Goal: Task Accomplishment & Management: Manage account settings

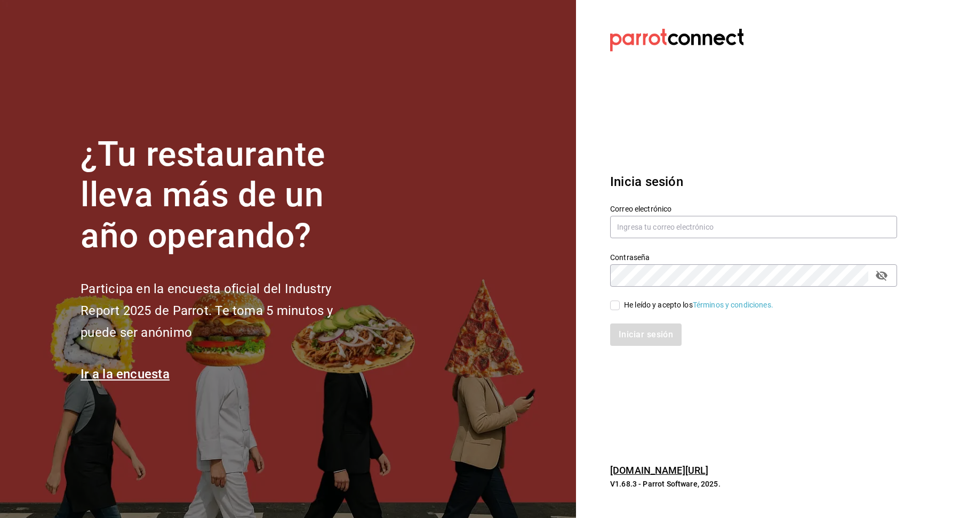
click at [646, 238] on div "Correo electrónico" at bounding box center [753, 222] width 287 height 36
click at [646, 228] on input "text" at bounding box center [753, 227] width 287 height 22
type input "f"
type input "[EMAIL_ADDRESS][DOMAIN_NAME]"
click at [673, 309] on div "He leído y acepto los Términos y condiciones." at bounding box center [698, 305] width 149 height 11
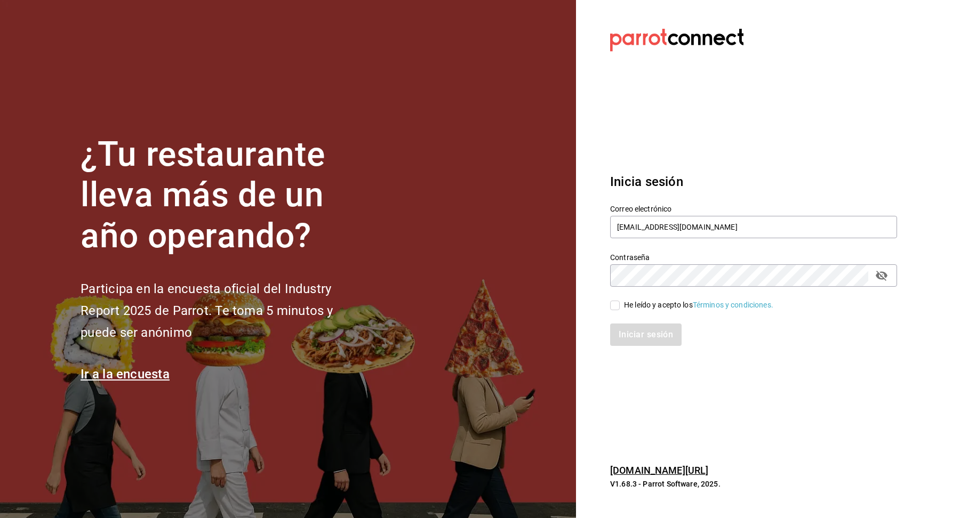
click at [619, 309] on input "He leído y acepto los Términos y condiciones." at bounding box center [615, 306] width 10 height 10
checkbox input "true"
click at [658, 344] on button "Iniciar sesión" at bounding box center [646, 335] width 73 height 22
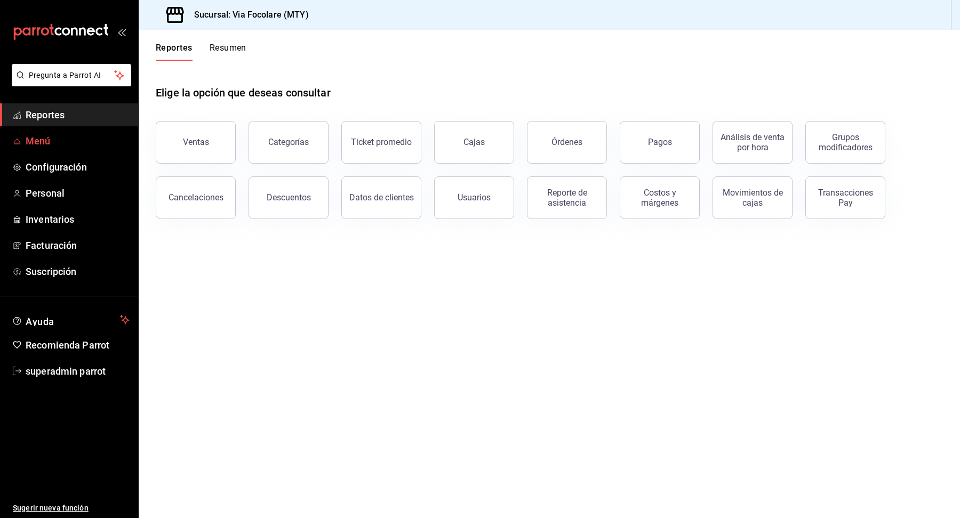
click at [49, 143] on span "Menú" at bounding box center [78, 141] width 104 height 14
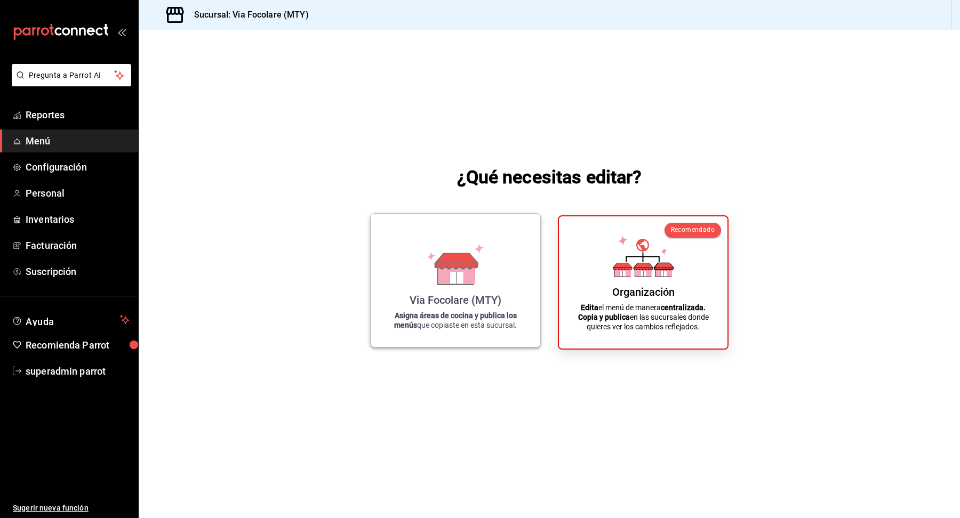
click at [518, 286] on div "Via Focolare (MTY) Asigna áreas de cocina y publica los menús que copiaste en e…" at bounding box center [455, 280] width 144 height 116
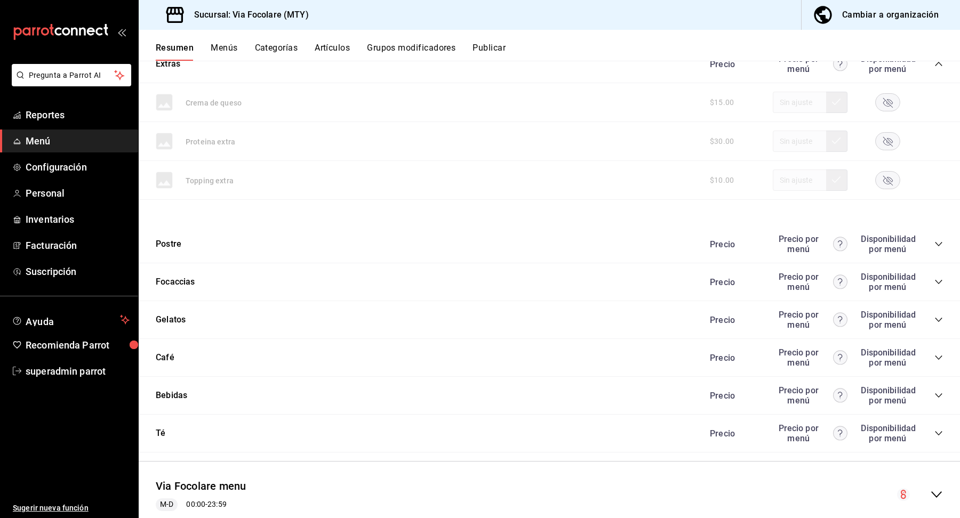
scroll to position [304, 0]
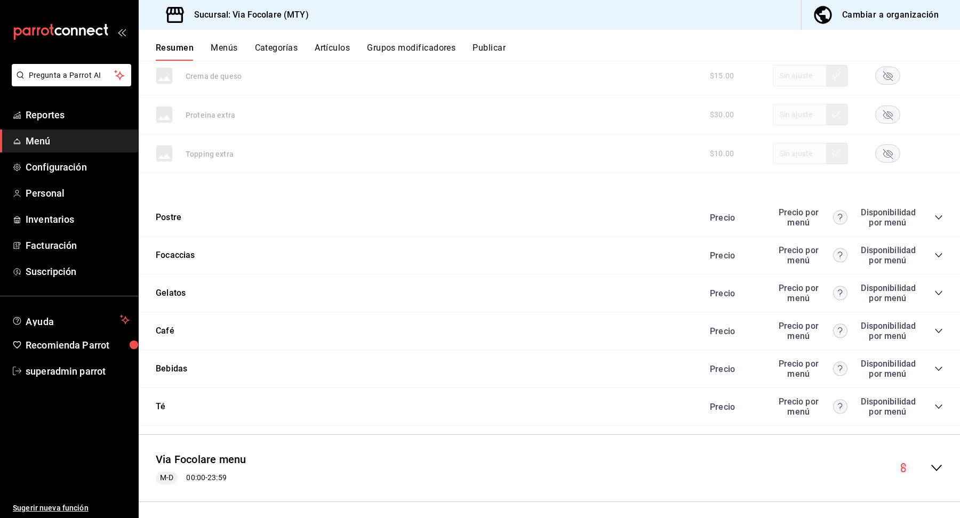
click at [940, 213] on icon "collapse-category-row" at bounding box center [938, 217] width 9 height 9
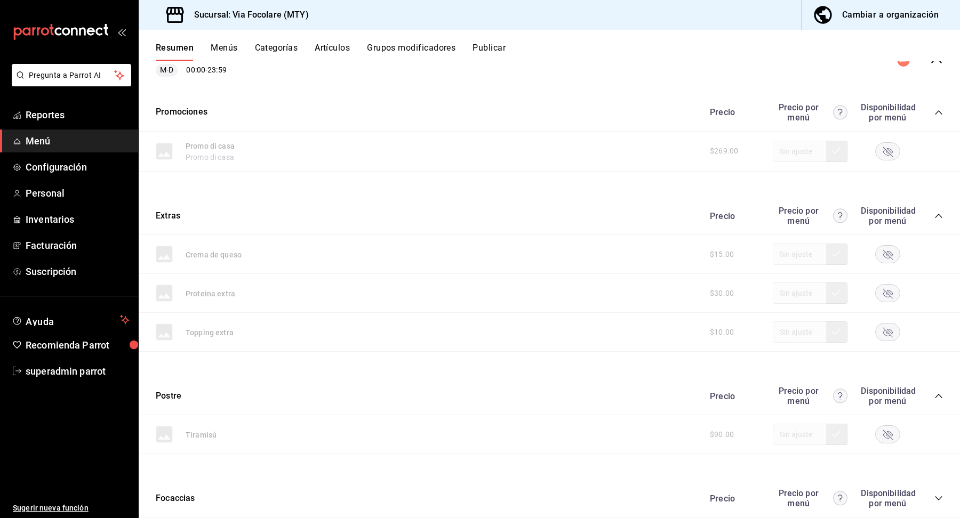
scroll to position [0, 0]
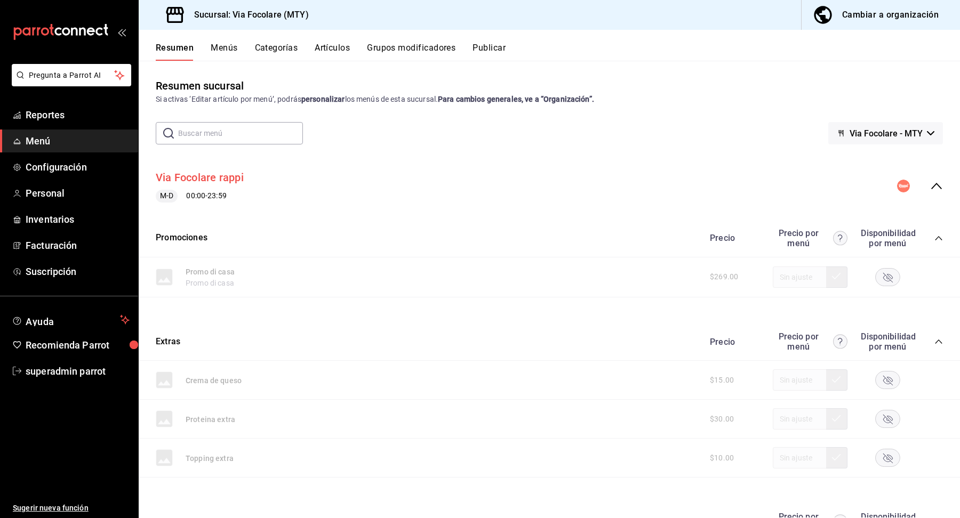
click at [202, 180] on button "Via Focolare rappi" at bounding box center [200, 177] width 88 height 15
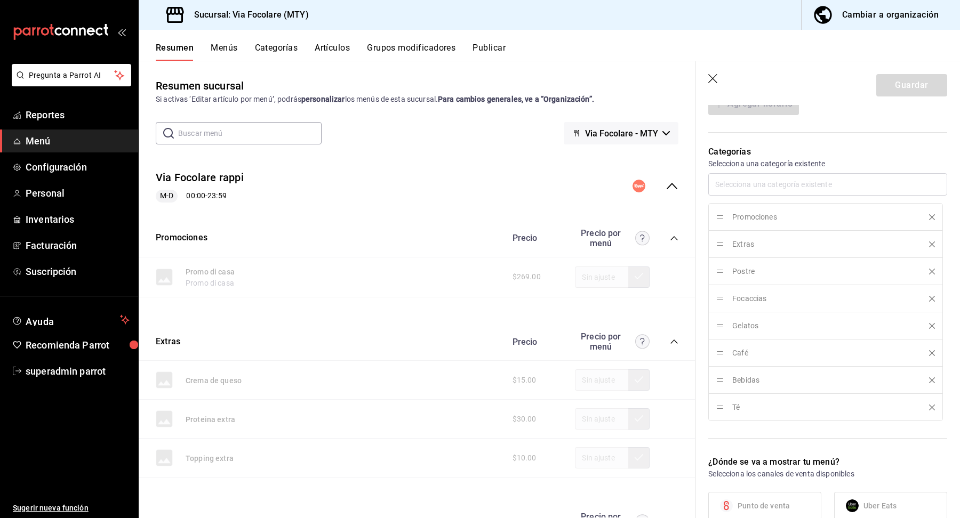
scroll to position [340, 0]
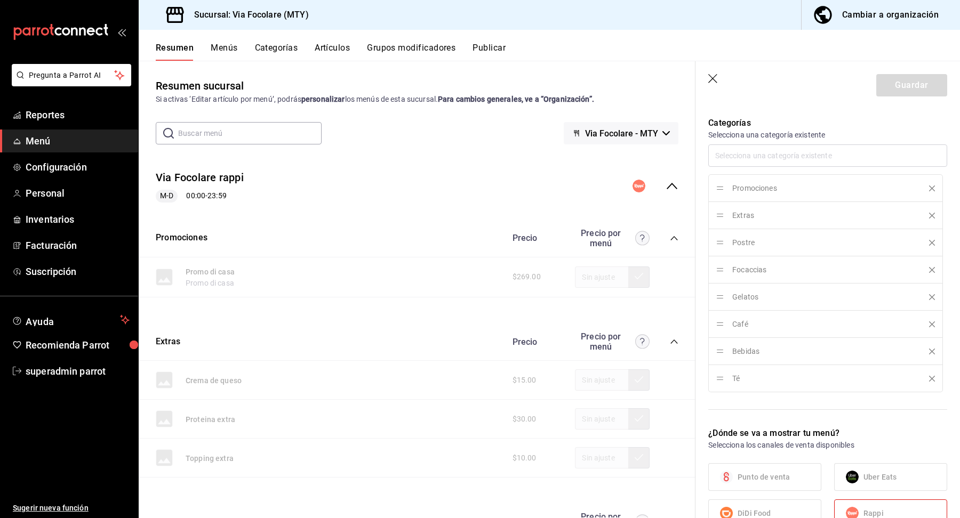
click at [712, 76] on icon "button" at bounding box center [713, 79] width 11 height 11
checkbox input "false"
type input "1755804124118"
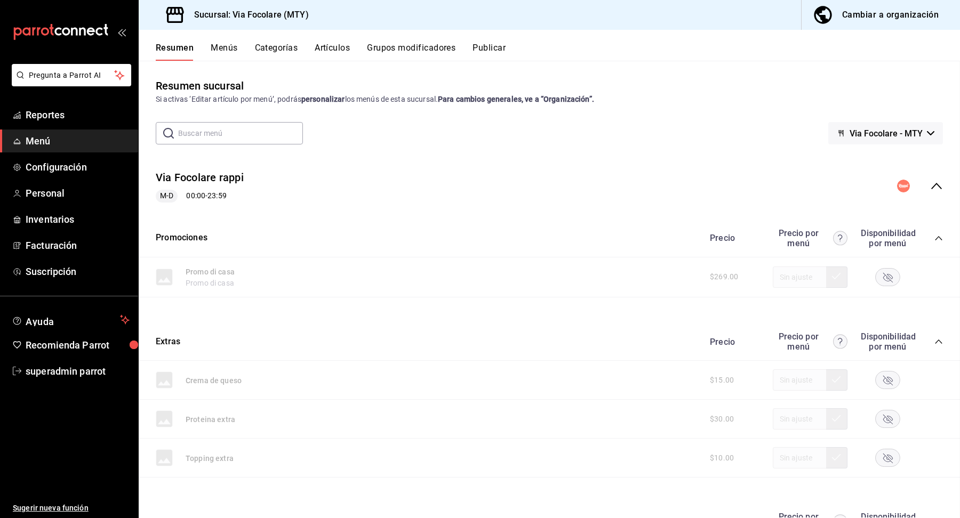
checkbox input "false"
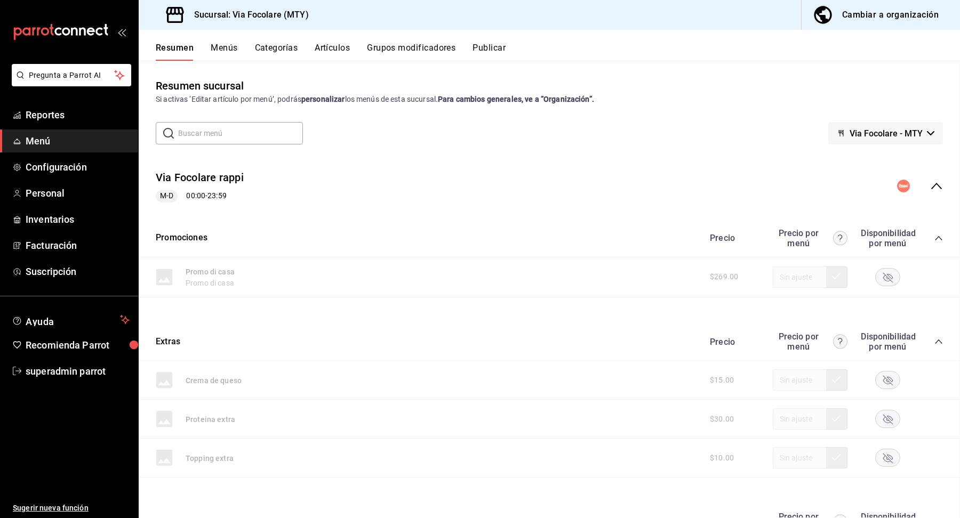
checkbox input "false"
click at [488, 51] on button "Publicar" at bounding box center [488, 52] width 33 height 18
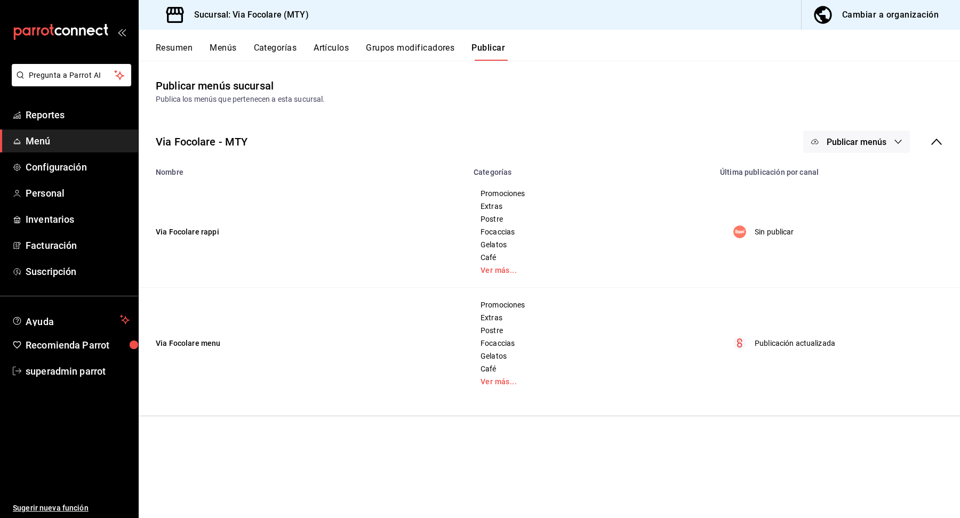
click at [875, 139] on span "Publicar menús" at bounding box center [856, 142] width 60 height 10
click at [874, 175] on span "Rappi" at bounding box center [871, 176] width 51 height 11
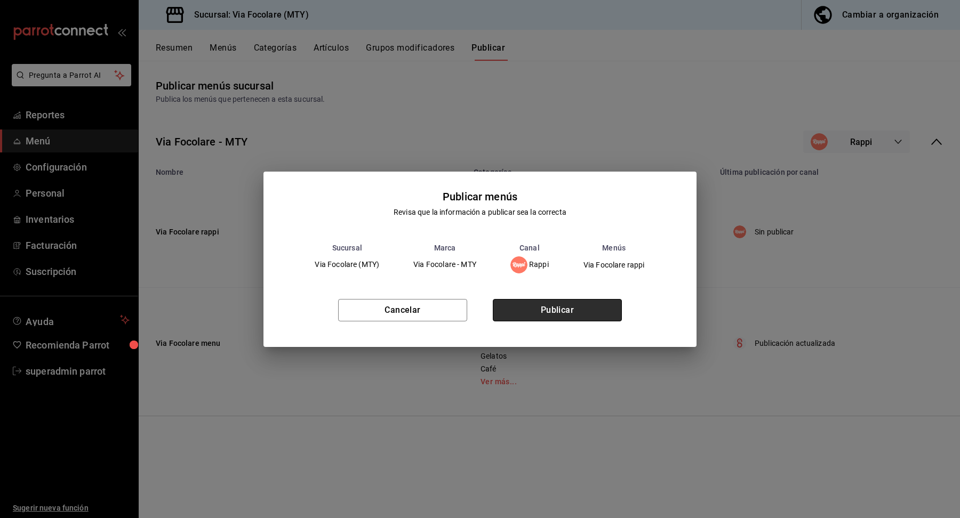
click at [574, 310] on button "Publicar" at bounding box center [557, 310] width 129 height 22
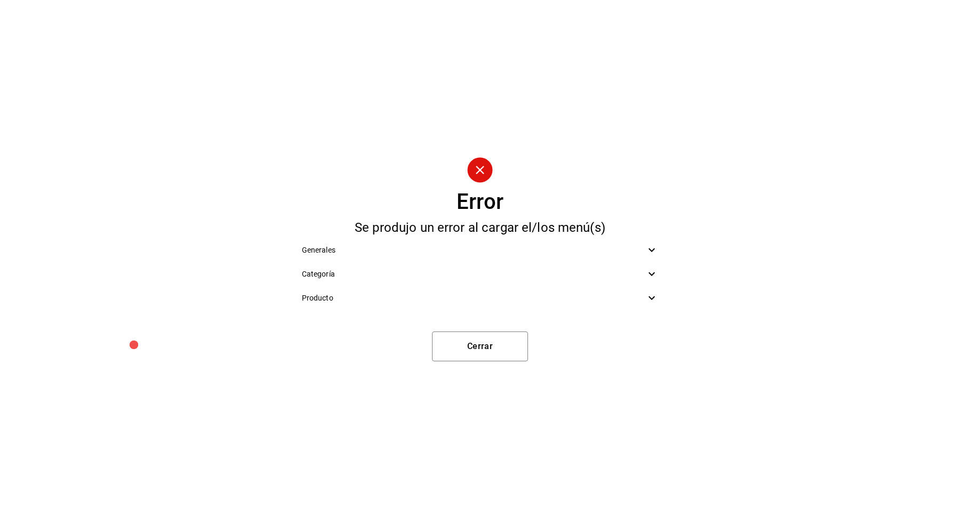
click at [581, 310] on div "Producto" at bounding box center [480, 298] width 374 height 24
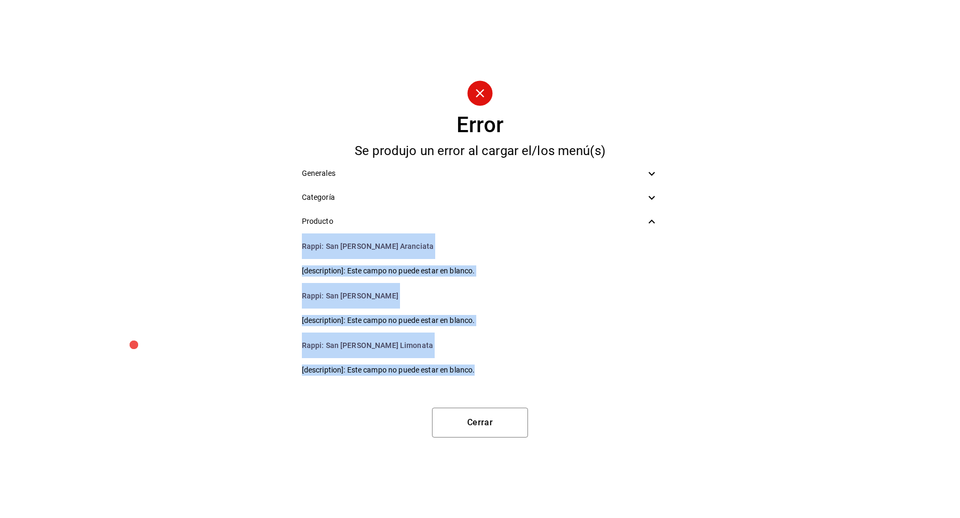
drag, startPoint x: 301, startPoint y: 244, endPoint x: 429, endPoint y: 392, distance: 195.4
click at [429, 392] on div "Error Se produjo un error al cargar el/los menú(s) Generales Categoría Producto…" at bounding box center [480, 259] width 960 height 518
copy ul "Rappi : San Pellegrino Aranciata [description]: Este campo no puede estar en bl…"
click at [656, 194] on icon at bounding box center [651, 197] width 13 height 13
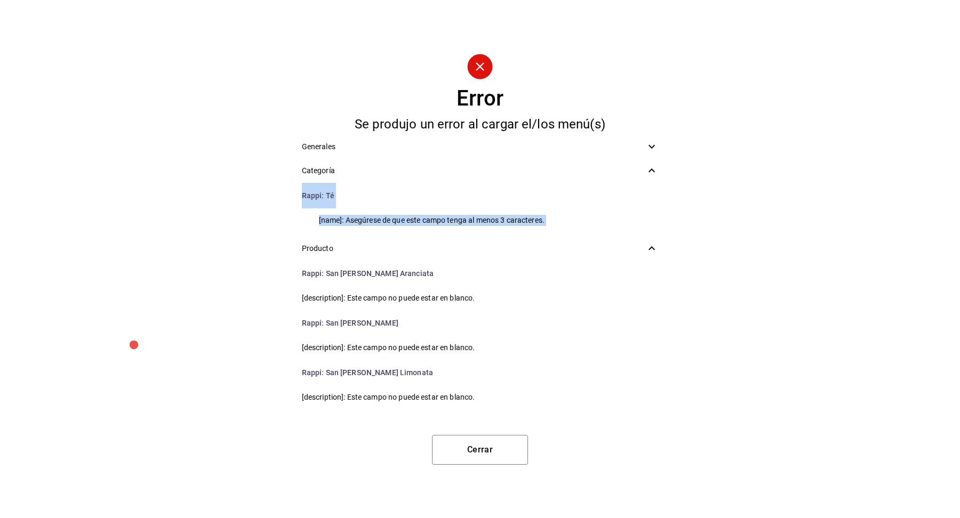
drag, startPoint x: 303, startPoint y: 194, endPoint x: 626, endPoint y: 237, distance: 325.9
click at [626, 237] on ul "Generales Categoría Rappi : Té [name]: Asegúrese de que este campo tenga al men…" at bounding box center [480, 274] width 374 height 287
copy ul "Rappi : Té [name]: Asegúrese de que este campo tenga al menos 3 caracteres. Pro…"
click at [659, 145] on div "Generales" at bounding box center [480, 147] width 374 height 24
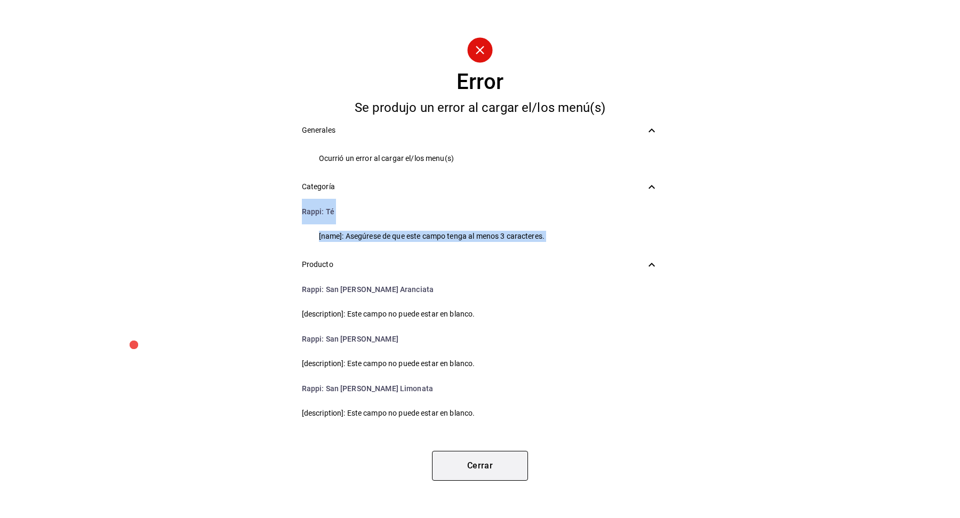
click at [488, 469] on button "Cerrar" at bounding box center [480, 466] width 96 height 30
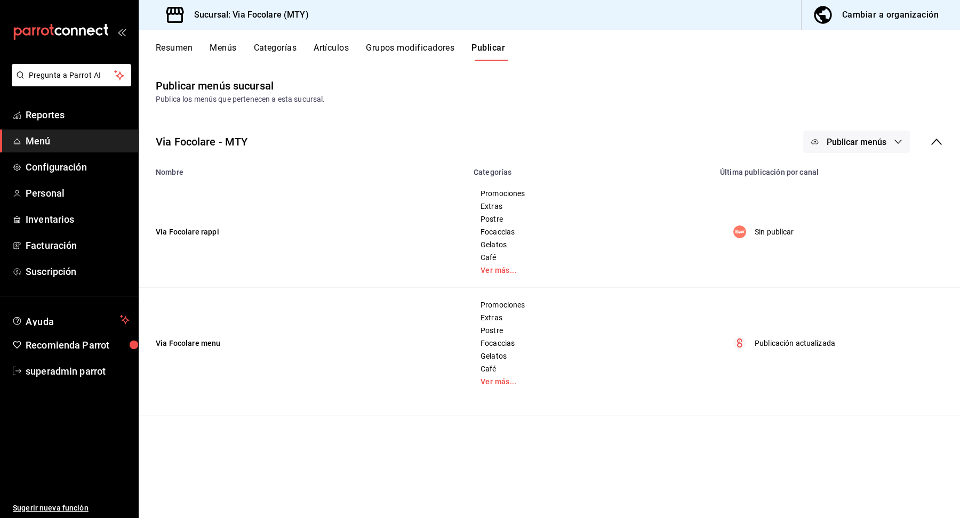
click at [868, 17] on div "Cambiar a organización" at bounding box center [890, 14] width 96 height 15
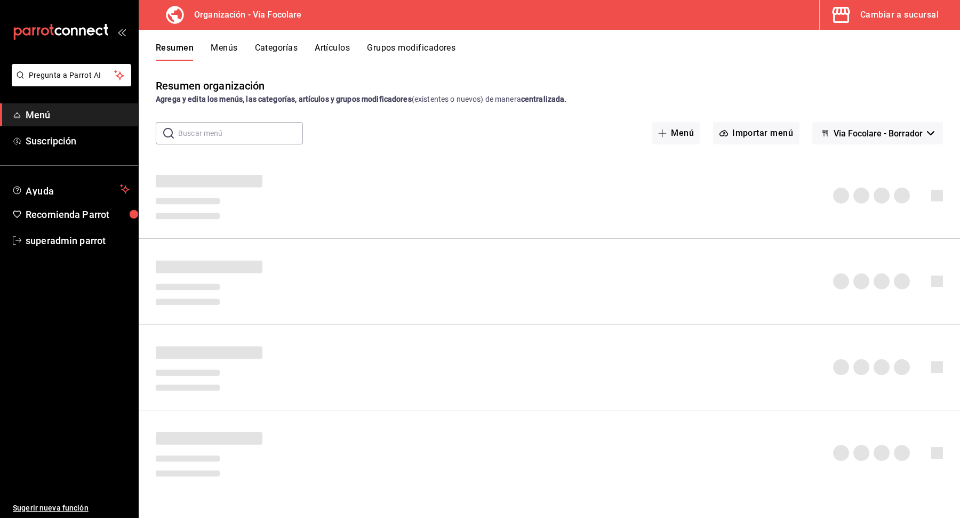
click at [329, 43] on button "Artículos" at bounding box center [332, 52] width 35 height 18
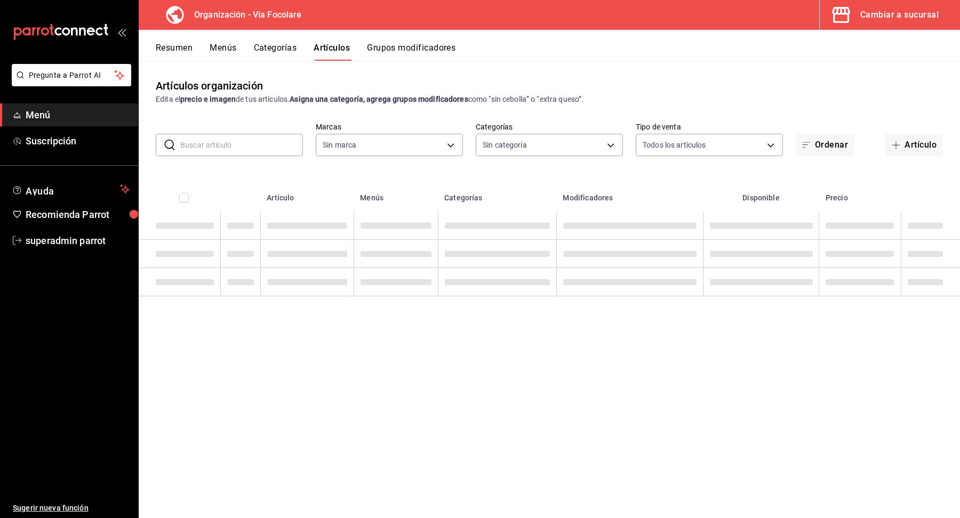
type input "0e80ed8c-541d-401d-b100-c7ab51f892aa"
type input "f396dffa-5927-471c-a935-35a20049a45f,b623181d-9553-4e18-bddb-6286cc0ba075,4996c…"
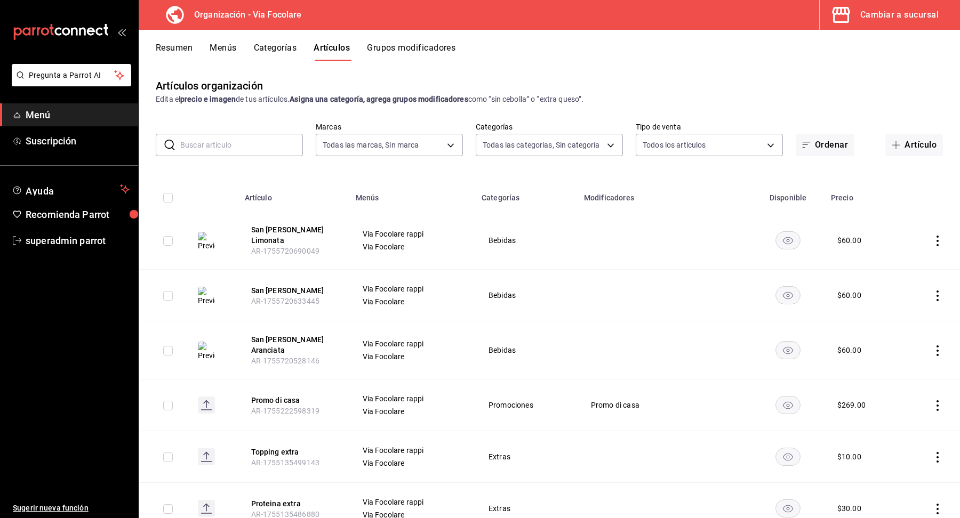
click at [239, 141] on input "text" at bounding box center [241, 144] width 123 height 21
paste input "San Pellegrino Aranciata"
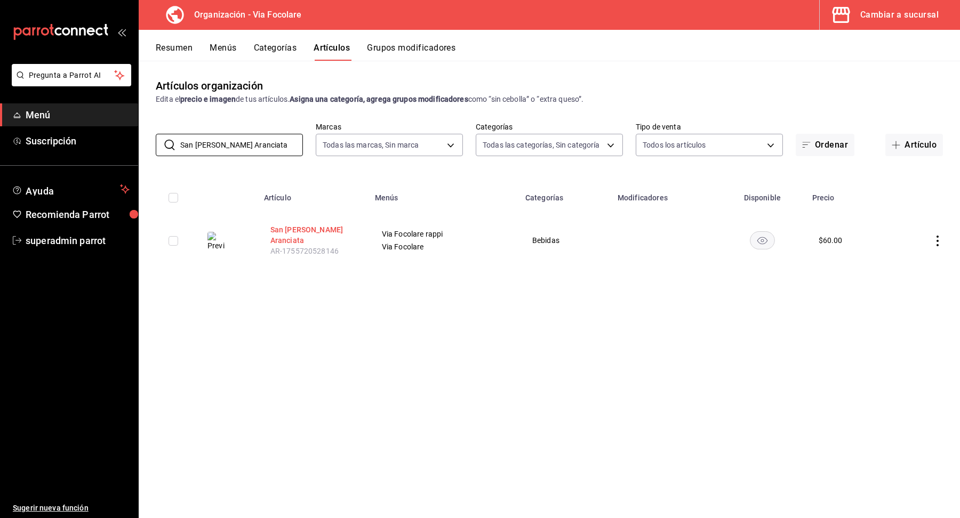
type input "San Pellegrino Aranciata"
click at [304, 229] on button "San Pellegrino Aranciata" at bounding box center [312, 234] width 85 height 21
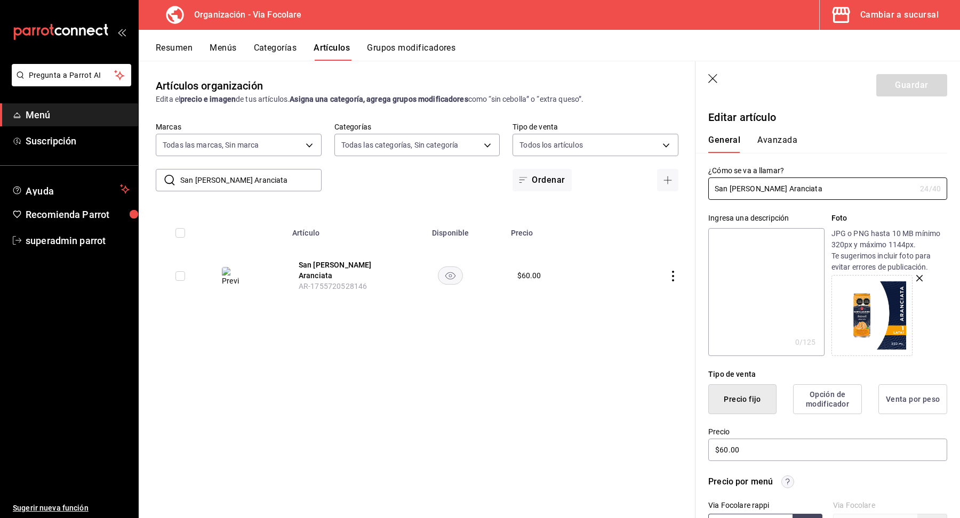
click at [745, 289] on textarea at bounding box center [766, 292] width 116 height 128
paste textarea "San Pellegrino Aranciata"
type textarea "San Pellegrino Aranciata"
type textarea "x"
type textarea "San Pellegrino Aranciata"
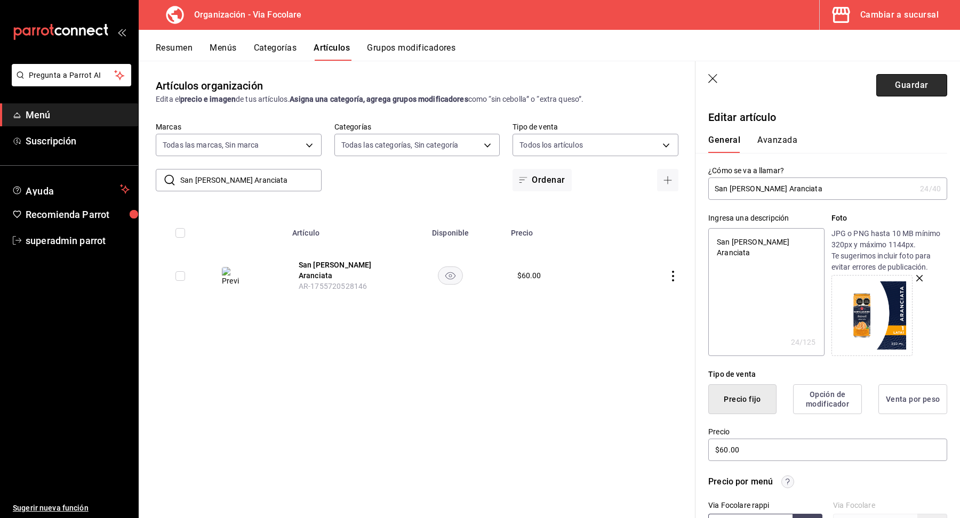
click at [905, 87] on button "Guardar" at bounding box center [911, 85] width 71 height 22
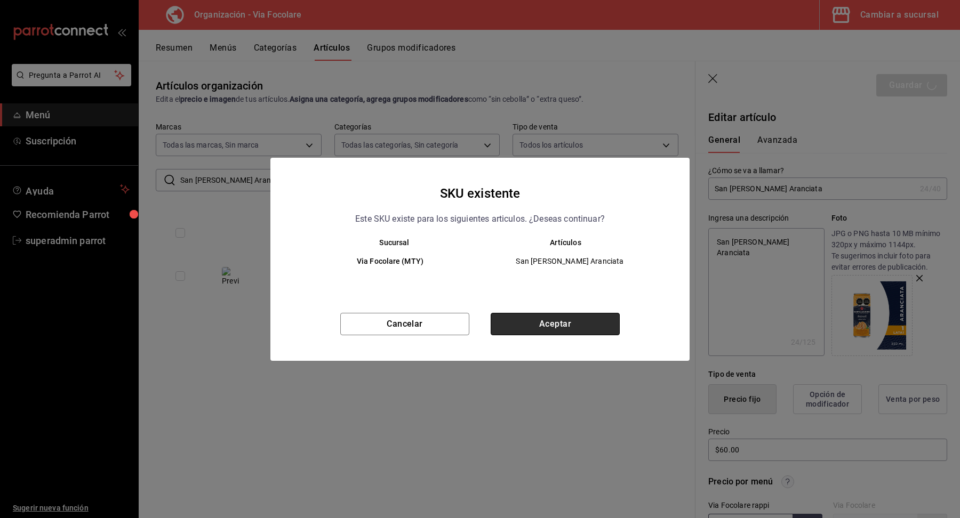
click at [523, 318] on button "Aceptar" at bounding box center [554, 324] width 129 height 22
type textarea "x"
type input "AR-1755804169814"
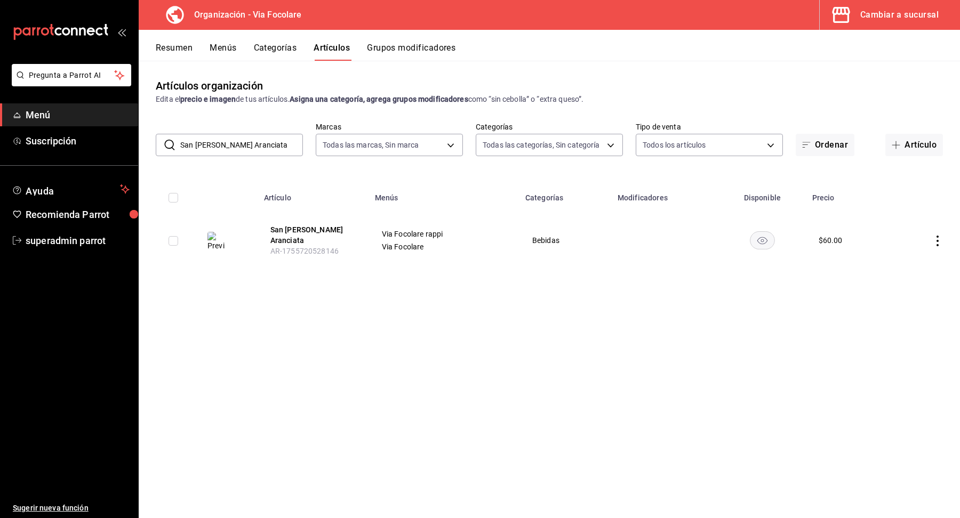
click at [248, 141] on input "San Pellegrino Aranciata" at bounding box center [241, 144] width 123 height 21
paste input "San Pellegrino Clementina"
type input "San Pellegrino Clementina"
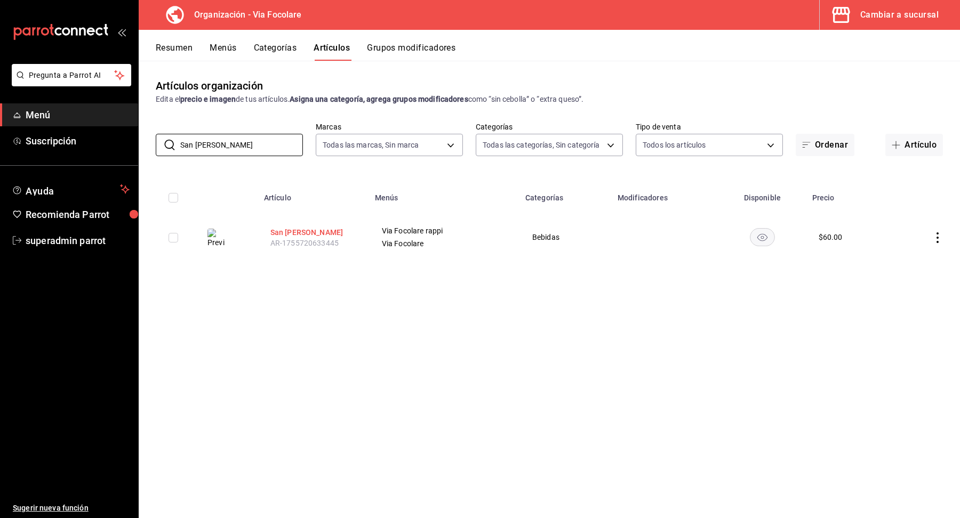
click at [285, 234] on button "San Pellegrino Clementina" at bounding box center [312, 232] width 85 height 11
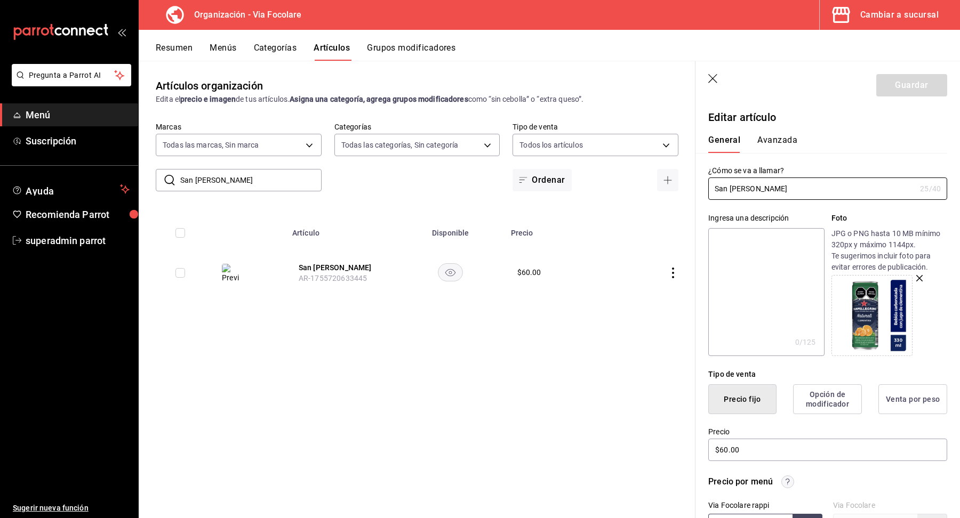
click at [764, 299] on textarea at bounding box center [766, 292] width 116 height 128
paste textarea "San Pellegrino Clementina"
type textarea "San Pellegrino Clementina"
type textarea "x"
type textarea "San Pellegrino Clementina"
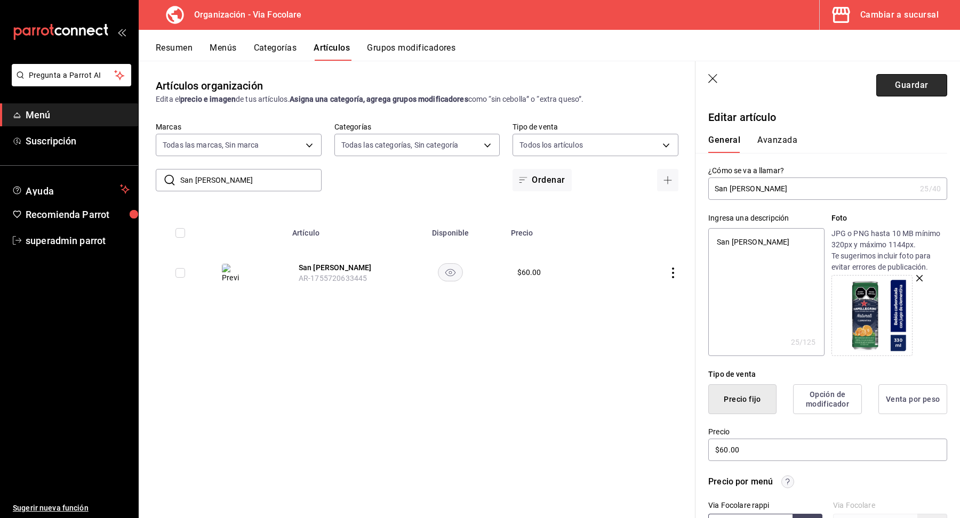
click at [909, 87] on button "Guardar" at bounding box center [911, 85] width 71 height 22
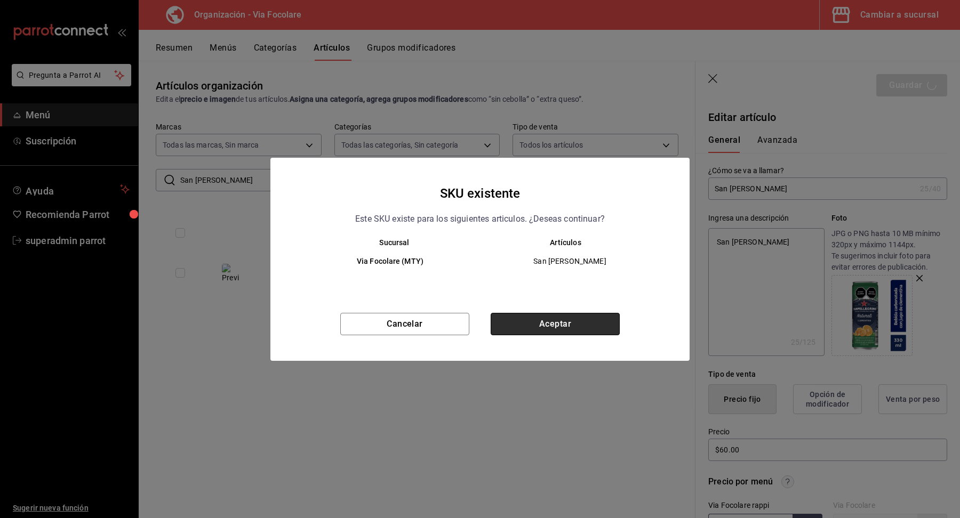
click at [593, 329] on button "Aceptar" at bounding box center [554, 324] width 129 height 22
type textarea "x"
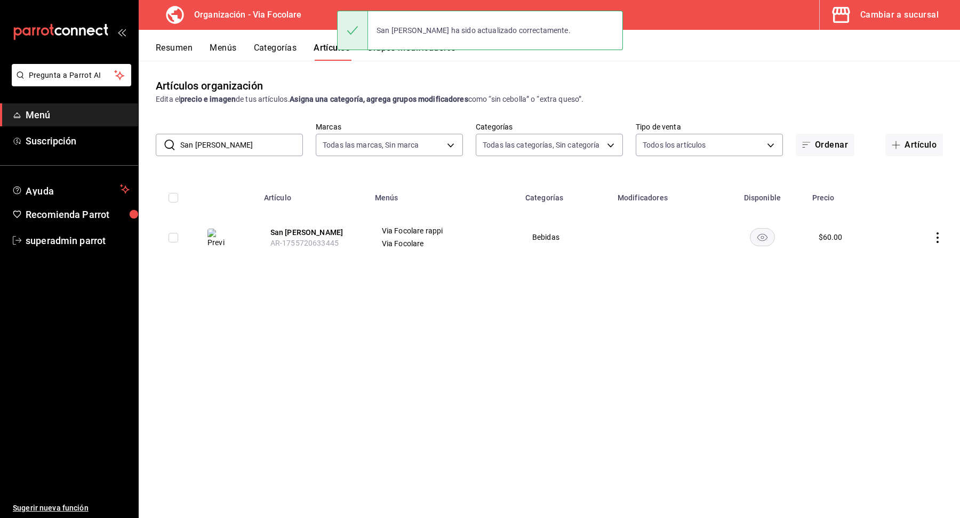
click at [256, 142] on input "San Pellegrino Clementina" at bounding box center [241, 144] width 123 height 21
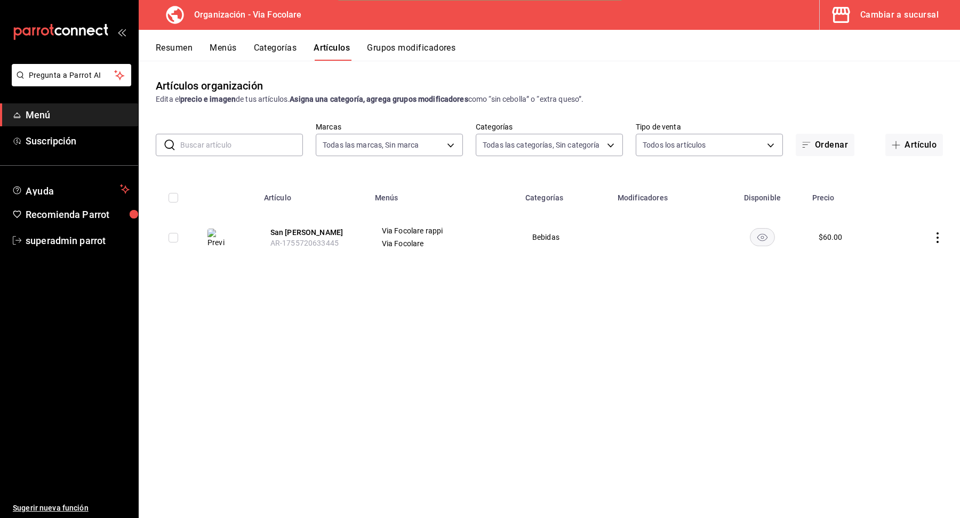
paste input "San Pellegrino Limonata"
type input "San Pellegrino Limonata"
click at [299, 228] on button "San Pellegrino Limonata" at bounding box center [312, 234] width 85 height 21
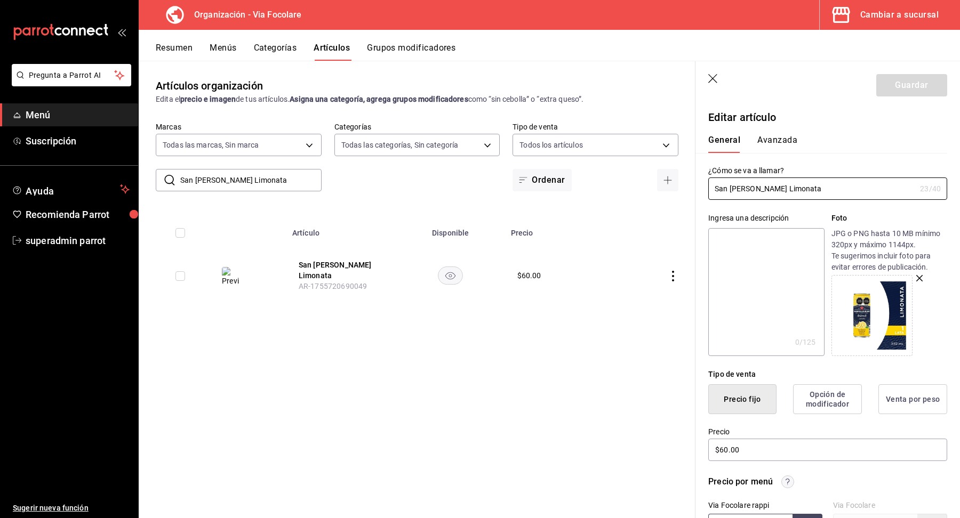
click at [775, 284] on textarea at bounding box center [766, 292] width 116 height 128
paste textarea "San Pellegrino Limonata"
type textarea "San Pellegrino Limonata"
type textarea "x"
type textarea "San Pellegrino Limonata"
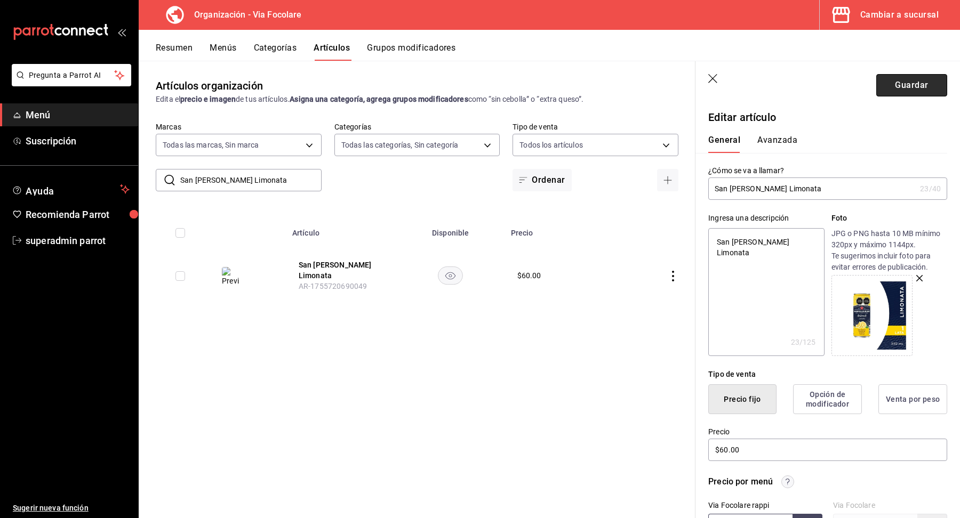
click at [915, 87] on button "Guardar" at bounding box center [911, 85] width 71 height 22
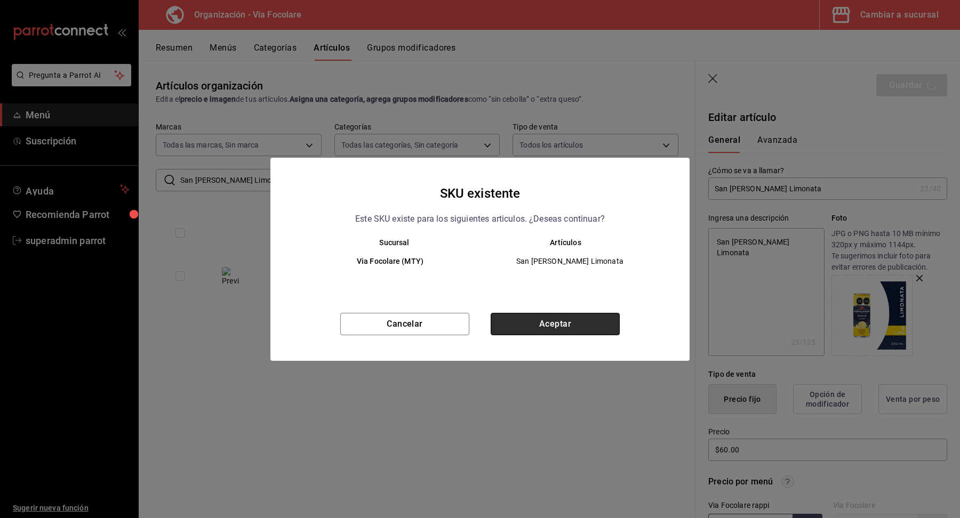
click at [552, 323] on button "Aceptar" at bounding box center [554, 324] width 129 height 22
type textarea "x"
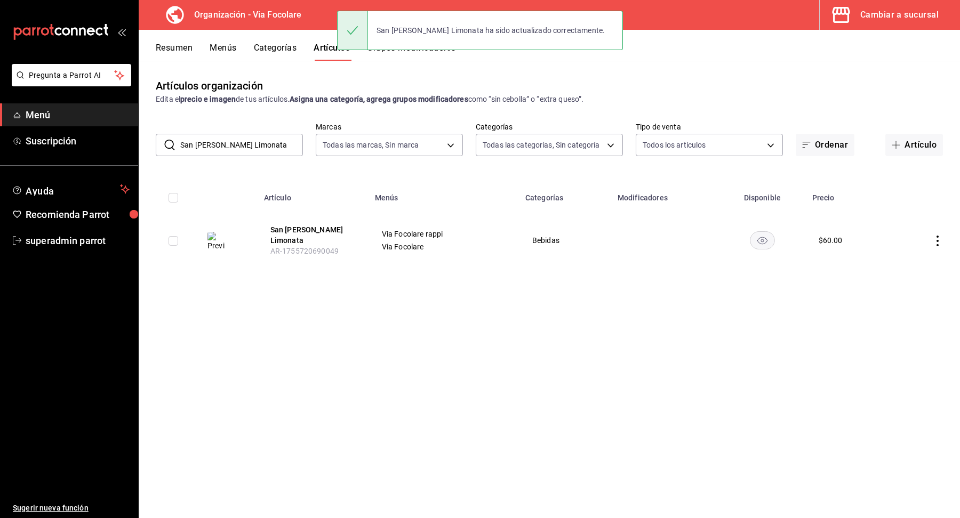
click at [283, 49] on button "Categorías" at bounding box center [275, 52] width 43 height 18
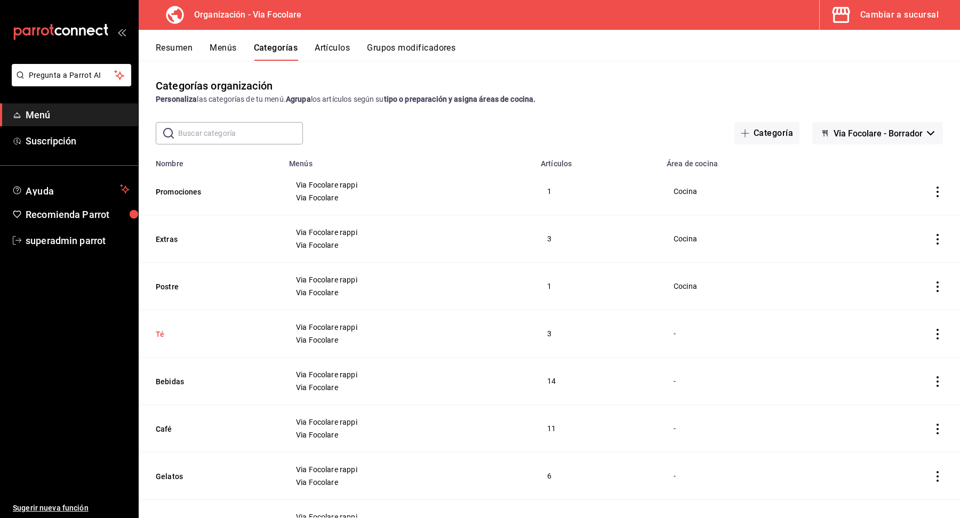
click at [166, 336] on button "Té" at bounding box center [209, 334] width 107 height 11
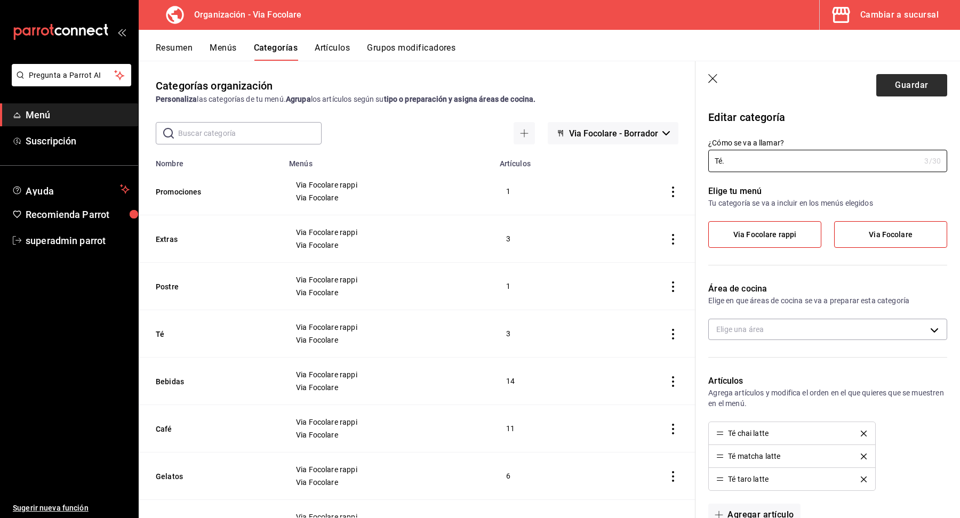
type input "Té."
click at [932, 88] on button "Guardar" at bounding box center [911, 85] width 71 height 22
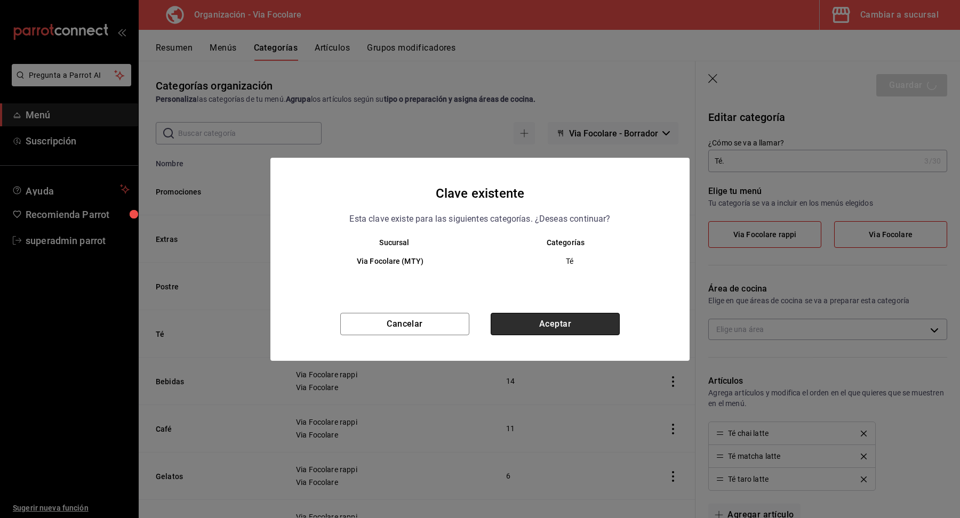
click at [579, 325] on button "Aceptar" at bounding box center [554, 324] width 129 height 22
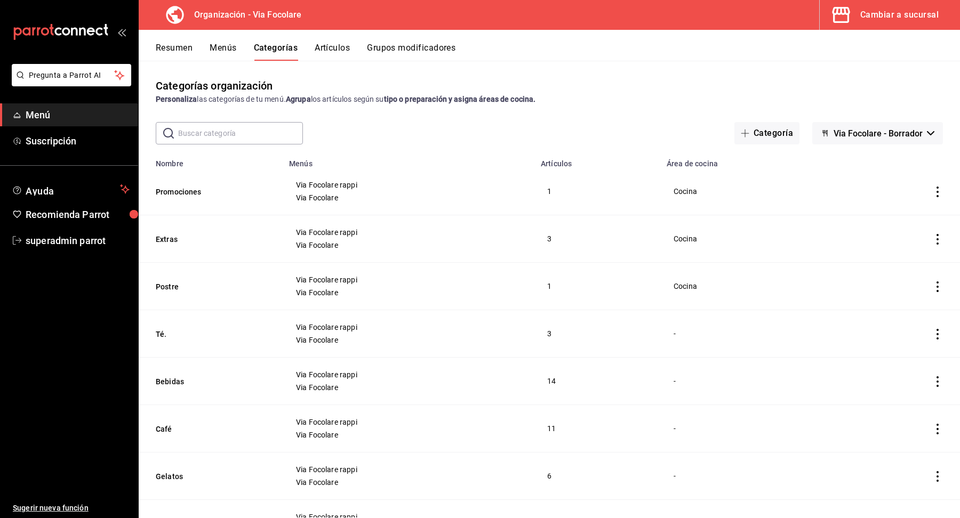
click at [189, 47] on button "Resumen" at bounding box center [174, 52] width 37 height 18
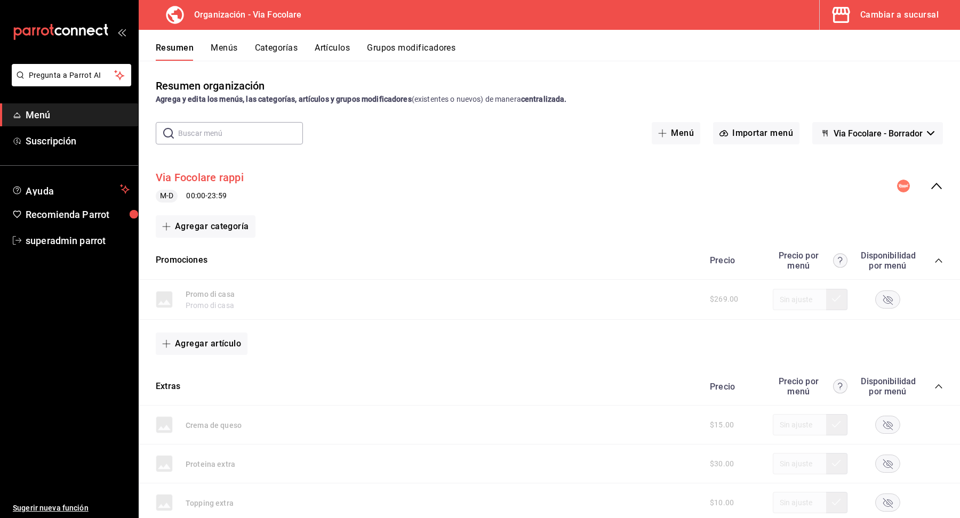
click at [207, 179] on button "Via Focolare rappi" at bounding box center [200, 177] width 88 height 15
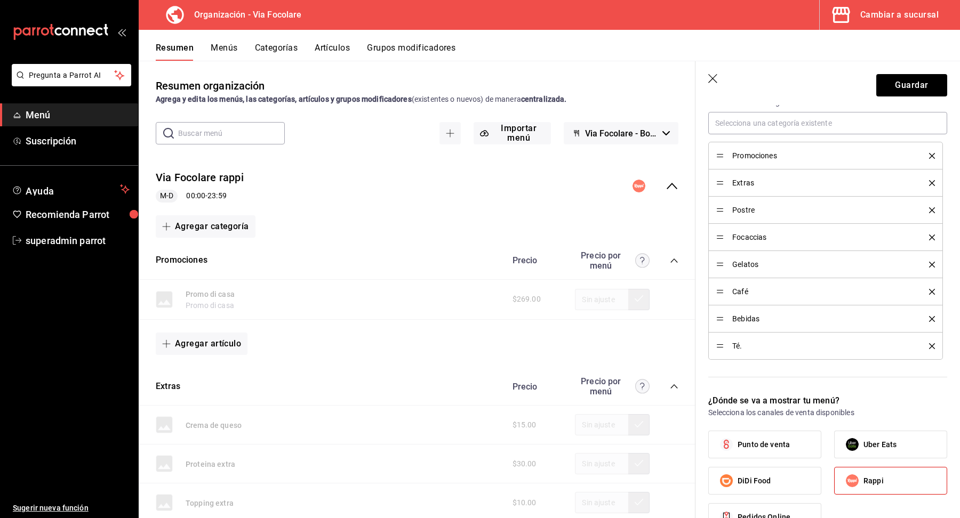
scroll to position [321, 0]
click at [766, 372] on div "Categorías Selecciona una categoría existente Promociones Extras Postre Focacci…" at bounding box center [821, 224] width 252 height 310
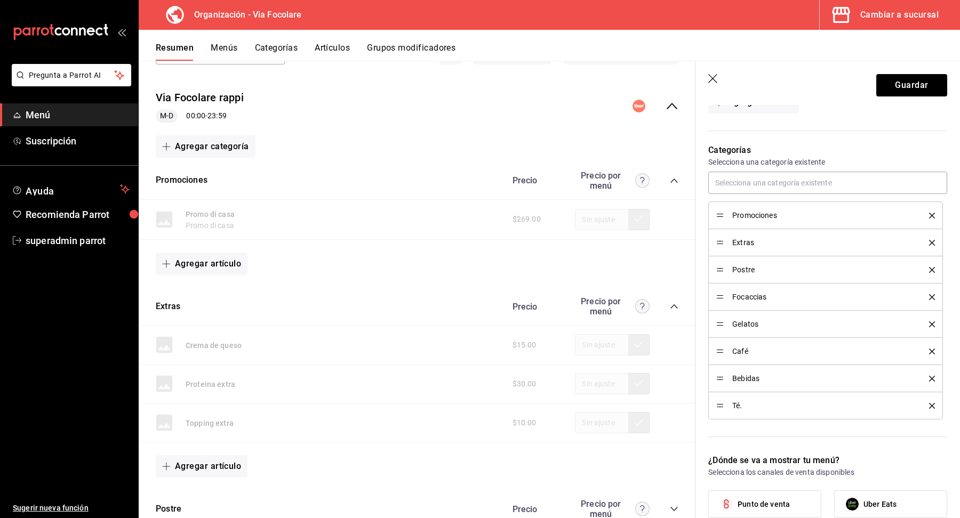
scroll to position [372, 0]
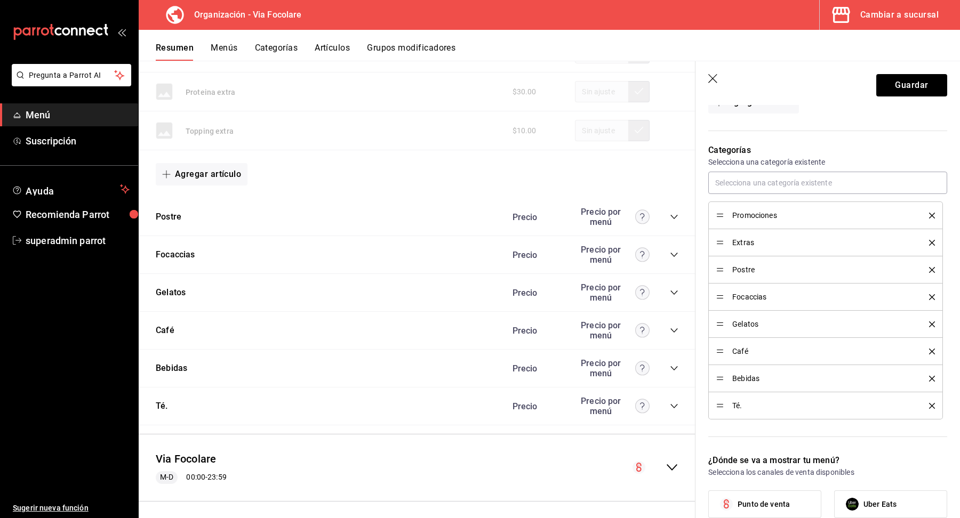
click at [668, 465] on icon "collapse-menu-row" at bounding box center [671, 467] width 13 height 13
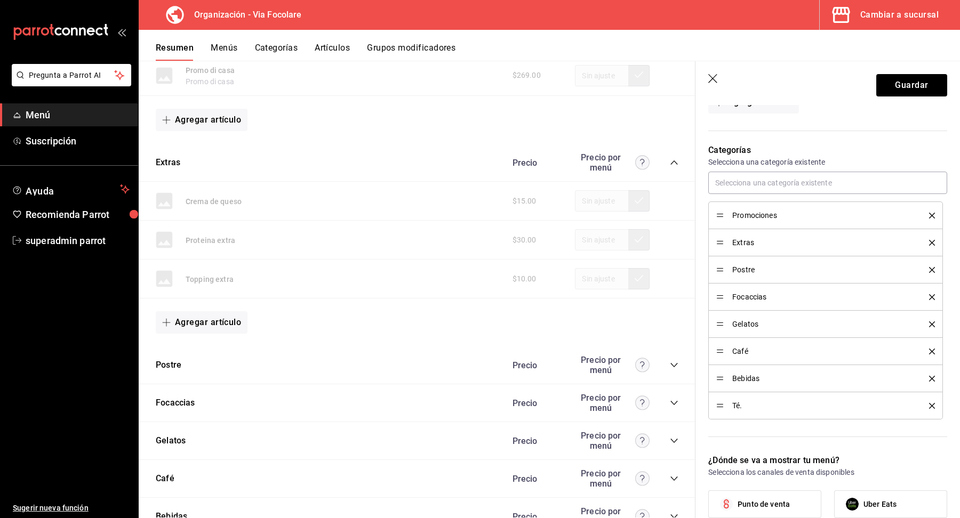
scroll to position [277, 0]
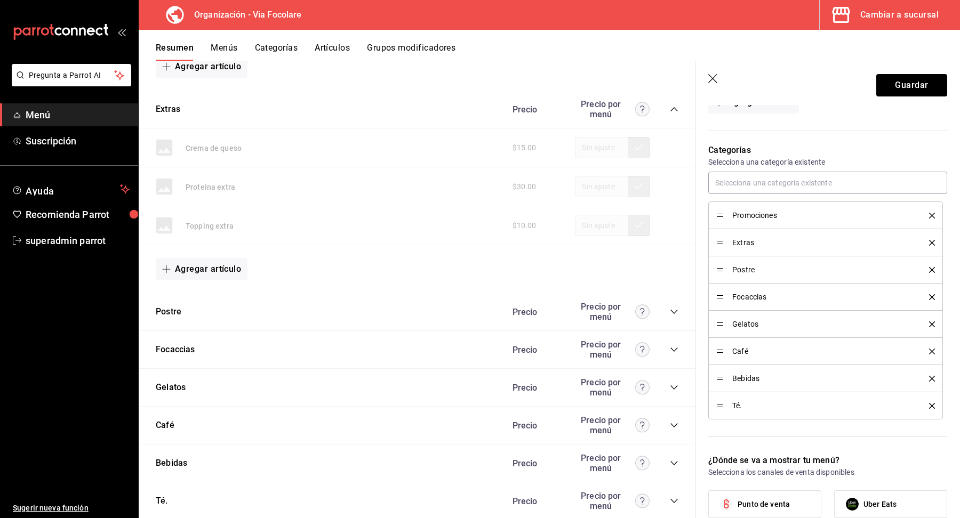
click at [932, 216] on icon "delete" at bounding box center [932, 216] width 6 height 6
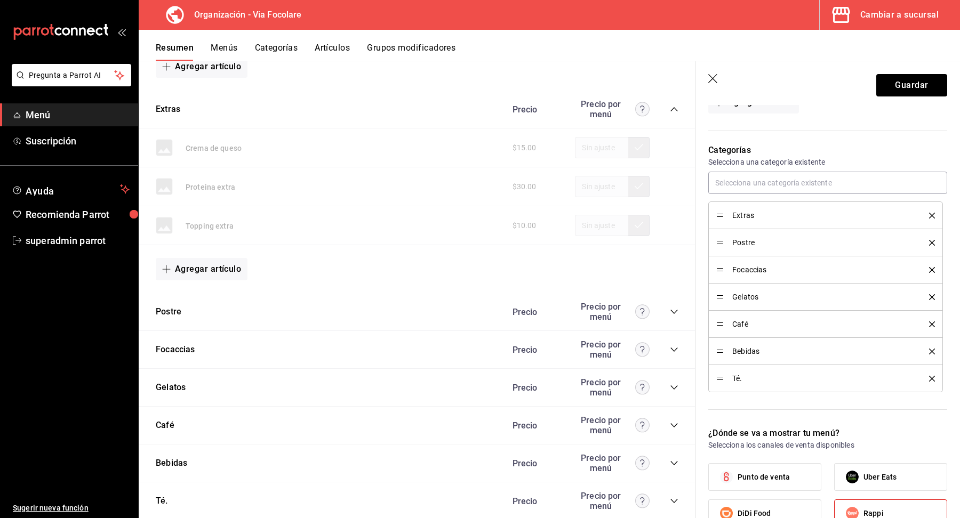
scroll to position [595, 0]
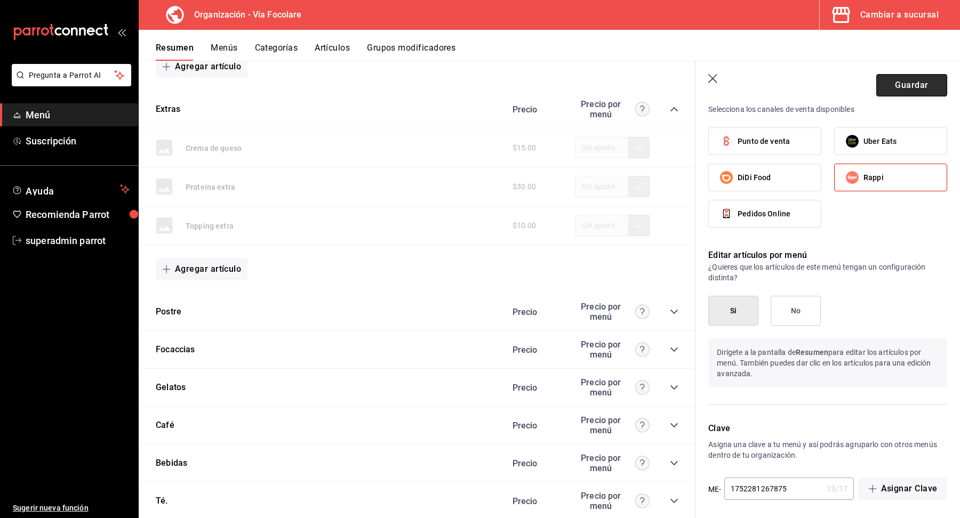
click at [923, 92] on button "Guardar" at bounding box center [911, 85] width 71 height 22
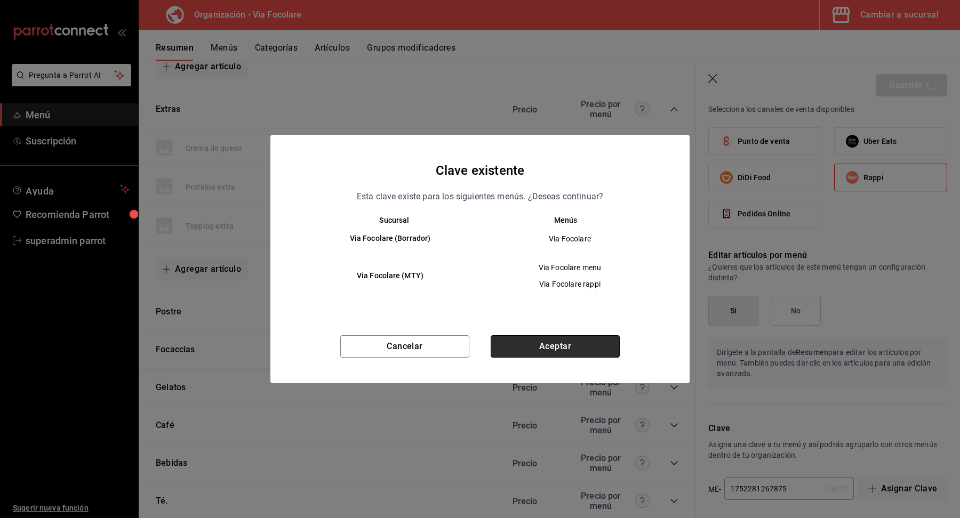
click at [583, 344] on button "Aceptar" at bounding box center [554, 346] width 129 height 22
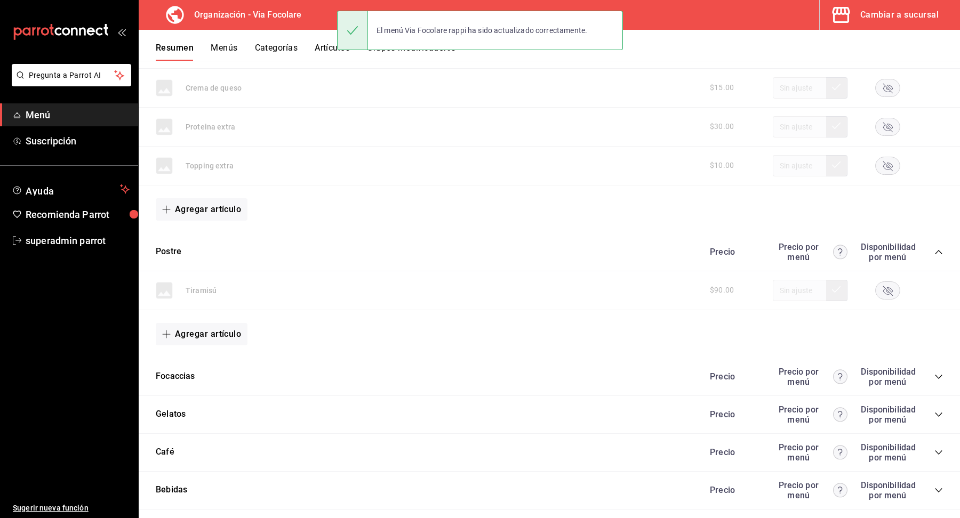
scroll to position [333, 0]
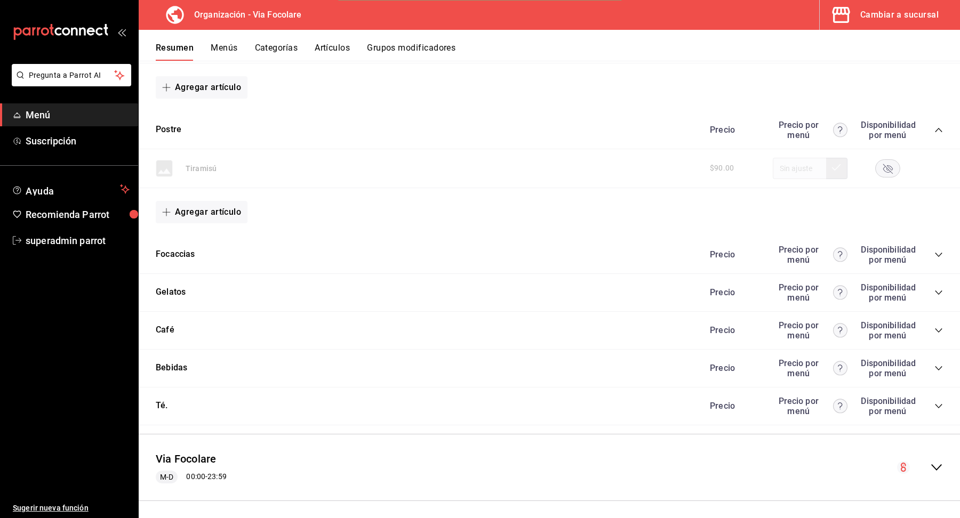
click at [938, 462] on icon "collapse-menu-row" at bounding box center [936, 467] width 13 height 13
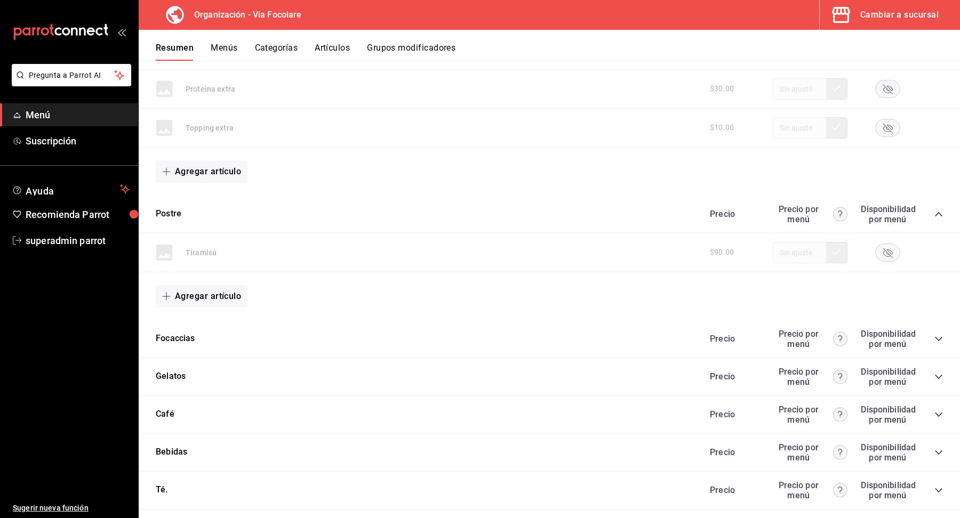
scroll to position [0, 0]
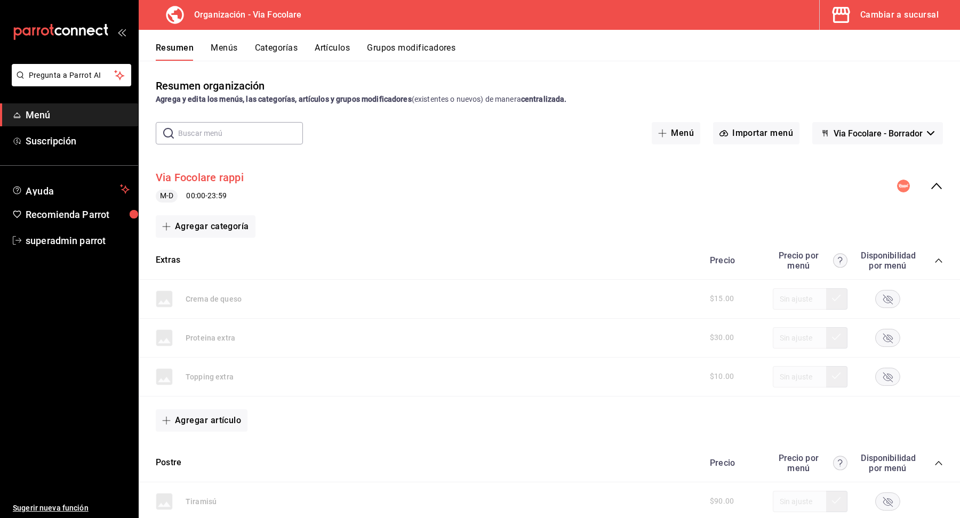
click at [200, 172] on button "Via Focolare rappi" at bounding box center [200, 177] width 88 height 15
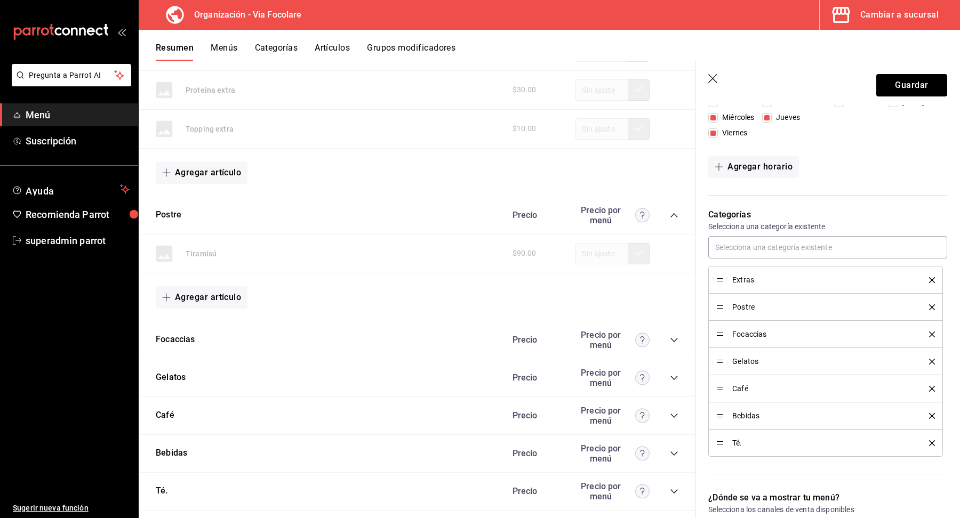
scroll to position [197, 0]
click at [935, 276] on li "Extras" at bounding box center [825, 277] width 235 height 28
click at [931, 276] on icon "delete" at bounding box center [932, 278] width 6 height 6
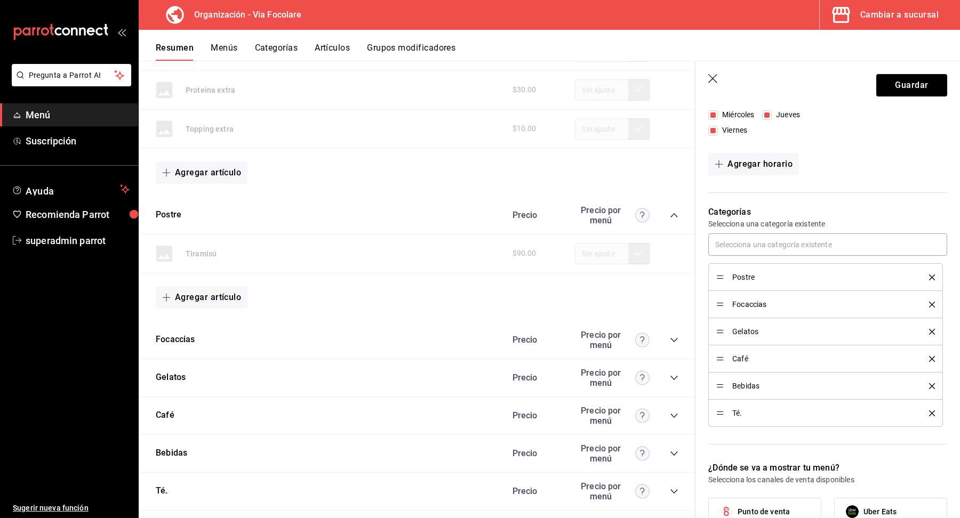
click at [931, 276] on icon "delete" at bounding box center [932, 278] width 6 height 6
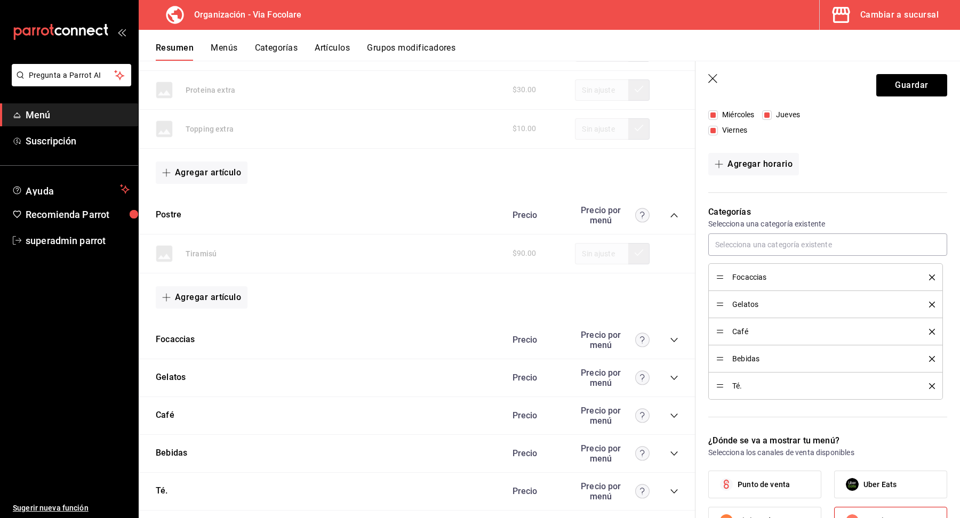
click at [672, 342] on icon "collapse-category-row" at bounding box center [674, 340] width 9 height 9
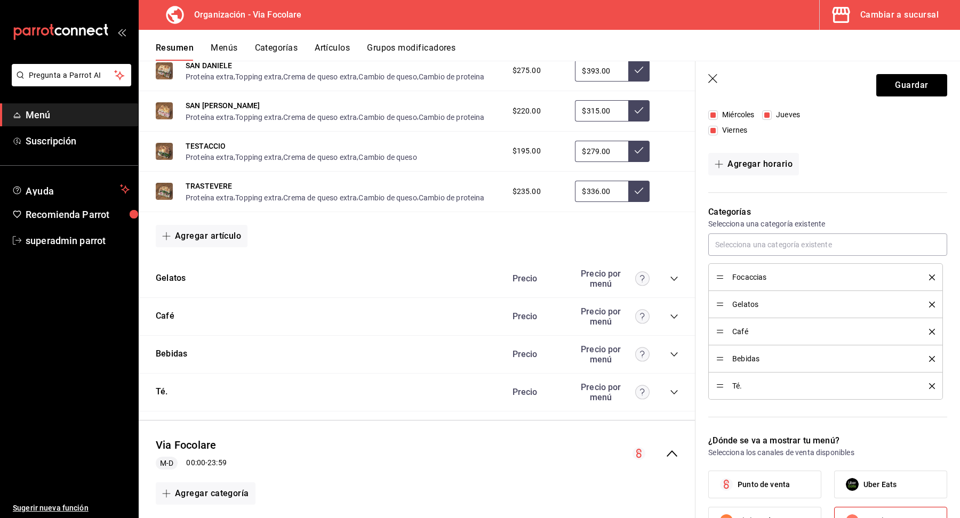
scroll to position [683, 0]
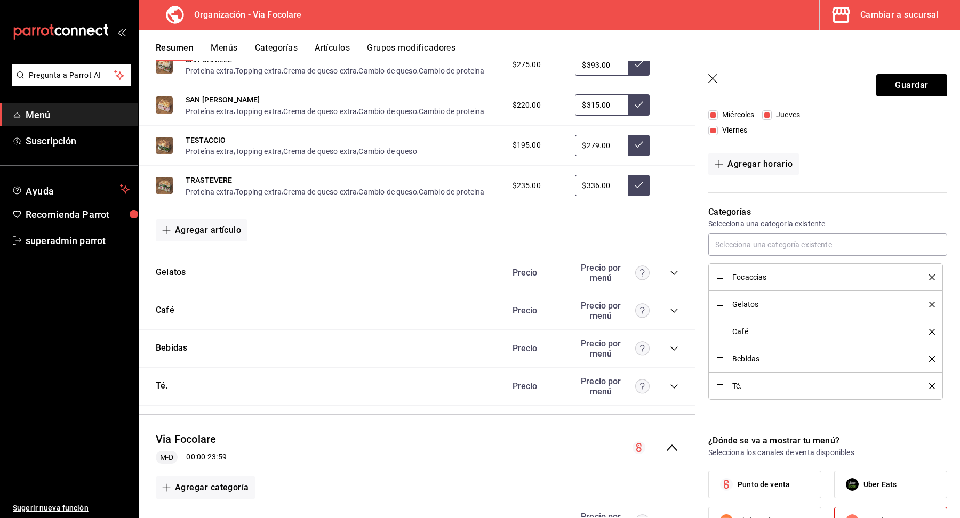
click at [671, 269] on icon "collapse-category-row" at bounding box center [674, 273] width 9 height 9
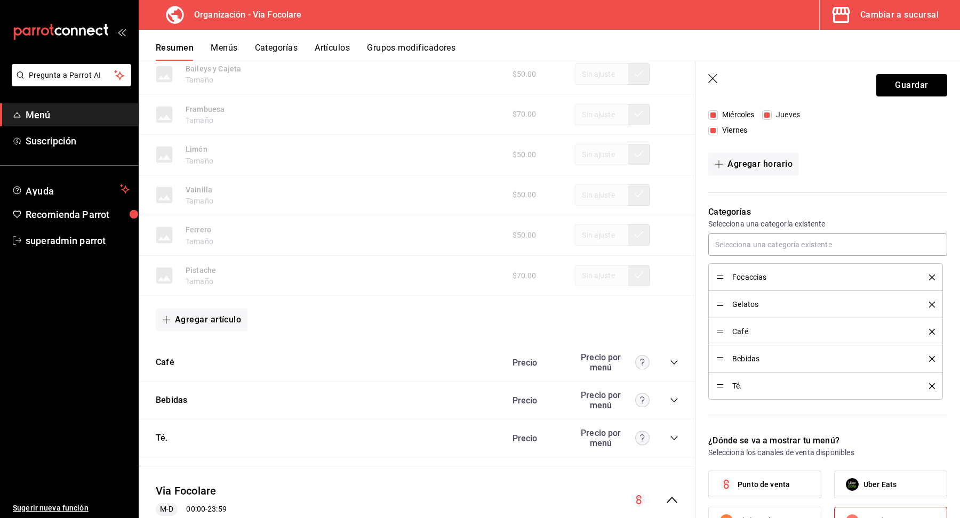
scroll to position [920, 0]
click at [929, 304] on icon "delete" at bounding box center [932, 305] width 6 height 6
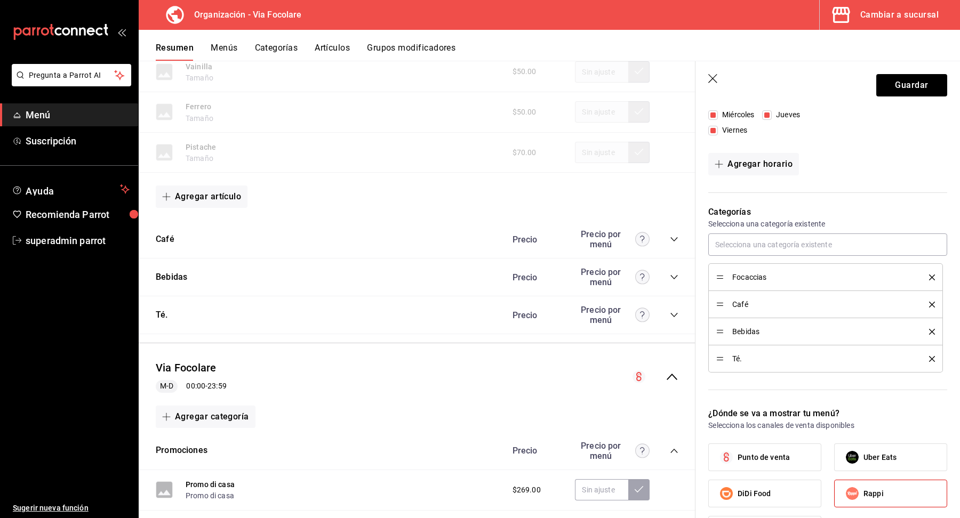
scroll to position [1061, 0]
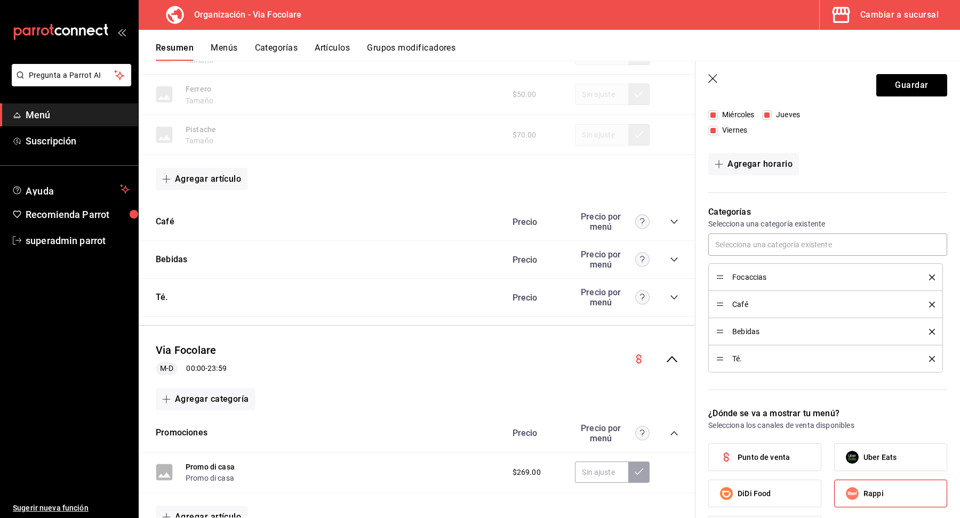
click at [675, 218] on icon "collapse-category-row" at bounding box center [674, 222] width 9 height 9
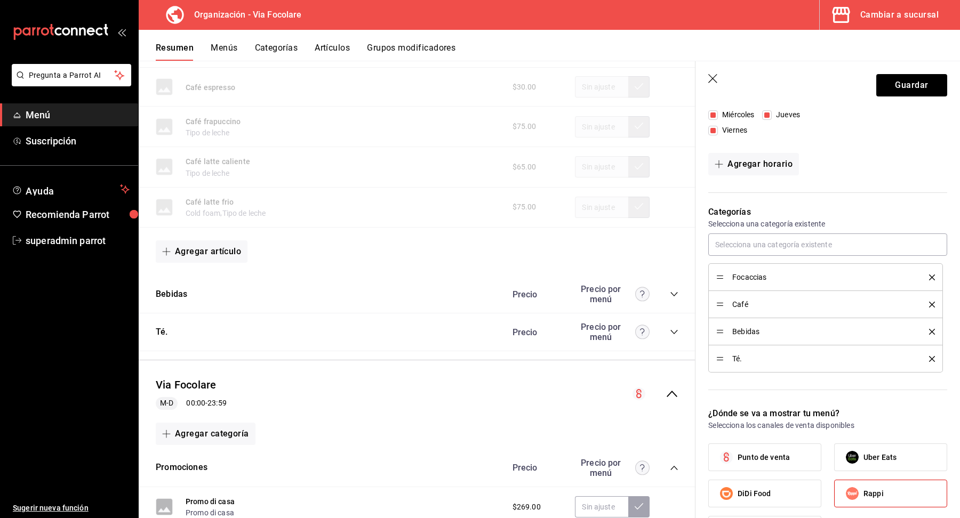
scroll to position [1517, 0]
click at [932, 304] on icon "delete" at bounding box center [932, 305] width 6 height 6
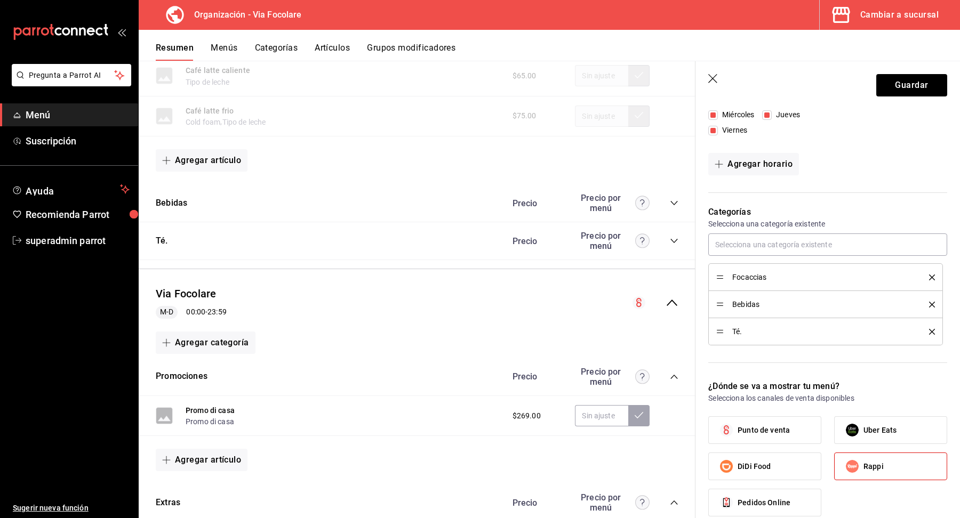
scroll to position [1613, 0]
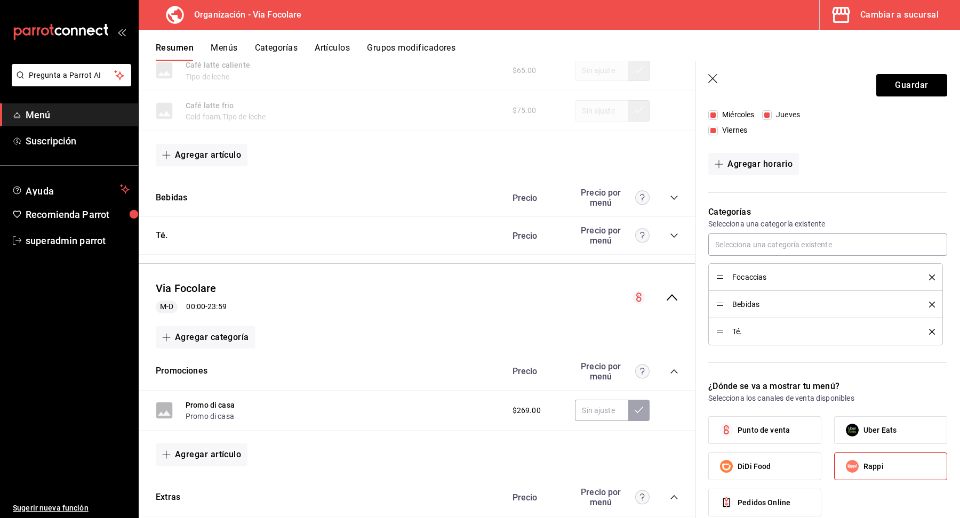
click at [675, 196] on icon "collapse-category-row" at bounding box center [673, 198] width 7 height 4
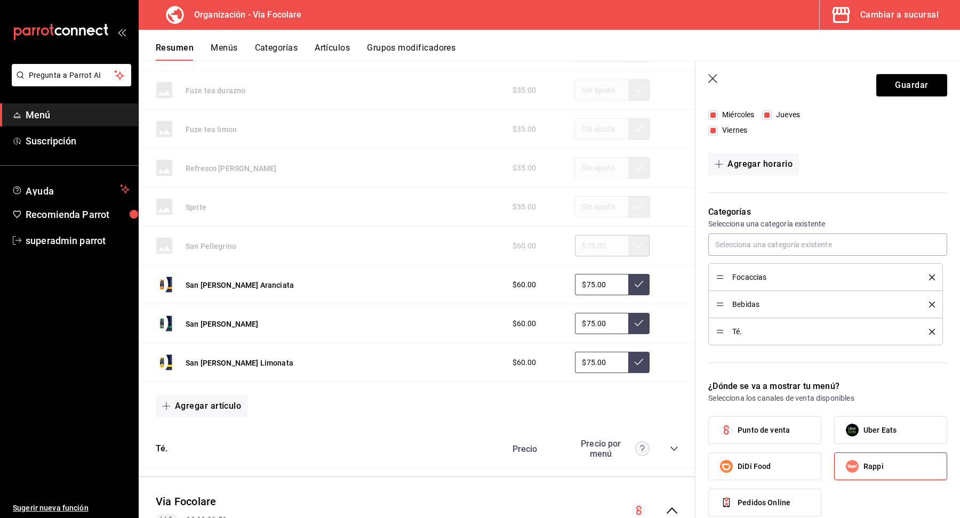
scroll to position [2033, 0]
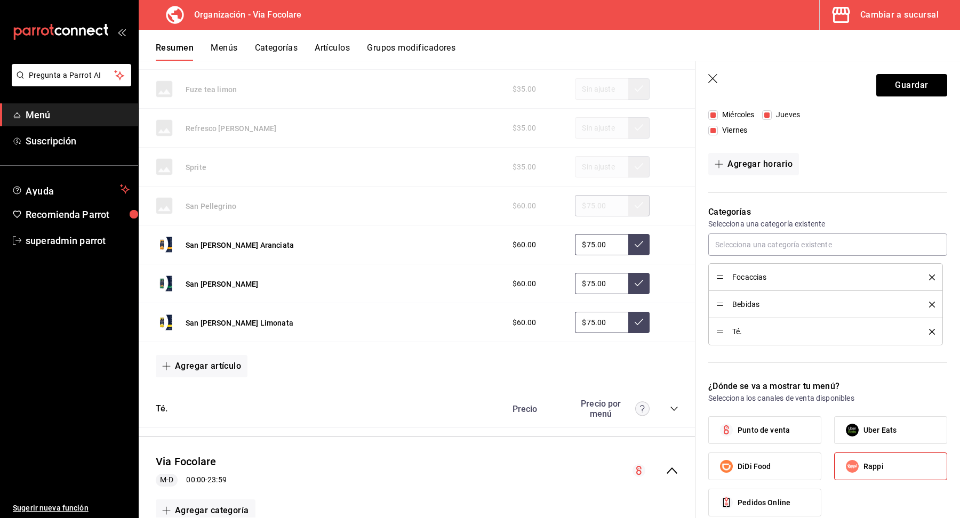
click at [672, 405] on icon "collapse-category-row" at bounding box center [674, 409] width 9 height 9
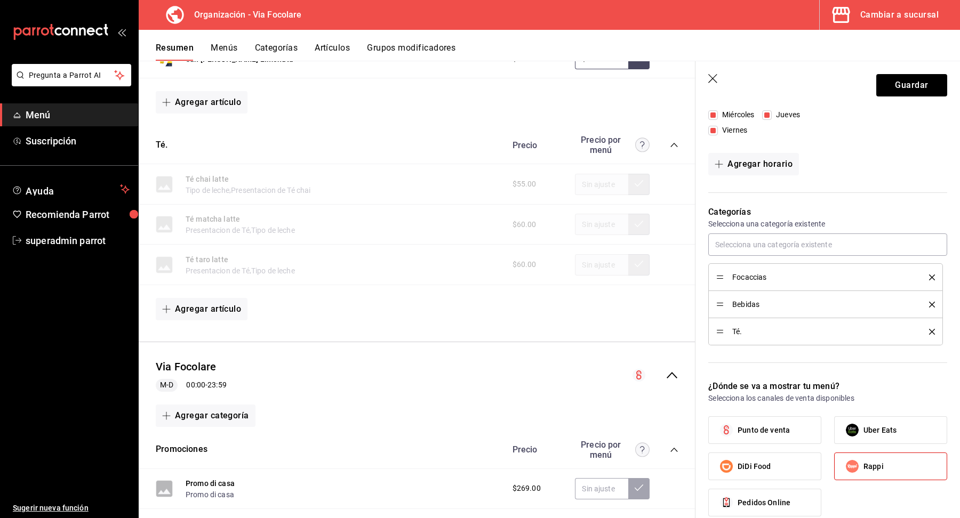
scroll to position [2325, 0]
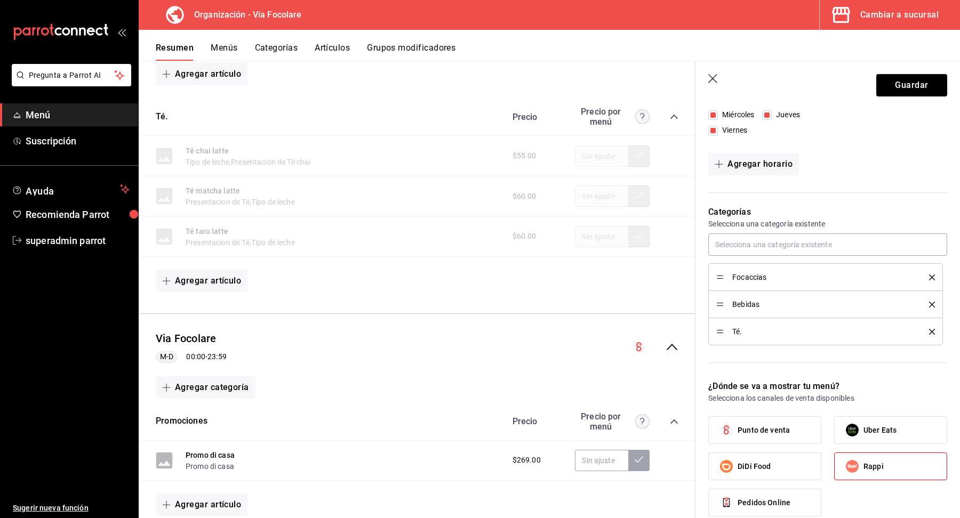
click at [932, 331] on icon "delete" at bounding box center [932, 332] width 6 height 6
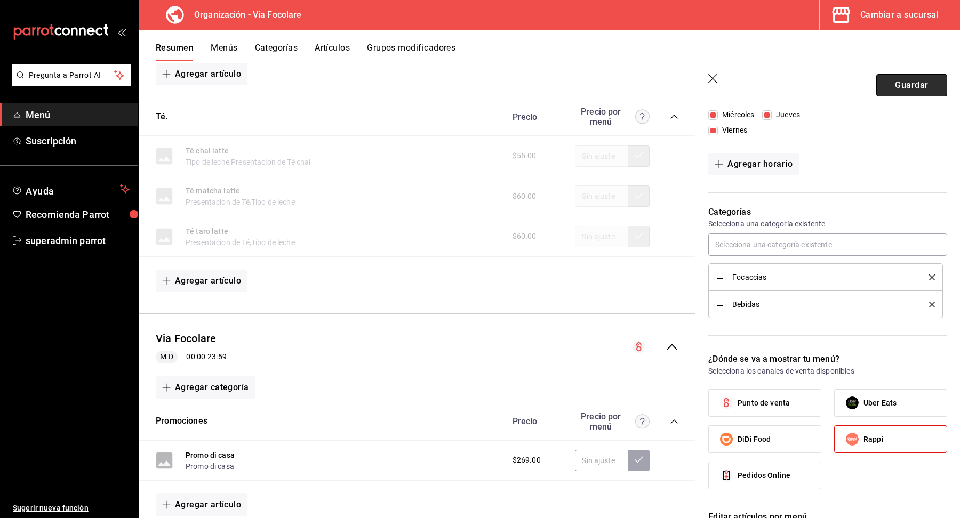
click at [903, 86] on button "Guardar" at bounding box center [911, 85] width 71 height 22
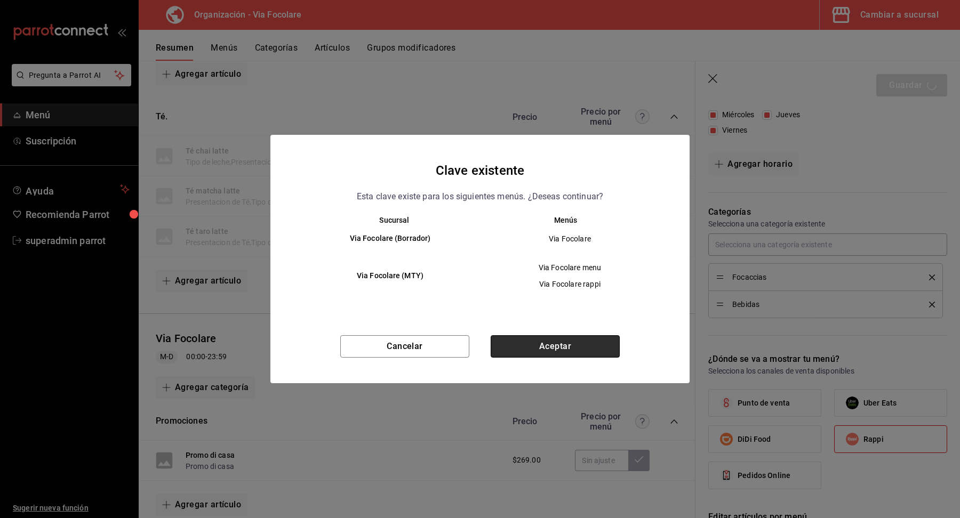
click at [605, 347] on button "Aceptar" at bounding box center [554, 346] width 129 height 22
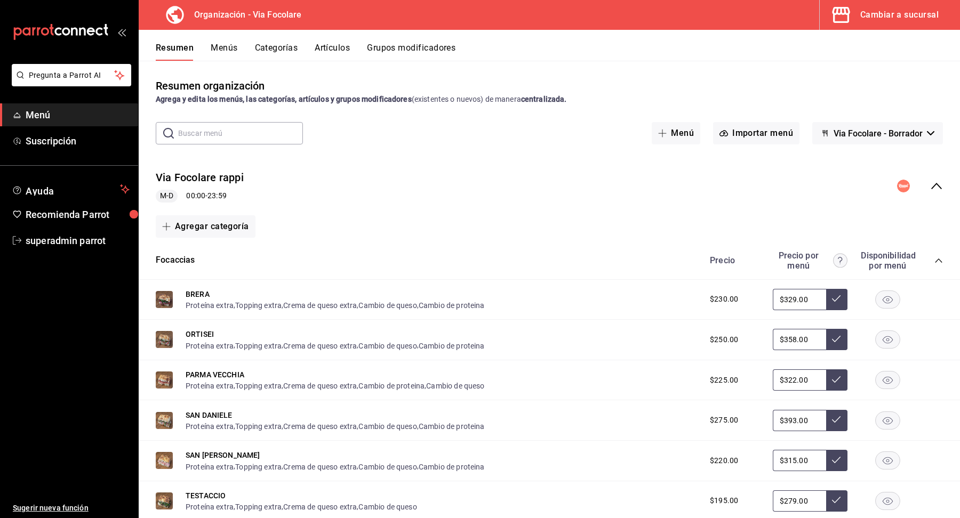
click at [898, 15] on div "Cambiar a sucursal" at bounding box center [899, 14] width 78 height 15
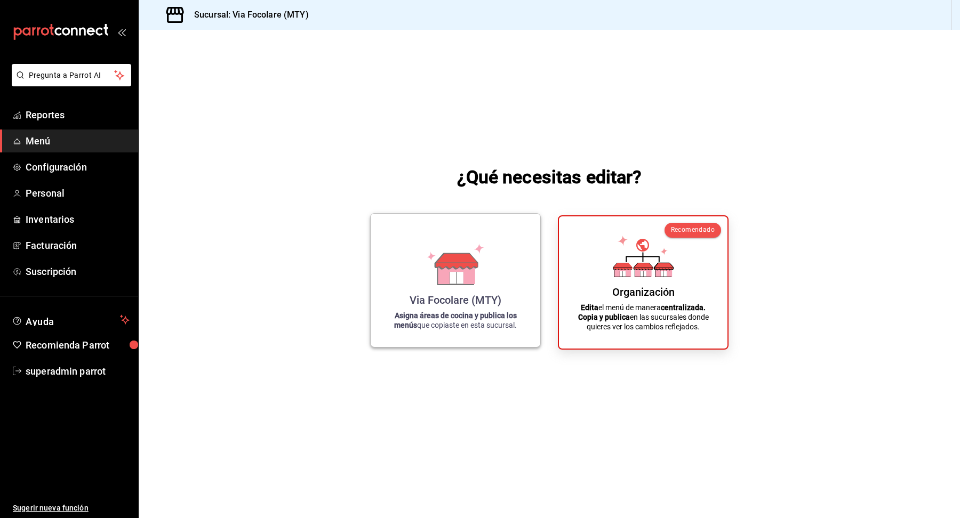
click at [467, 314] on strong "Asigna áreas de cocina y publica los menús" at bounding box center [455, 320] width 123 height 18
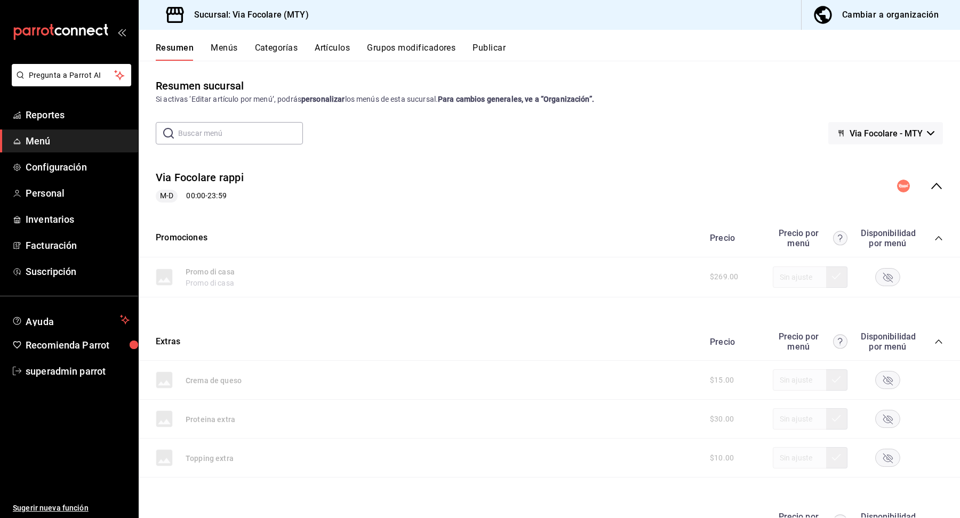
click at [867, 14] on div "Cambiar a organización" at bounding box center [890, 14] width 96 height 15
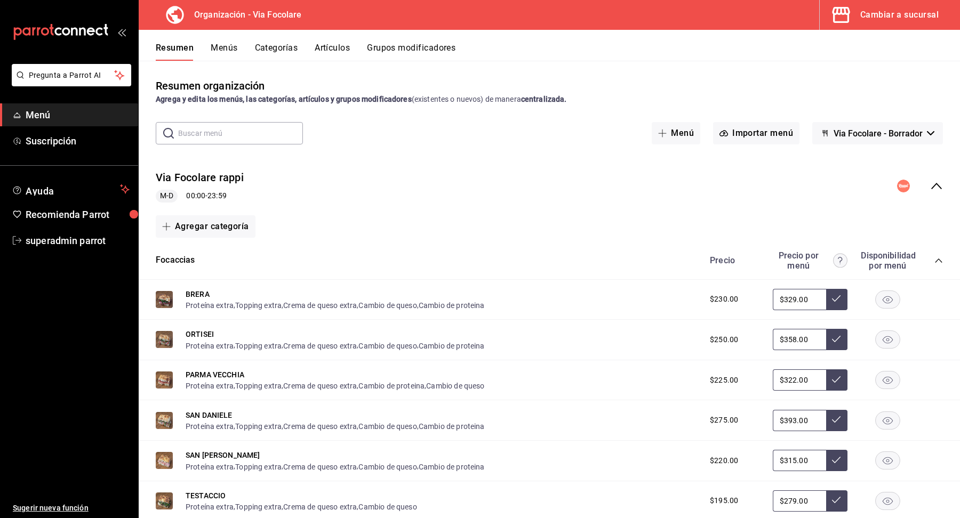
click at [430, 52] on button "Grupos modificadores" at bounding box center [411, 52] width 88 height 18
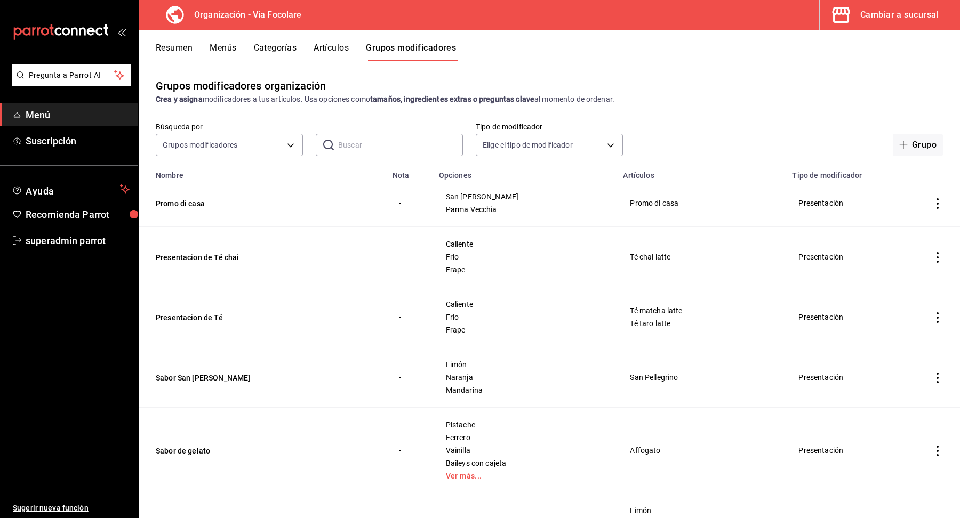
click at [167, 48] on button "Resumen" at bounding box center [174, 52] width 37 height 18
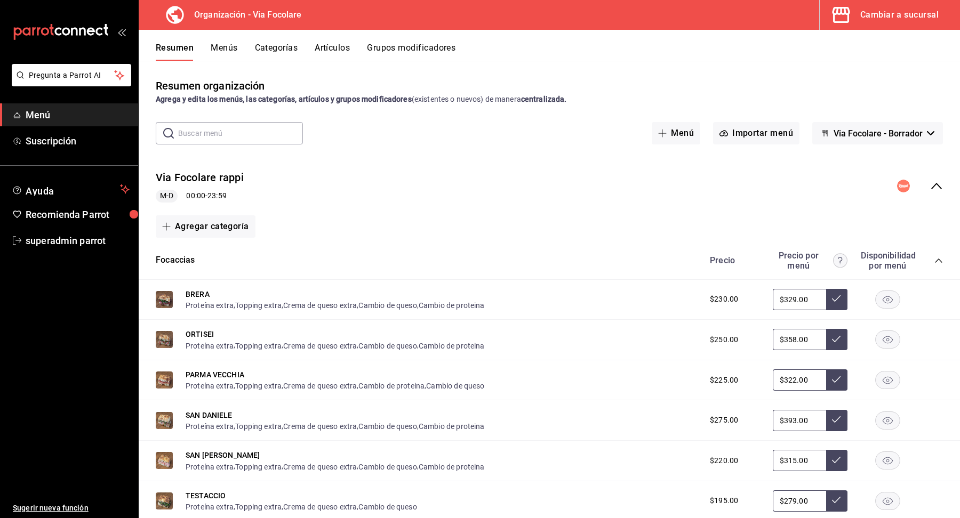
click at [218, 51] on button "Menús" at bounding box center [224, 52] width 27 height 18
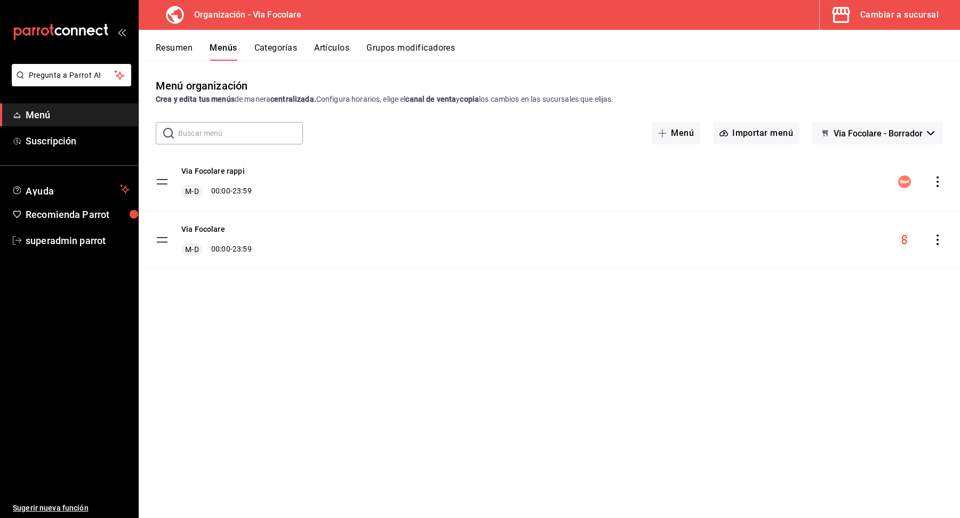
click at [940, 187] on div "menu-maker-table" at bounding box center [920, 181] width 45 height 13
click at [936, 179] on icon "actions" at bounding box center [937, 181] width 11 height 11
click at [870, 249] on span "Copiar en otra sucursal" at bounding box center [853, 250] width 130 height 11
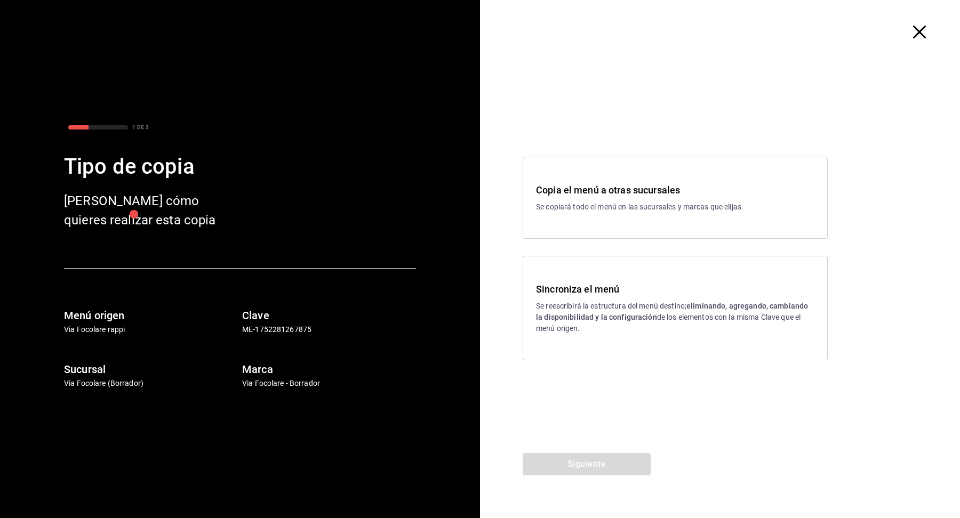
click at [595, 310] on p "Se reescribirá la estructura del menú destino; eliminando, agregando, cambiando…" at bounding box center [675, 318] width 278 height 34
click at [614, 463] on button "Siguiente" at bounding box center [586, 464] width 128 height 22
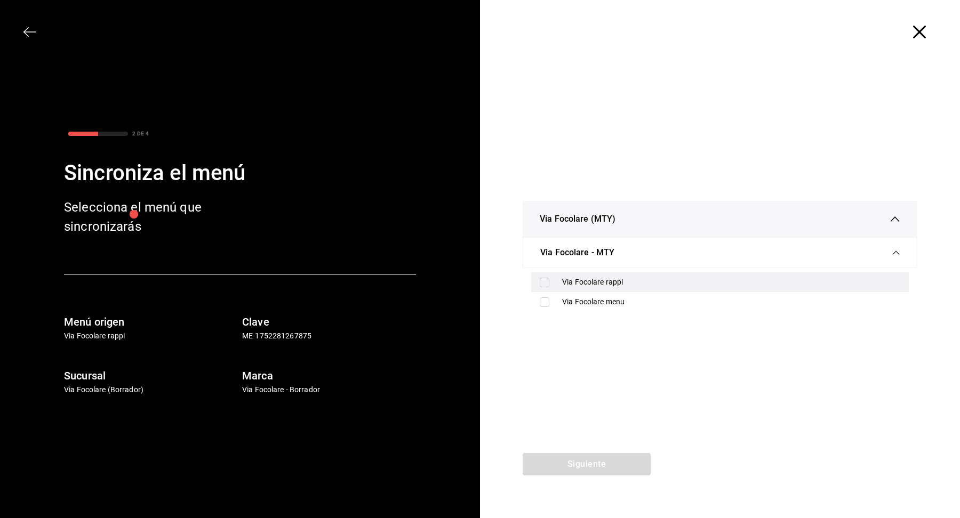
click at [613, 290] on div "Via Focolare rappi" at bounding box center [719, 282] width 377 height 20
checkbox input "true"
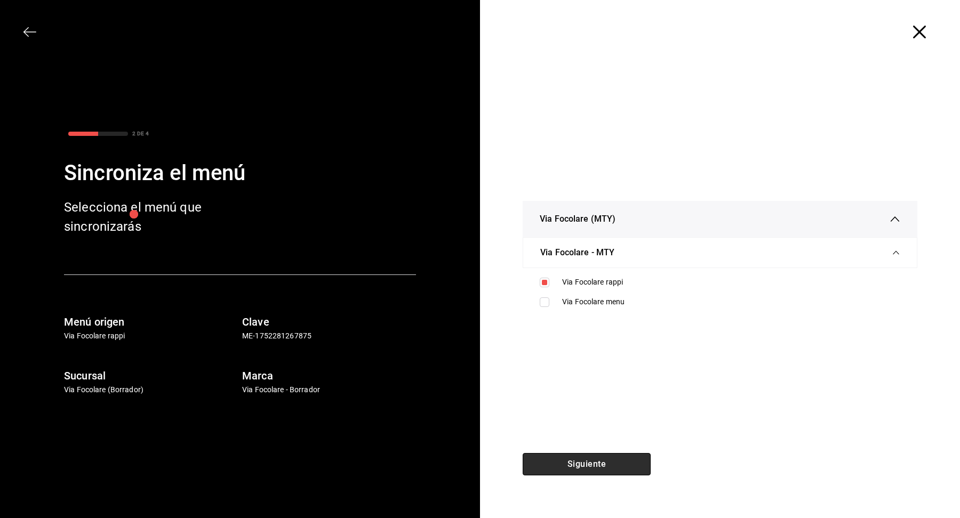
click at [598, 461] on button "Siguiente" at bounding box center [586, 464] width 128 height 22
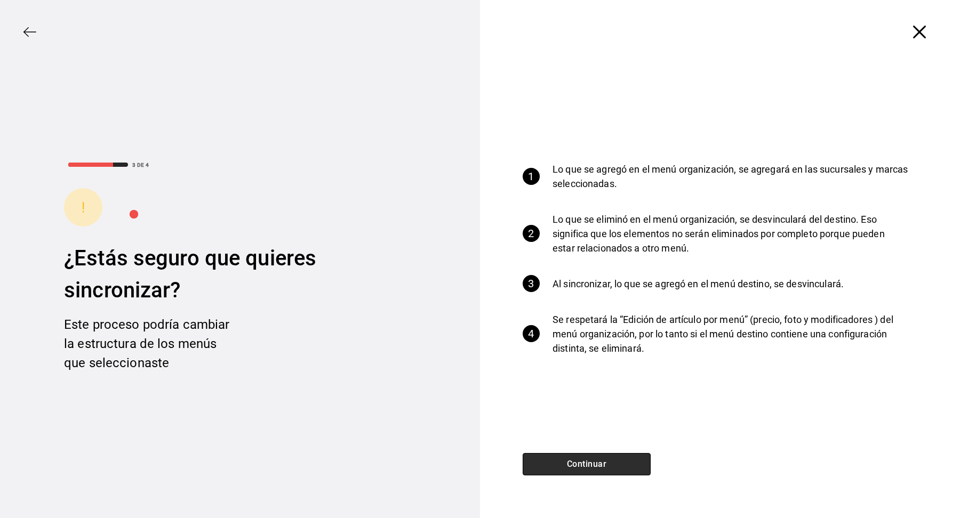
click at [599, 465] on button "Continuar" at bounding box center [586, 464] width 128 height 22
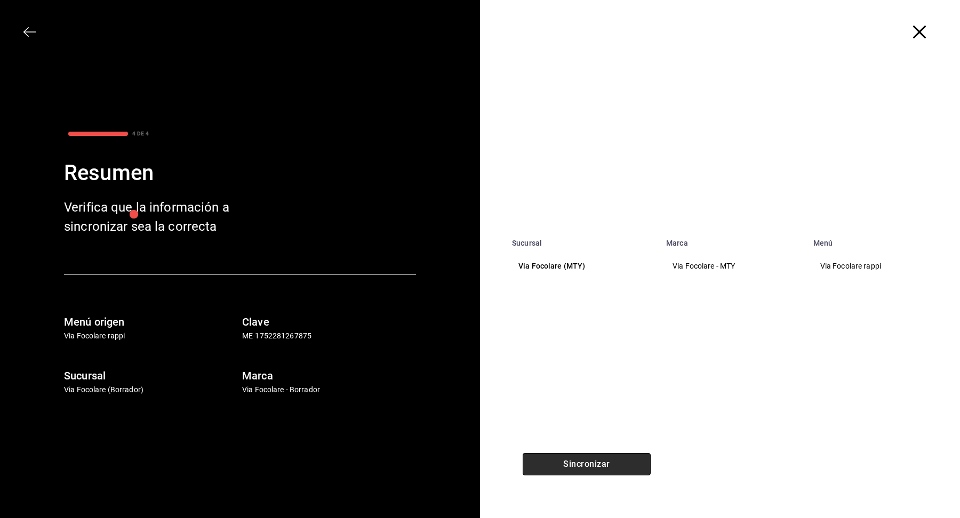
click at [579, 468] on button "Sincronizar" at bounding box center [586, 464] width 128 height 22
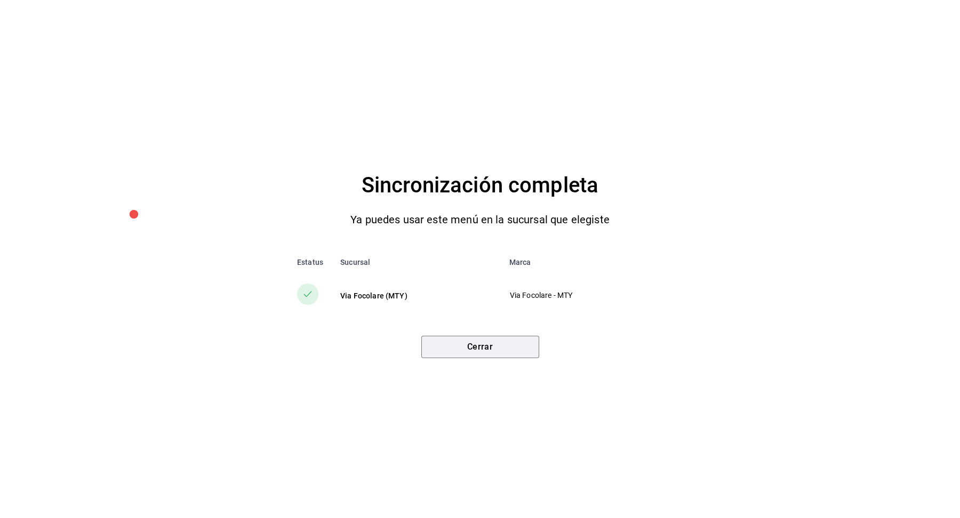
click at [504, 340] on button "Cerrar" at bounding box center [480, 347] width 118 height 22
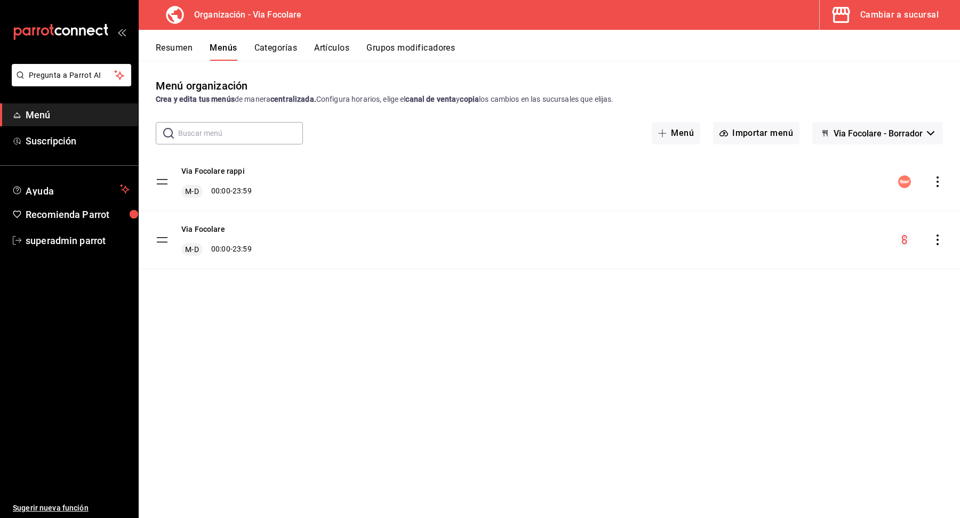
click at [913, 22] on button "Cambiar a sucursal" at bounding box center [885, 15] width 132 height 30
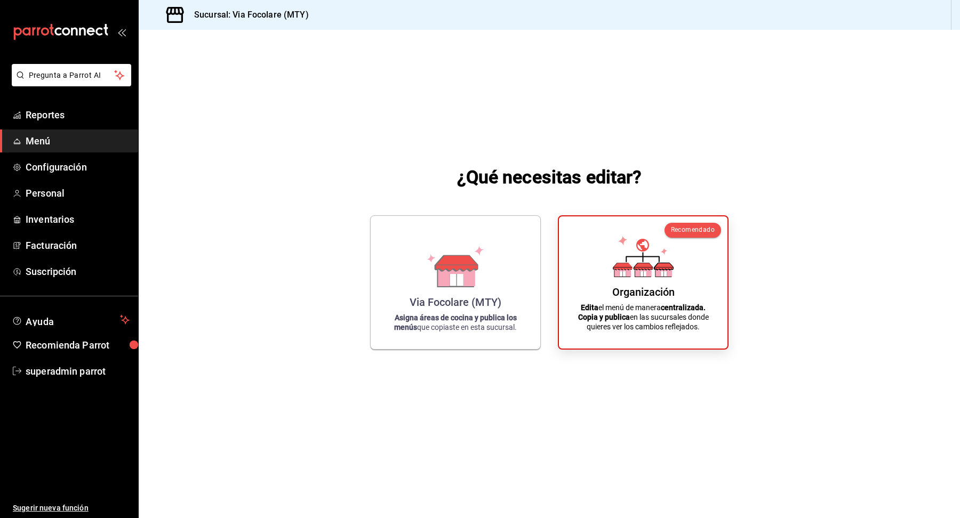
click at [75, 137] on span "Menú" at bounding box center [78, 141] width 104 height 14
click at [647, 287] on div "Organización" at bounding box center [643, 290] width 62 height 13
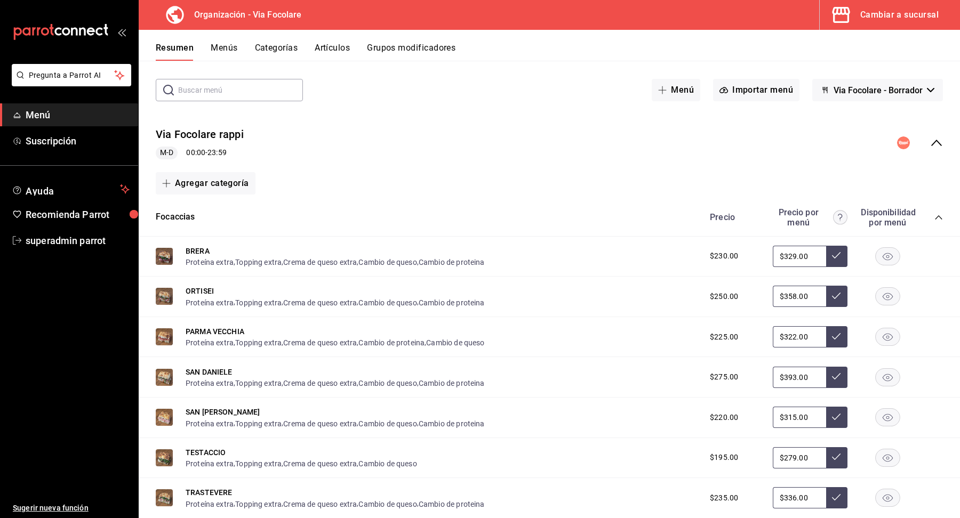
scroll to position [44, 0]
click at [216, 133] on button "Via Focolare rappi" at bounding box center [200, 133] width 88 height 15
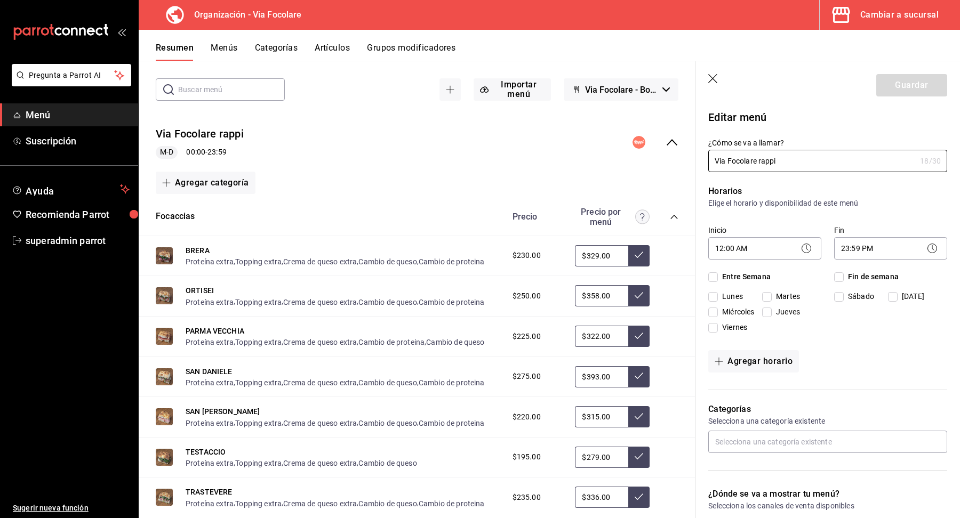
checkbox input "true"
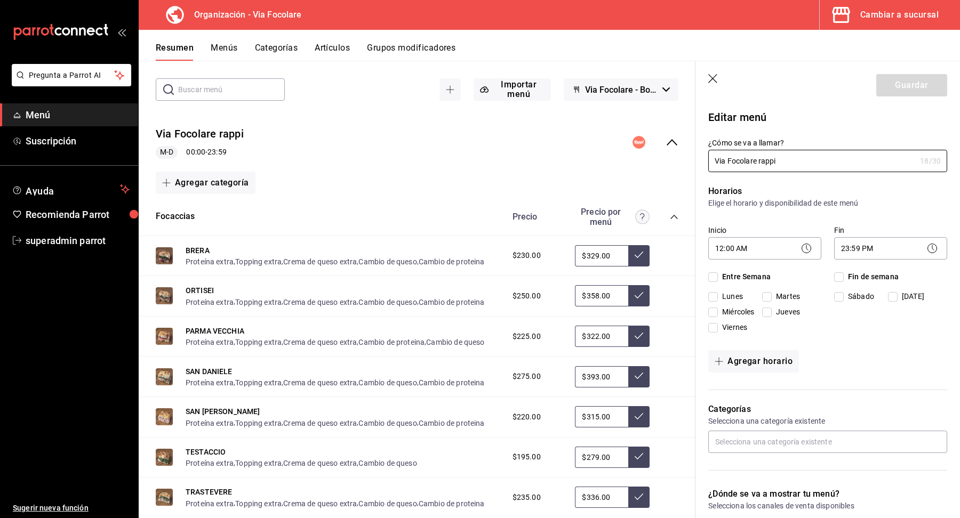
checkbox input "true"
click at [895, 295] on input "Domingo" at bounding box center [893, 297] width 10 height 10
checkbox input "false"
click at [758, 252] on body "Pregunta a Parrot AI Menú Suscripción Ayuda Recomienda Parrot superadmin parrot…" at bounding box center [480, 259] width 960 height 518
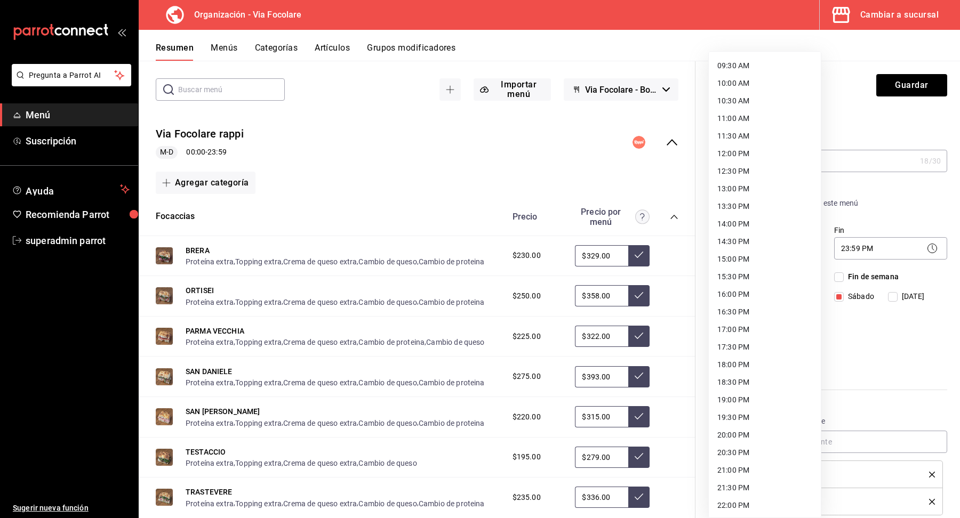
scroll to position [334, 0]
click at [747, 186] on li "13:00 PM" at bounding box center [765, 189] width 112 height 18
type input "13:00"
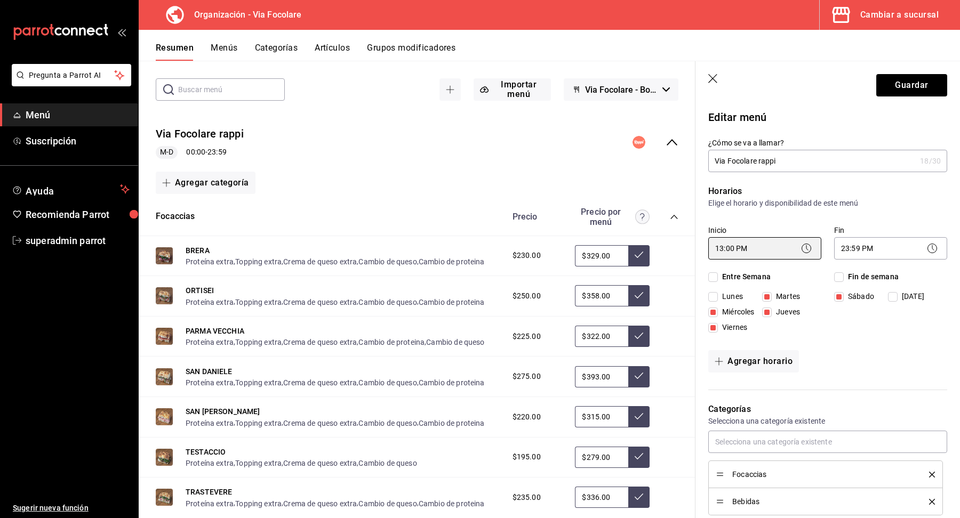
scroll to position [0, 0]
click at [878, 257] on body "Pregunta a Parrot AI Menú Suscripción Ayuda Recomienda Parrot superadmin parrot…" at bounding box center [480, 259] width 960 height 518
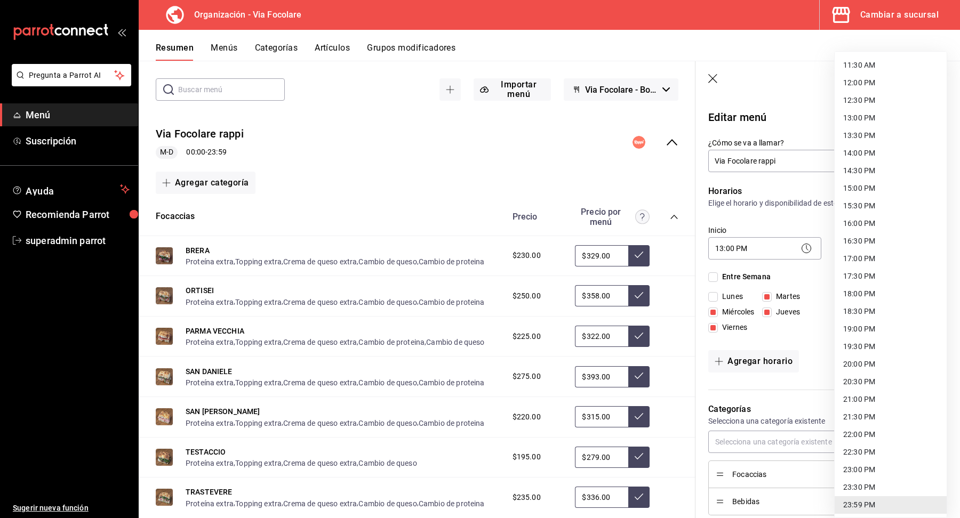
scroll to position [404, 0]
click at [883, 432] on li "22:00 PM" at bounding box center [890, 435] width 112 height 18
type input "22:00"
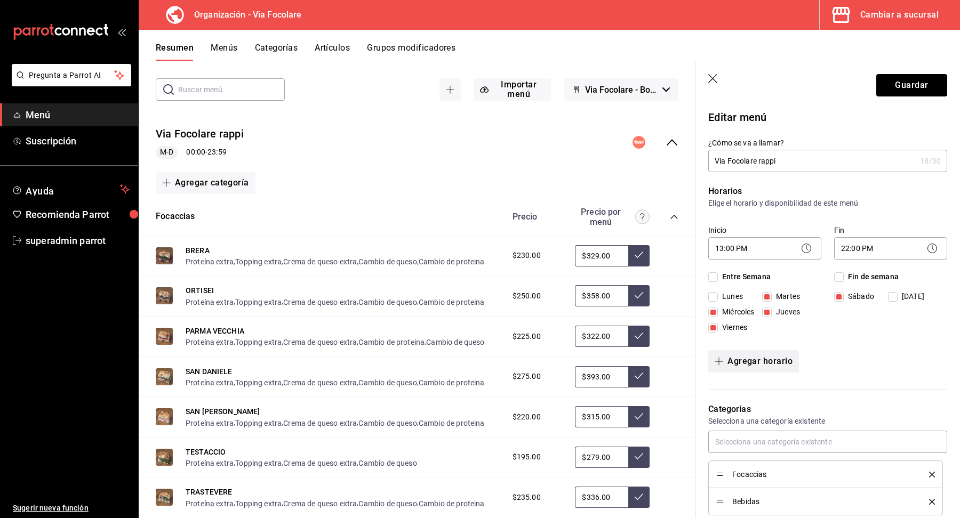
click at [780, 359] on button "Agregar horario" at bounding box center [753, 361] width 91 height 22
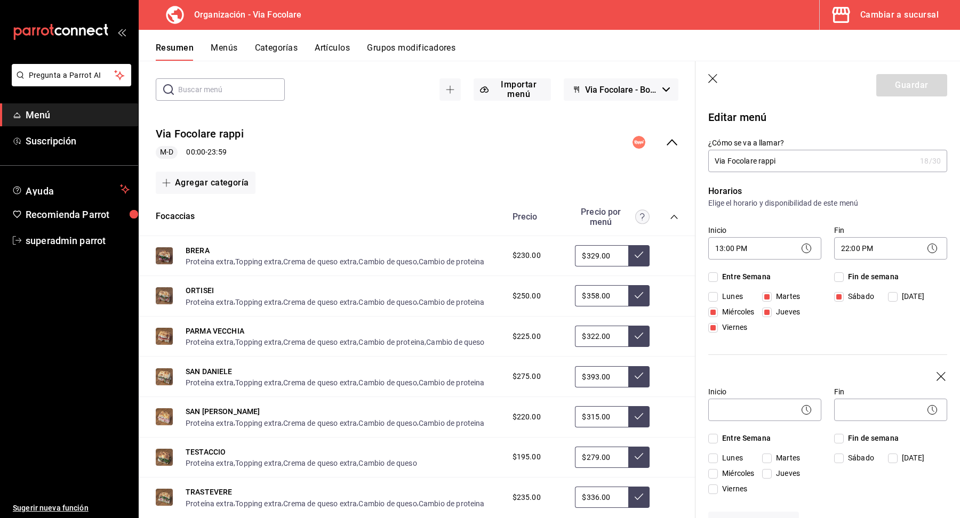
click at [898, 302] on span "Domingo" at bounding box center [910, 296] width 27 height 11
click at [897, 455] on input "Domingo" at bounding box center [893, 459] width 10 height 10
checkbox input "true"
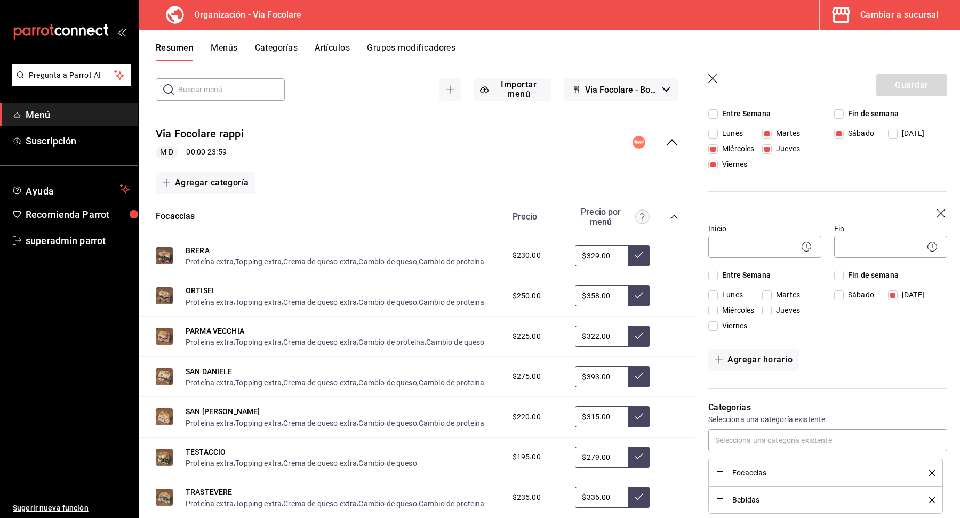
scroll to position [164, 0]
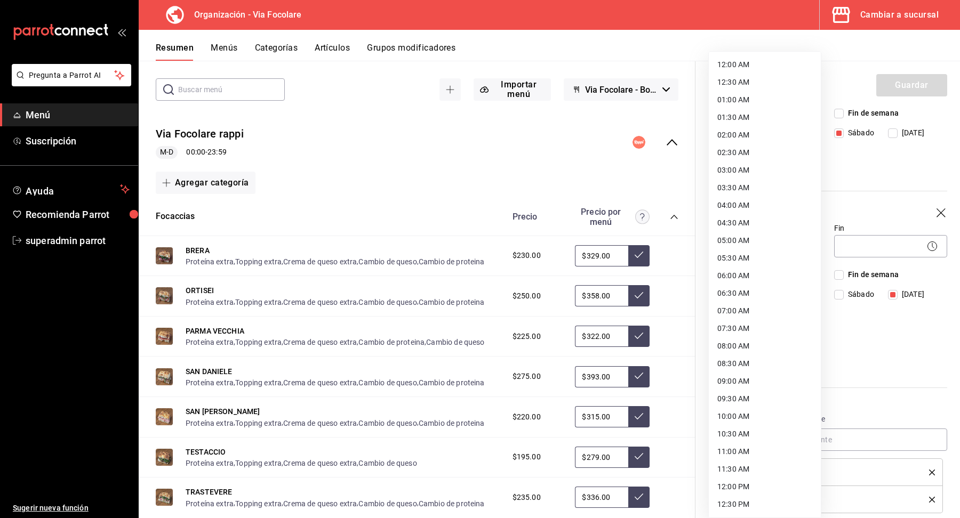
click at [759, 237] on body "Pregunta a Parrot AI Menú Suscripción Ayuda Recomienda Parrot superadmin parrot…" at bounding box center [480, 259] width 960 height 518
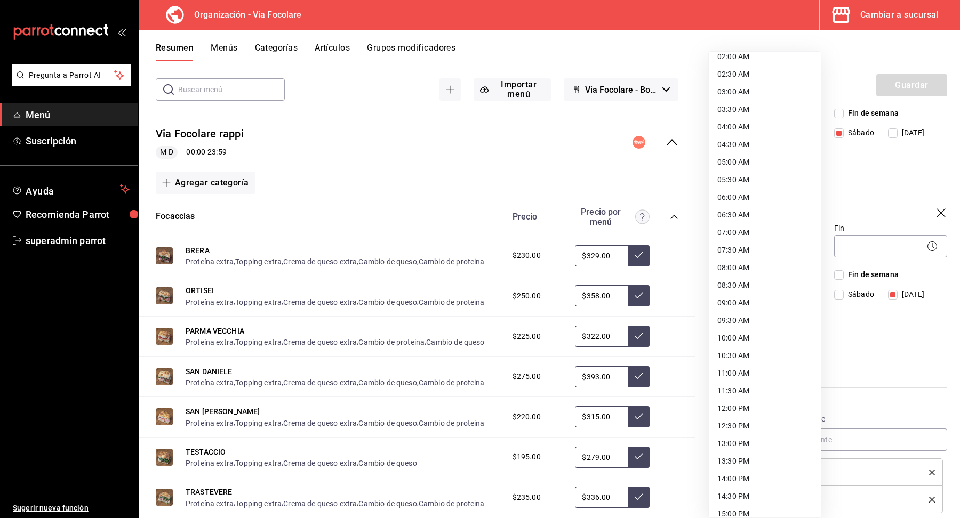
scroll to position [79, 0]
click at [755, 408] on li "12:00 PM" at bounding box center [765, 408] width 112 height 18
type input "12:00"
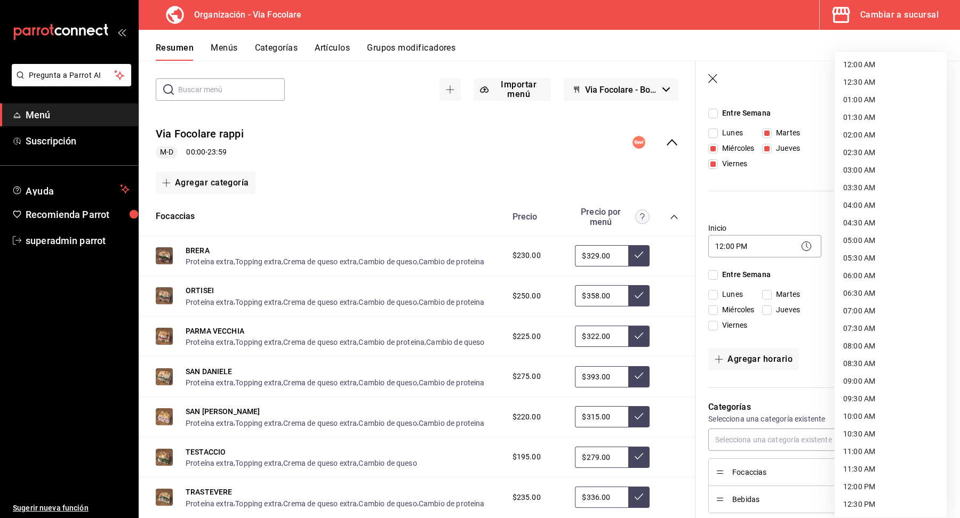
click at [846, 248] on body "Pregunta a Parrot AI Menú Suscripción Ayuda Recomienda Parrot superadmin parrot…" at bounding box center [480, 259] width 960 height 518
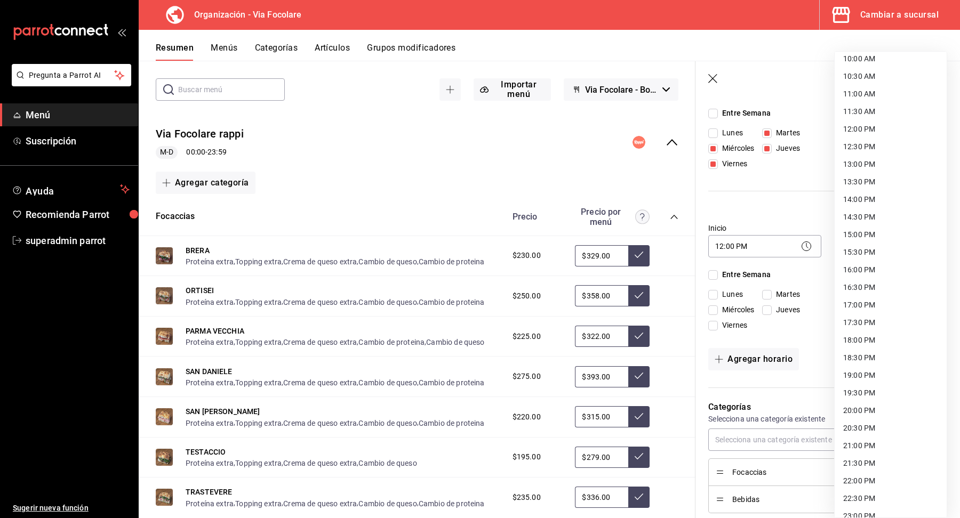
click at [890, 375] on li "19:00 PM" at bounding box center [890, 376] width 112 height 18
type input "19:00"
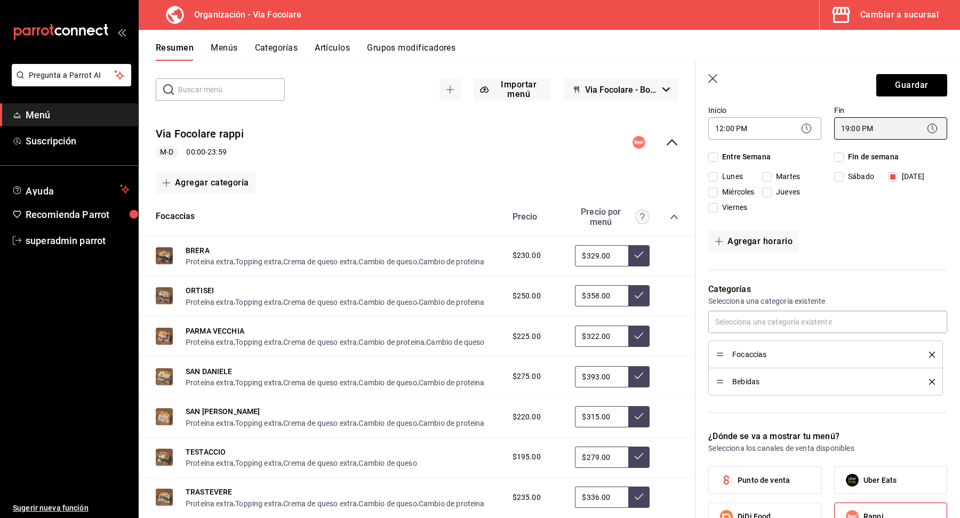
scroll to position [308, 0]
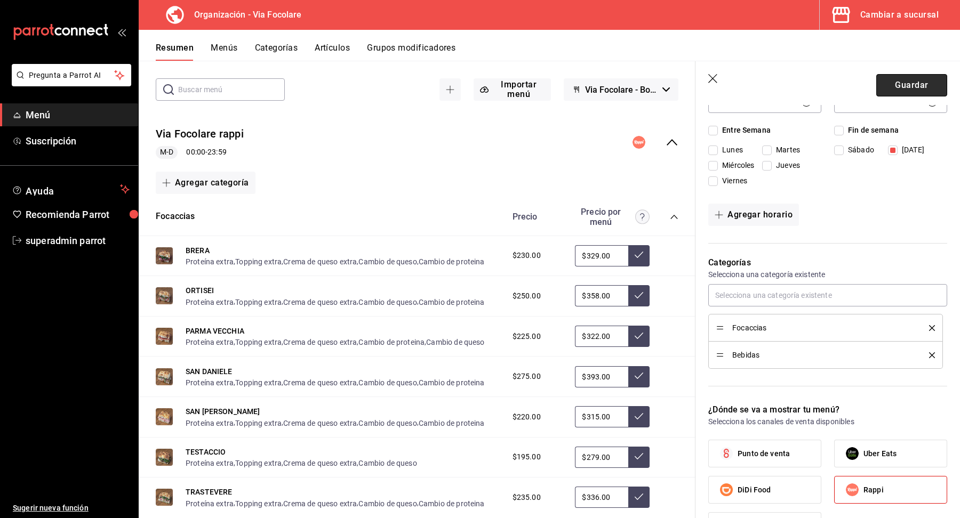
click at [909, 87] on button "Guardar" at bounding box center [911, 85] width 71 height 22
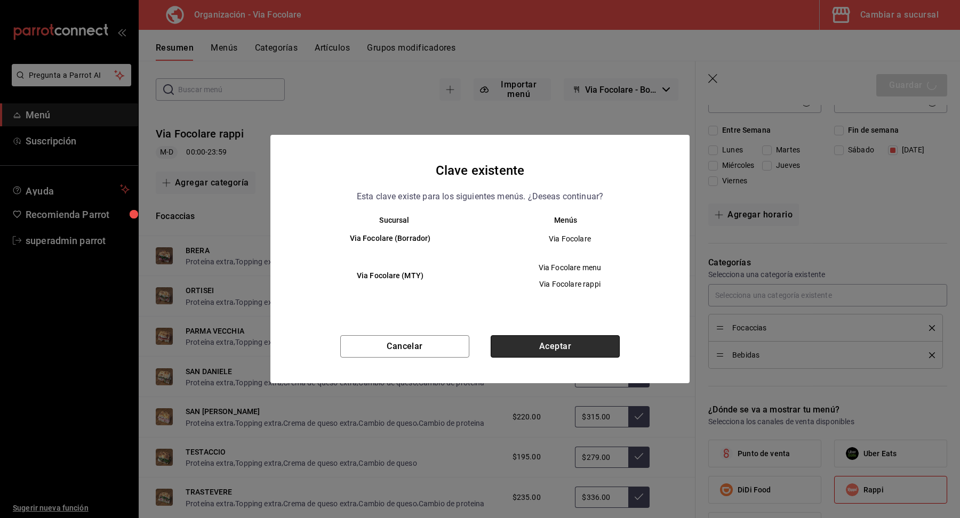
click at [519, 349] on button "Aceptar" at bounding box center [554, 346] width 129 height 22
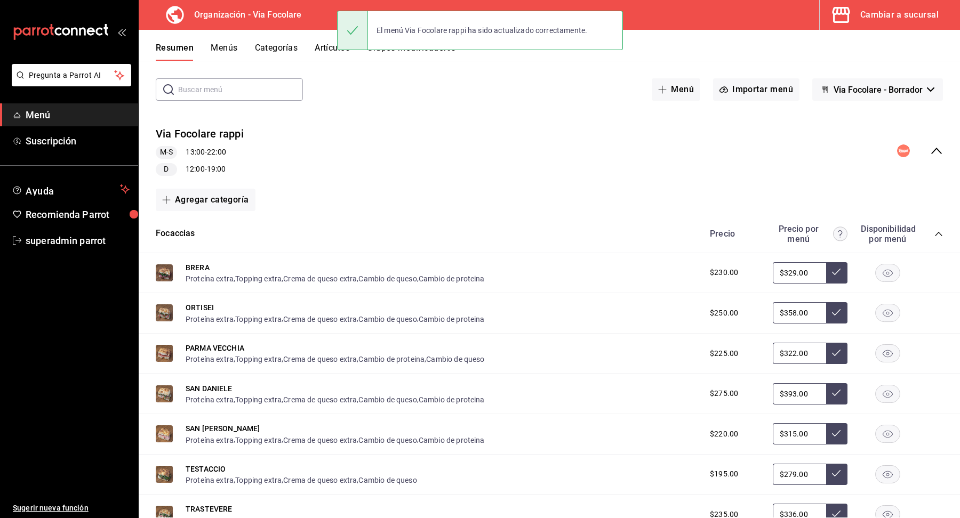
click at [235, 50] on button "Menús" at bounding box center [224, 52] width 27 height 18
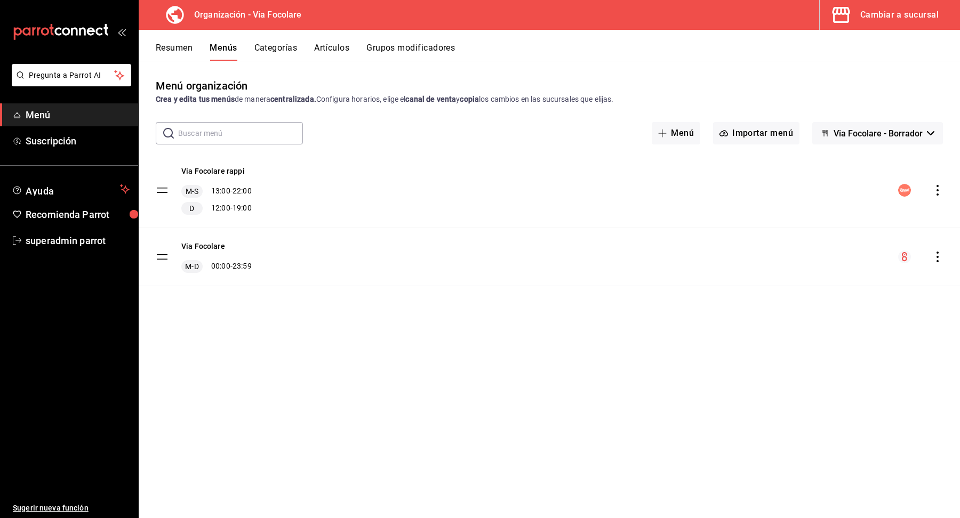
click at [933, 188] on icon "actions" at bounding box center [937, 190] width 11 height 11
click at [863, 260] on span "Copiar en otra sucursal" at bounding box center [853, 258] width 130 height 11
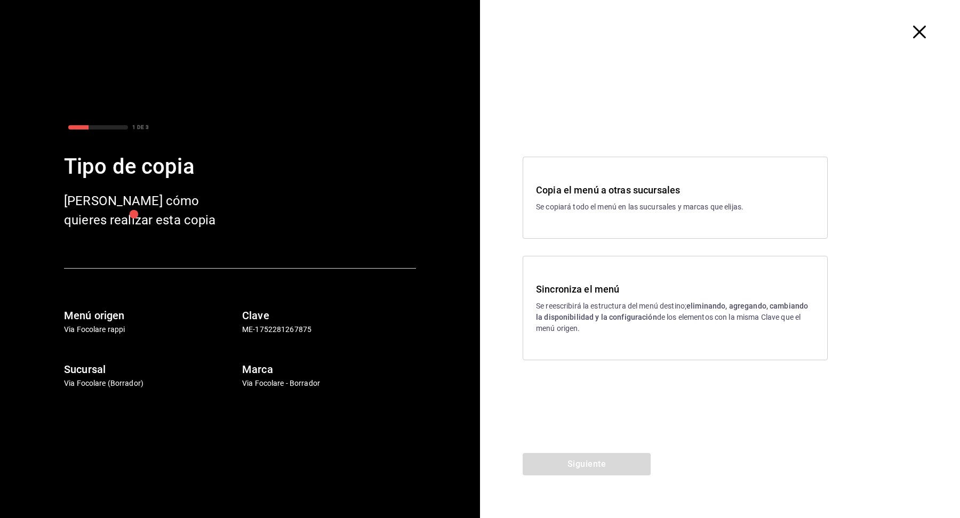
click at [585, 219] on div "Copia el menú a otras sucursales Se copiará todo el menú en las sucursales y ma…" at bounding box center [674, 198] width 305 height 82
click at [624, 295] on h3 "Sincroniza el menú" at bounding box center [675, 289] width 278 height 14
click at [600, 453] on div "Copia el menú a otras sucursales Se copiará todo el menú en las sucursales y ma…" at bounding box center [720, 258] width 480 height 389
click at [604, 464] on button "Siguiente" at bounding box center [586, 464] width 128 height 22
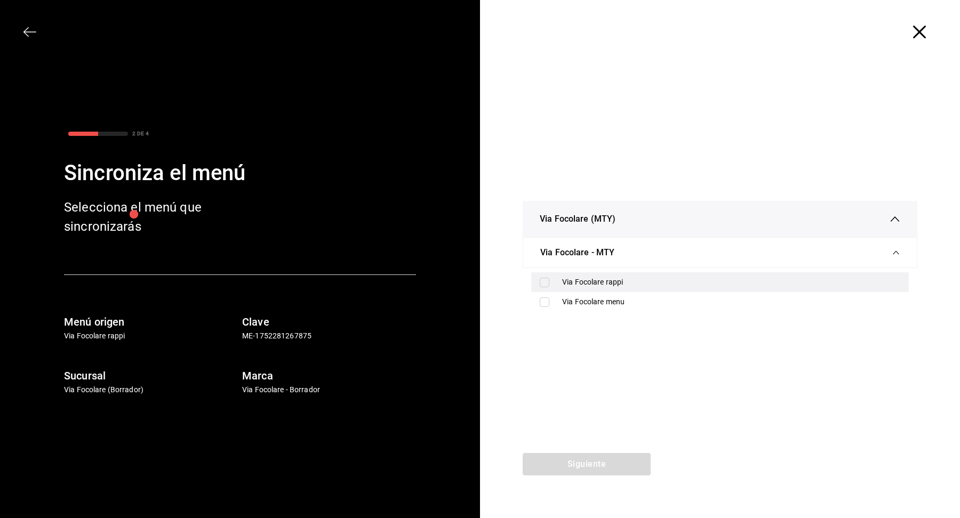
click at [646, 284] on div "Via Focolare rappi" at bounding box center [731, 282] width 338 height 11
checkbox input "true"
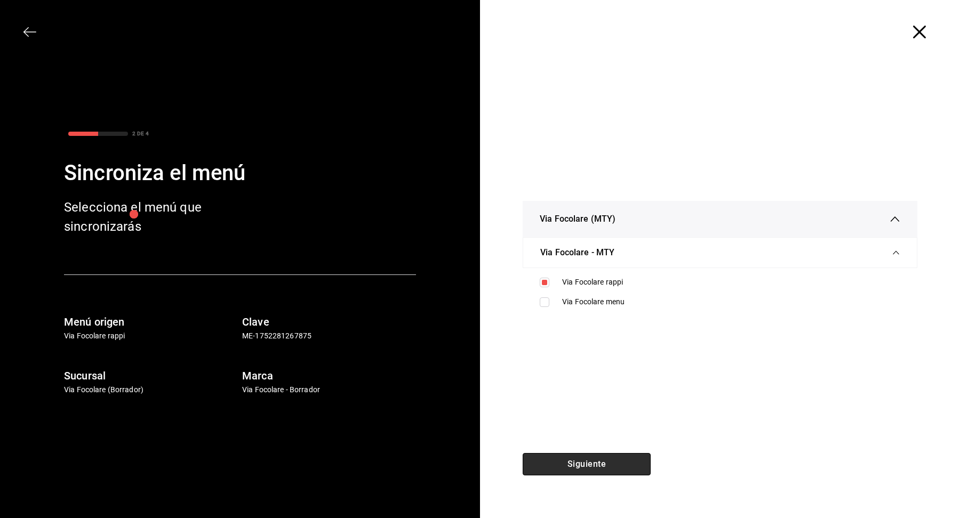
click at [606, 466] on button "Siguiente" at bounding box center [586, 464] width 128 height 22
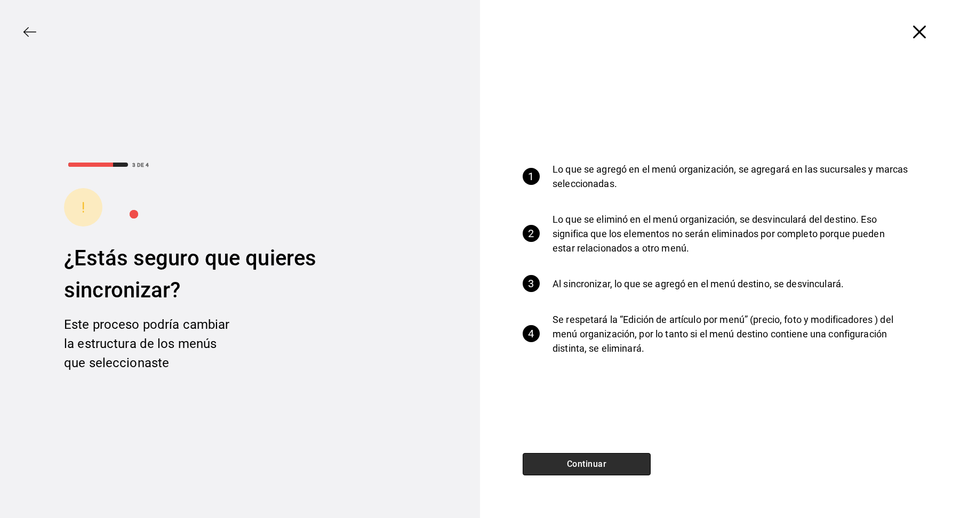
click at [606, 466] on button "Continuar" at bounding box center [586, 464] width 128 height 22
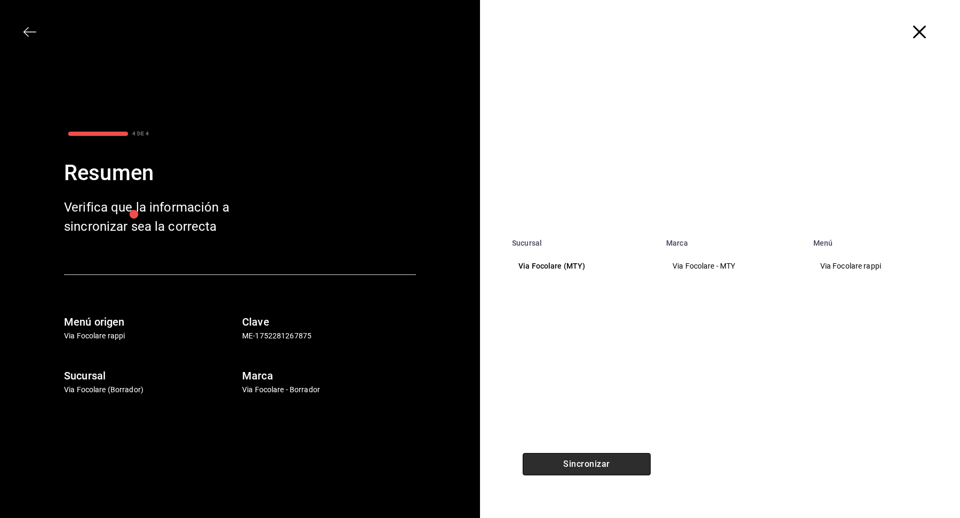
click at [583, 462] on button "Sincronizar" at bounding box center [586, 464] width 128 height 22
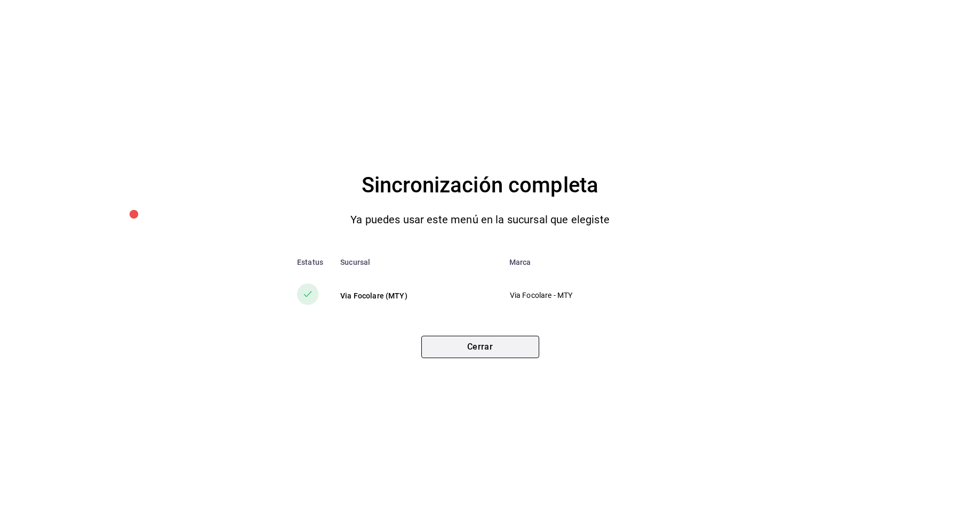
click at [512, 356] on button "Cerrar" at bounding box center [480, 347] width 118 height 22
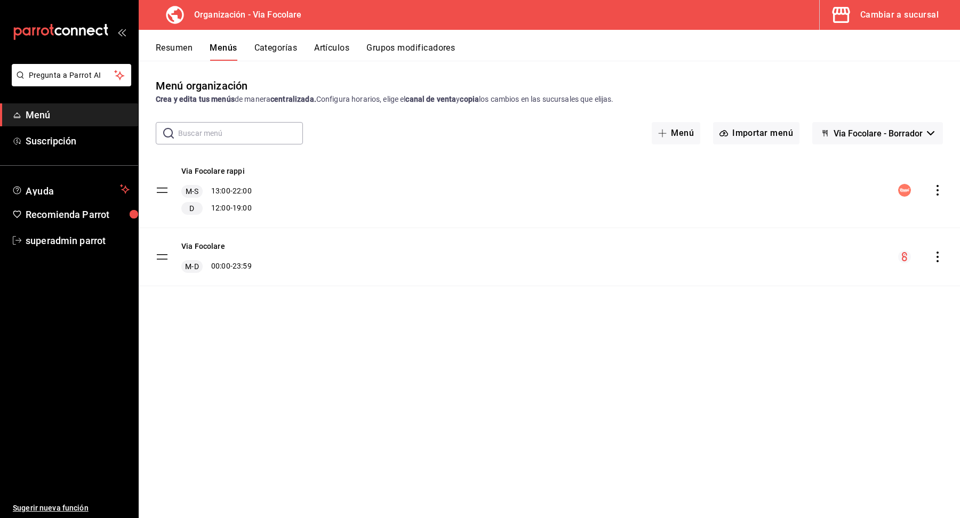
click at [884, 18] on div "Cambiar a sucursal" at bounding box center [899, 14] width 78 height 15
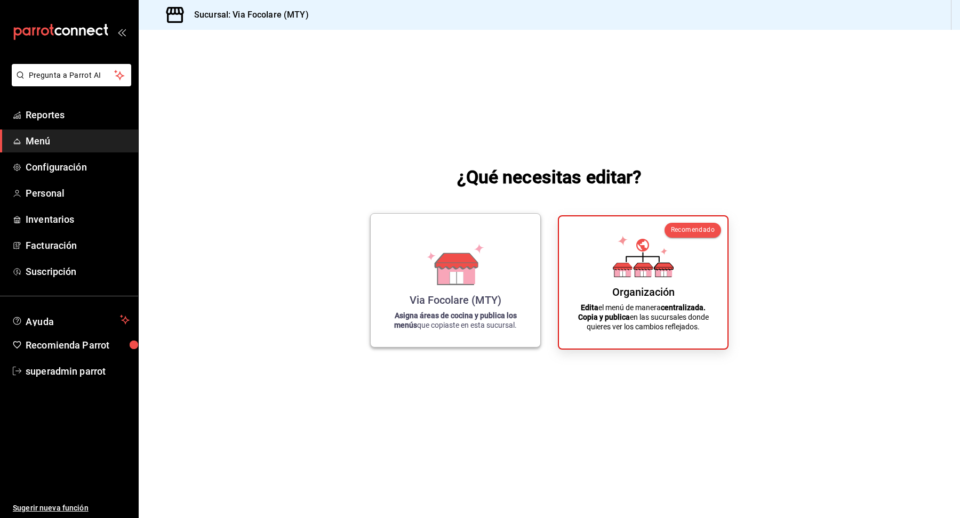
click at [444, 296] on div "Via Focolare (MTY)" at bounding box center [455, 300] width 92 height 13
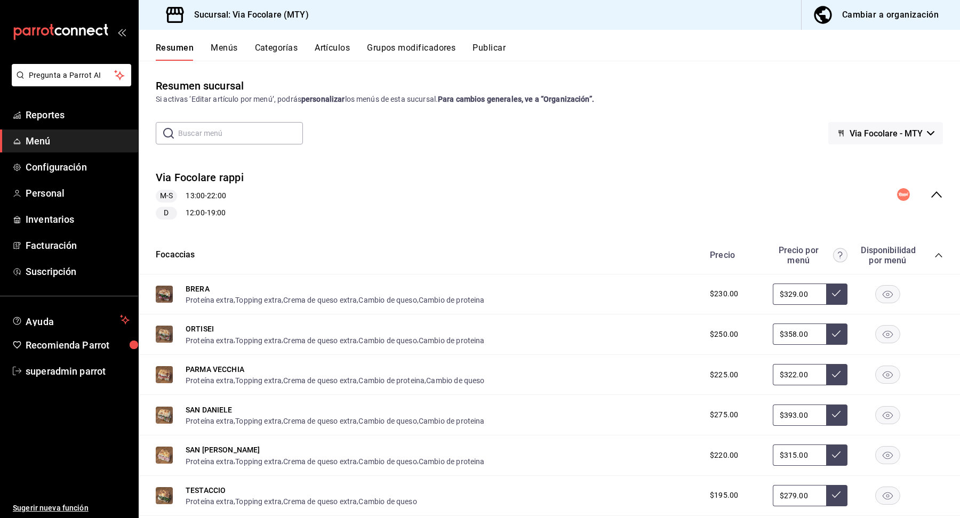
click at [931, 189] on icon "collapse-menu-row" at bounding box center [936, 194] width 13 height 13
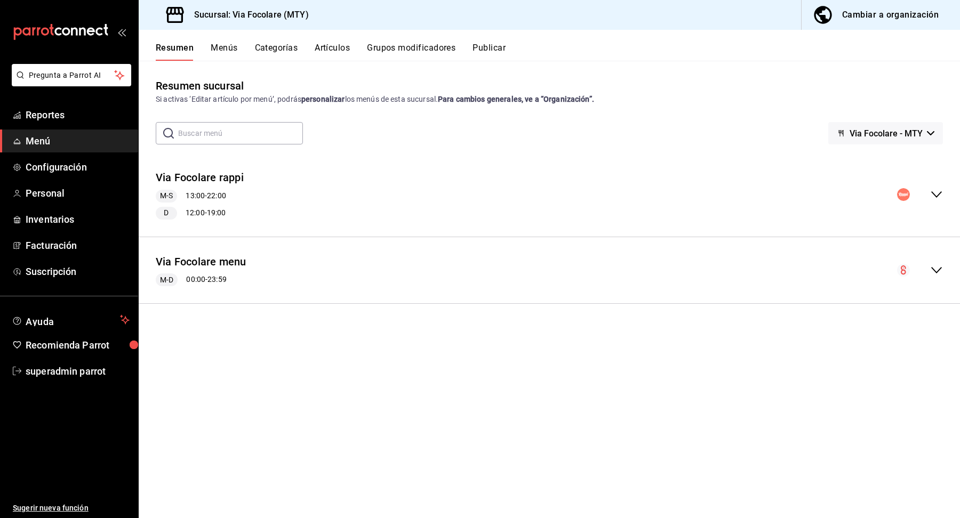
click at [938, 269] on icon "collapse-menu-row" at bounding box center [936, 270] width 11 height 6
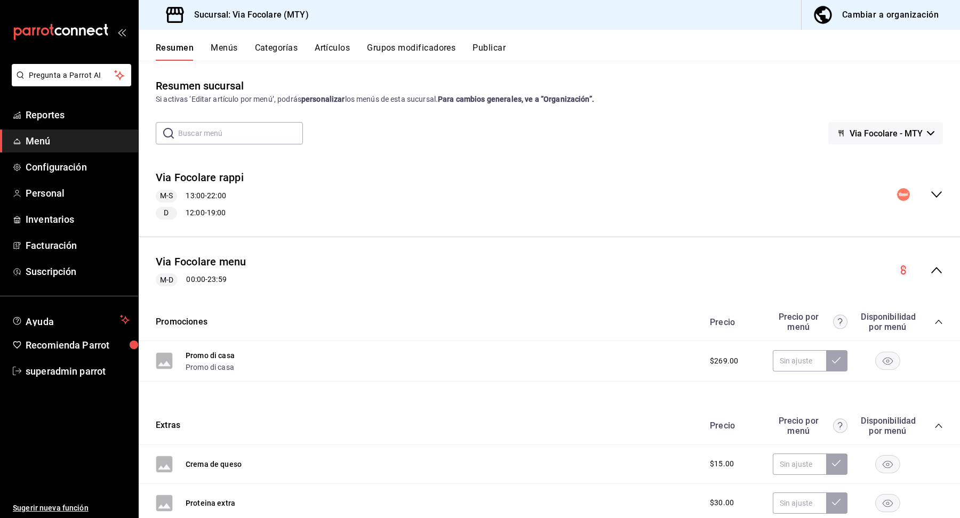
click at [938, 192] on icon "collapse-menu-row" at bounding box center [936, 194] width 13 height 13
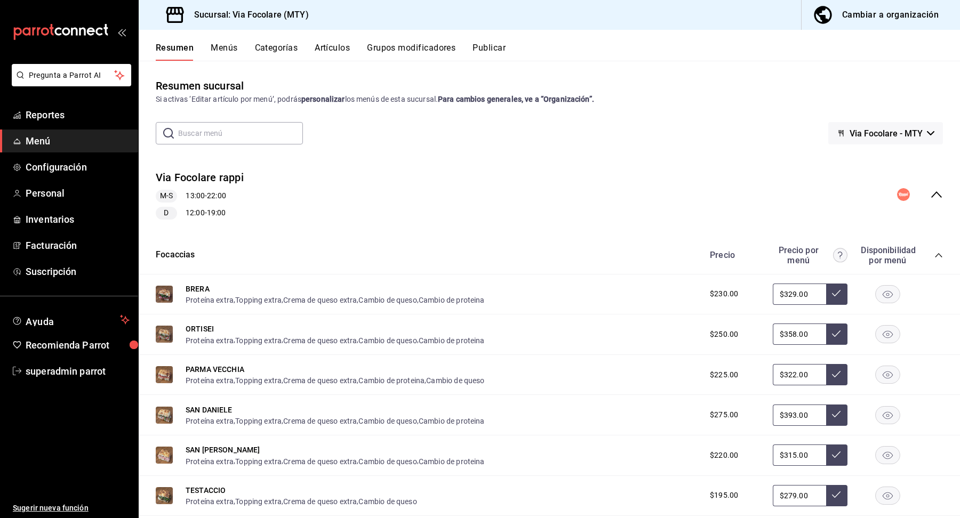
click at [491, 40] on div "Resumen Menús Categorías Artículos Grupos modificadores Publicar" at bounding box center [549, 45] width 821 height 31
click at [492, 51] on button "Publicar" at bounding box center [488, 52] width 33 height 18
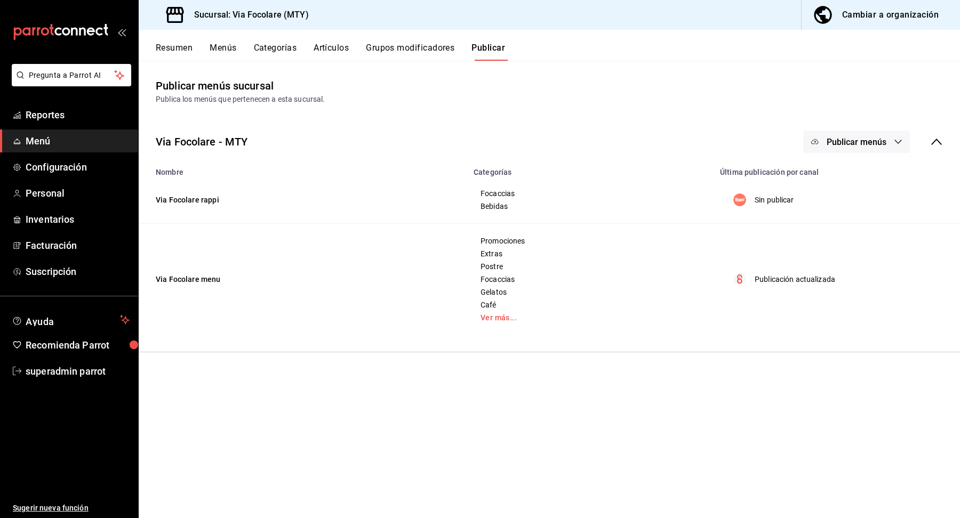
click at [854, 147] on button "Publicar menús" at bounding box center [856, 142] width 107 height 22
click at [860, 184] on li "Rappi" at bounding box center [857, 177] width 98 height 30
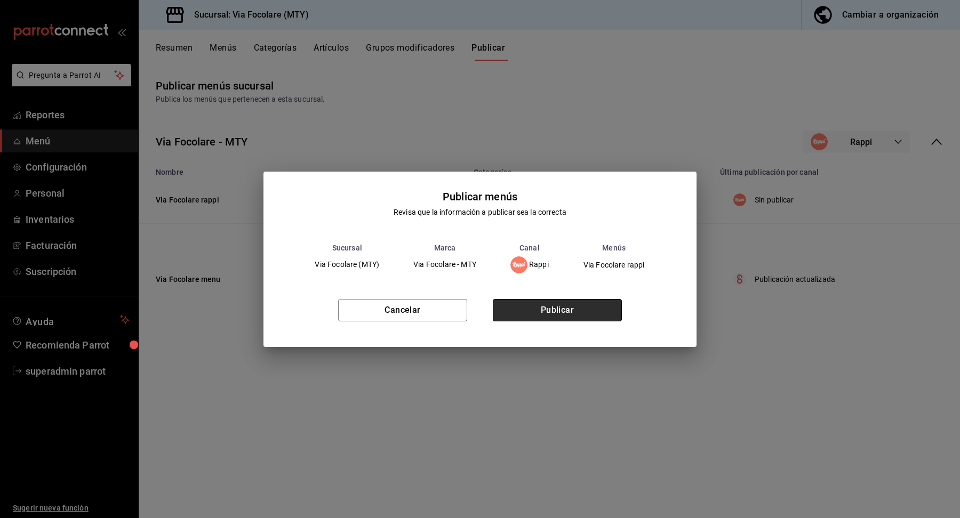
click at [546, 305] on button "Publicar" at bounding box center [557, 310] width 129 height 22
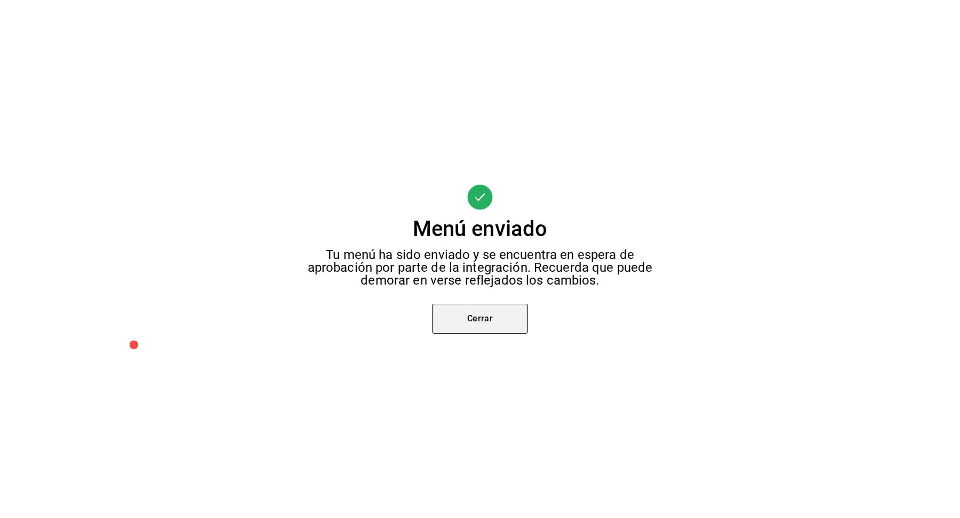
click at [505, 318] on button "Cerrar" at bounding box center [480, 319] width 96 height 30
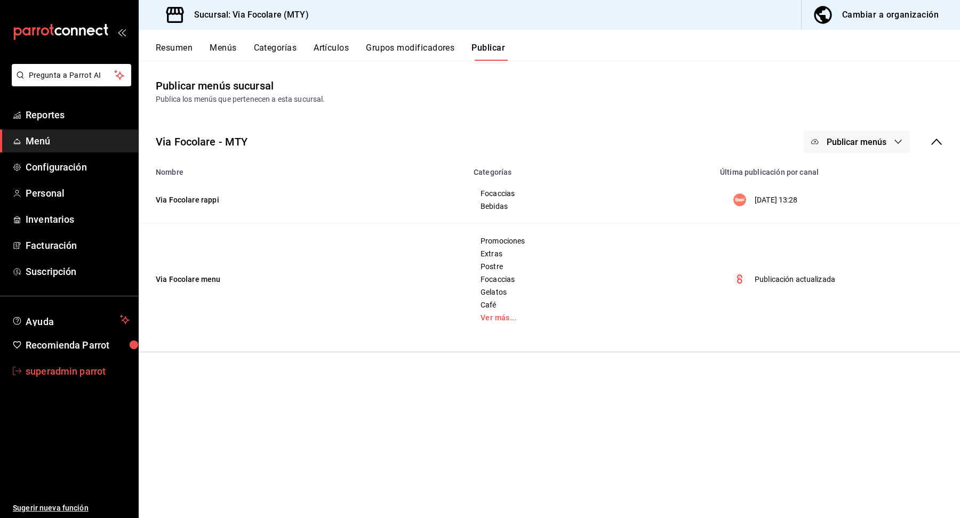
click at [71, 366] on span "superadmin parrot" at bounding box center [78, 371] width 104 height 14
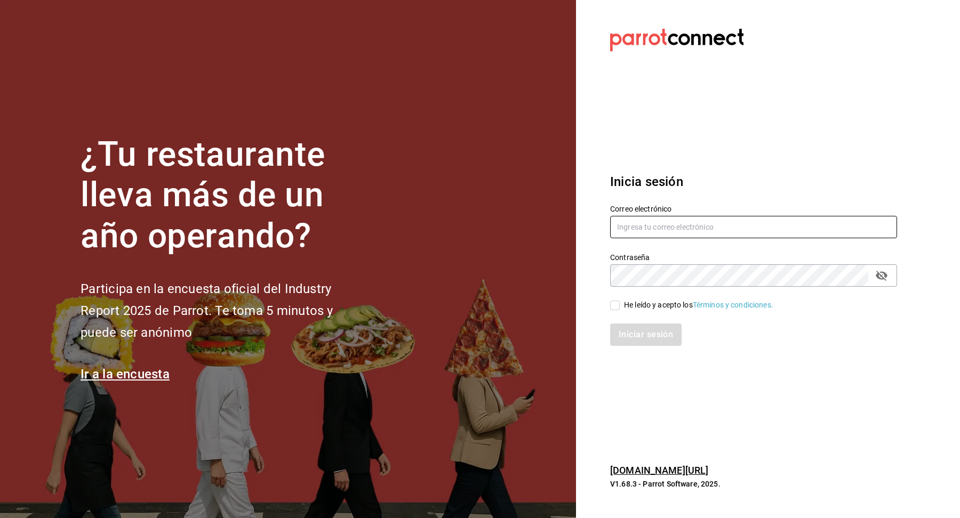
click at [691, 233] on input "text" at bounding box center [753, 227] width 287 height 22
type input "multiuser@revolucionverde.com"
click at [622, 307] on span "He leído y acepto los Términos y condiciones." at bounding box center [696, 305] width 154 height 11
click at [619, 307] on input "He leído y acepto los Términos y condiciones." at bounding box center [615, 306] width 10 height 10
checkbox input "true"
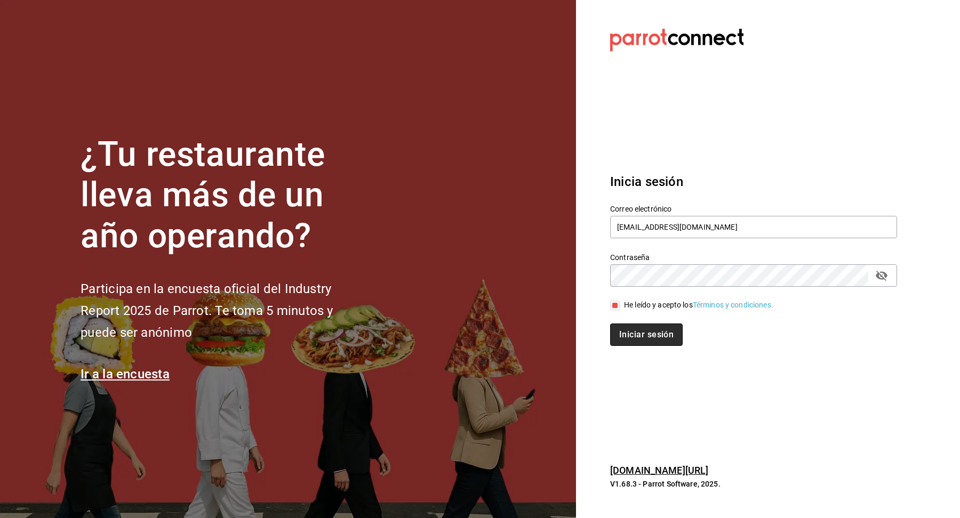
click at [632, 325] on button "Iniciar sesión" at bounding box center [646, 335] width 73 height 22
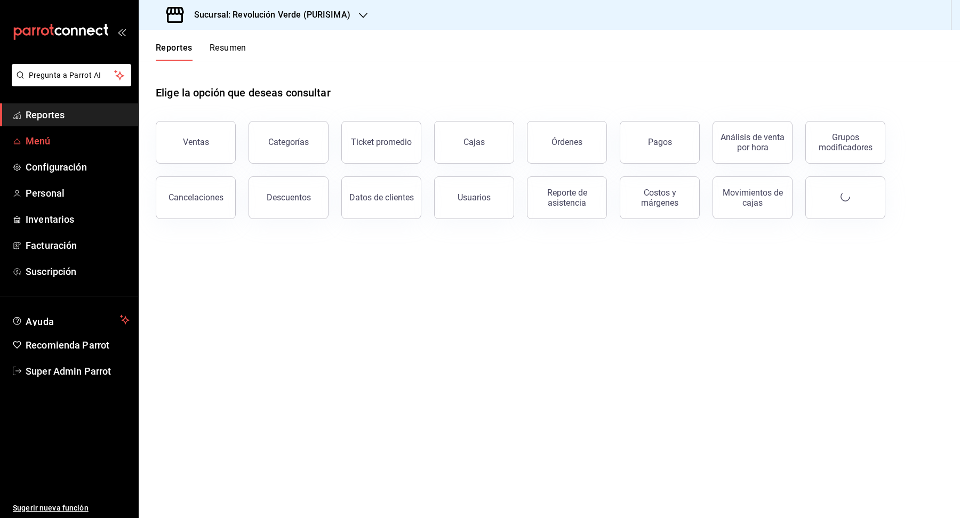
click at [72, 141] on span "Menú" at bounding box center [78, 141] width 104 height 14
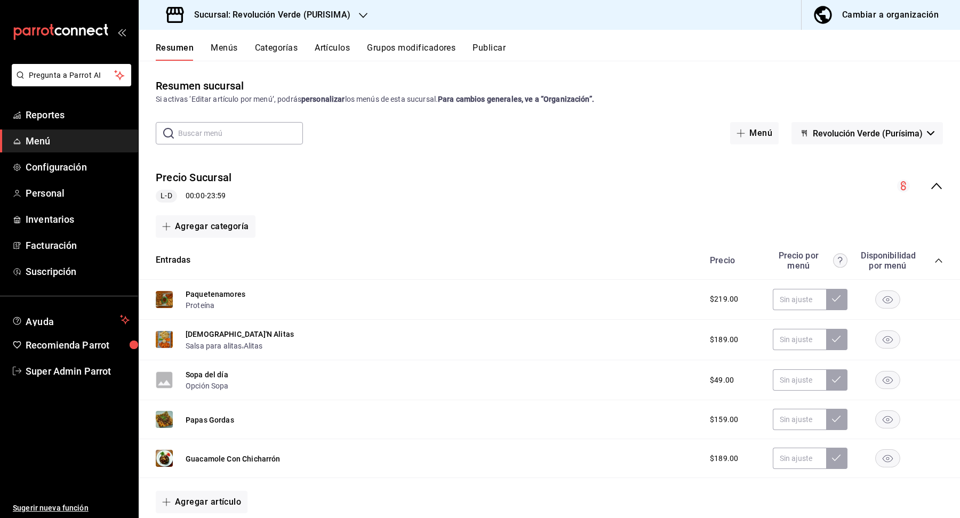
click at [490, 61] on div "Resumen sucursal Si activas ‘Editar artículo por menú’, podrás personalizar los…" at bounding box center [549, 289] width 821 height 457
click at [497, 46] on button "Publicar" at bounding box center [488, 52] width 33 height 18
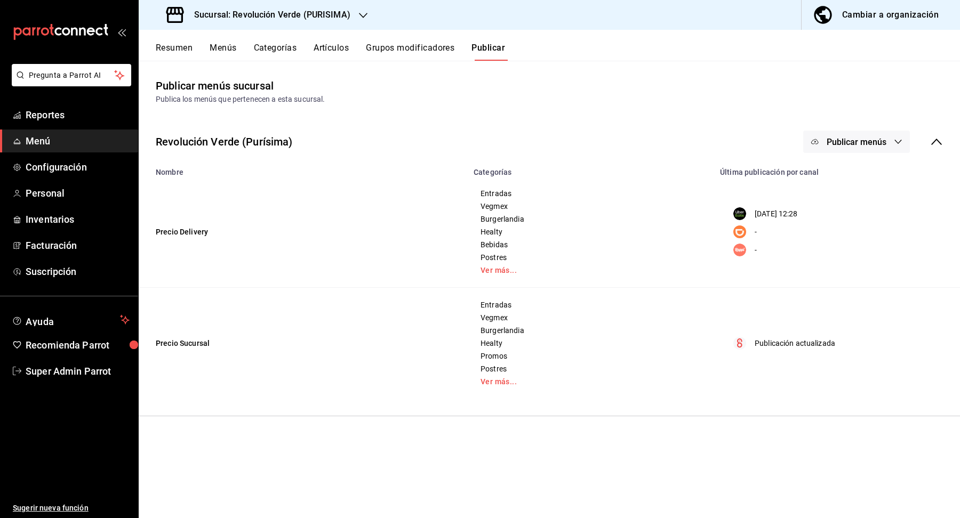
click at [839, 146] on span "Publicar menús" at bounding box center [856, 142] width 60 height 10
click at [847, 242] on span "Rappi" at bounding box center [871, 236] width 51 height 11
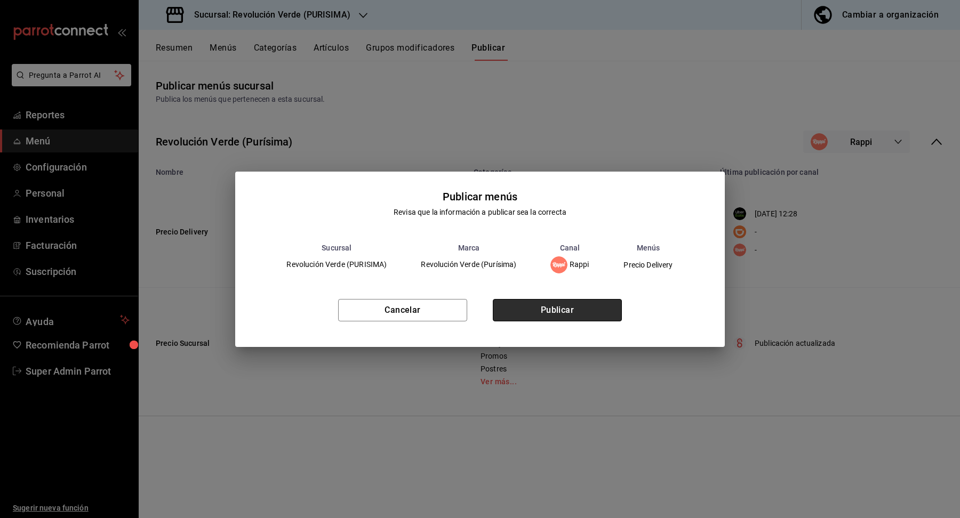
click at [601, 307] on button "Publicar" at bounding box center [557, 310] width 129 height 22
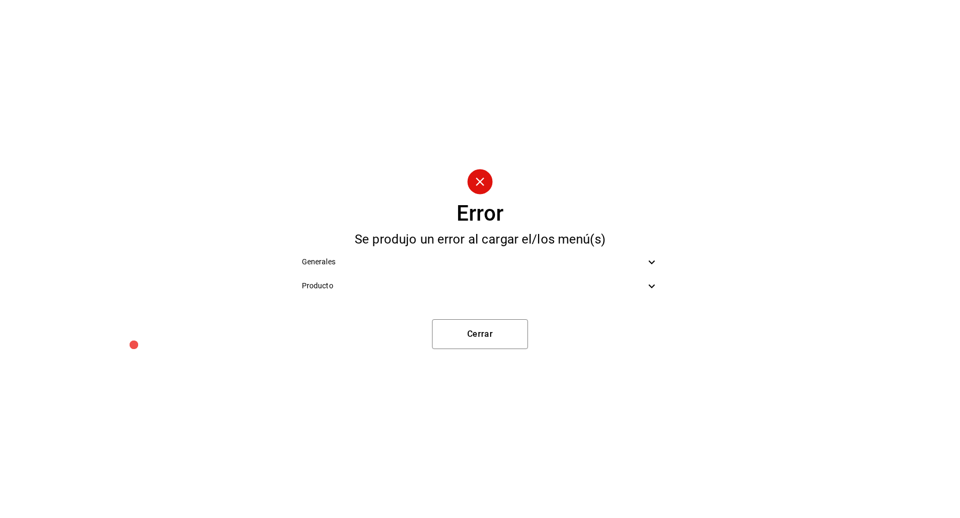
click at [624, 295] on div "Producto" at bounding box center [480, 286] width 374 height 24
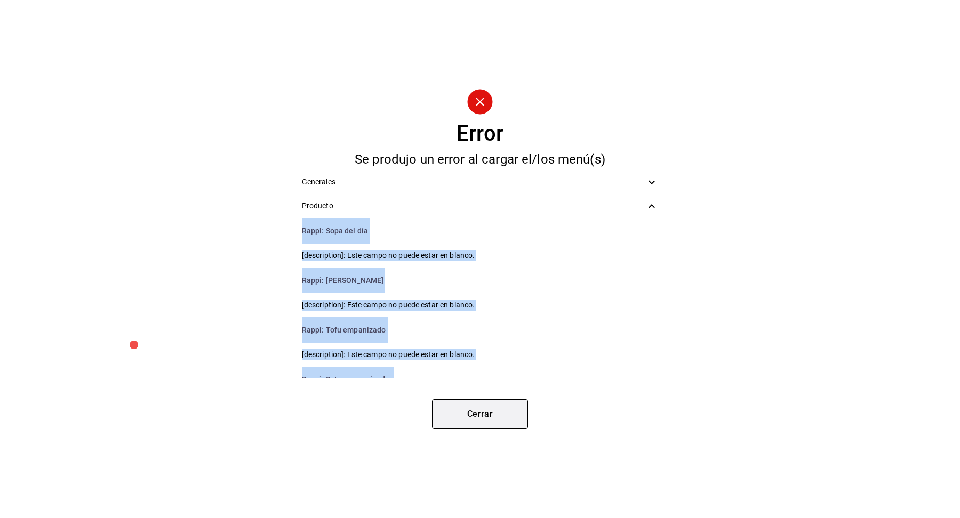
scroll to position [92, 0]
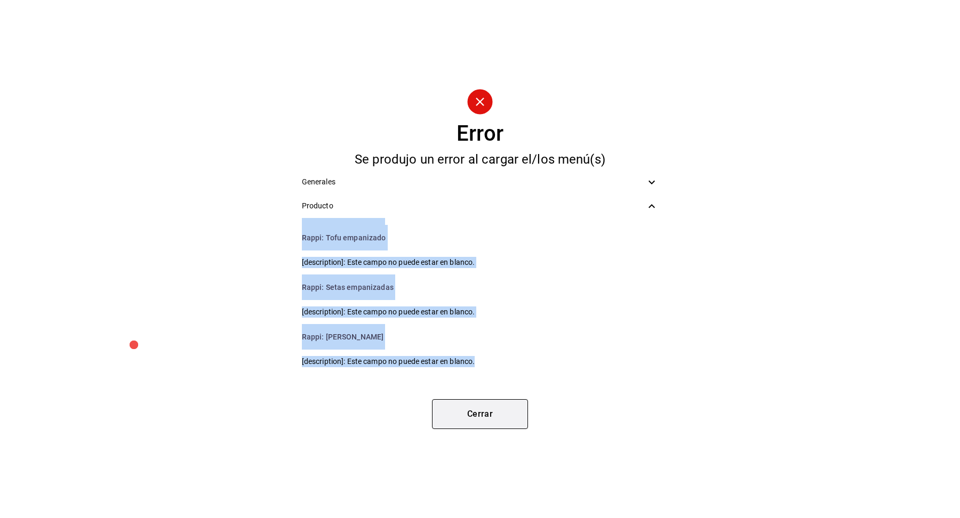
drag, startPoint x: 301, startPoint y: 231, endPoint x: 445, endPoint y: 428, distance: 243.8
click at [445, 428] on div "Error Se produjo un error al cargar el/los menú(s) Generales Producto Rappi : S…" at bounding box center [480, 259] width 960 height 518
copy ul "Rappi : Sopa del día [description]: Este campo no puede estar en blanco. Rappi …"
click at [494, 424] on button "Cerrar" at bounding box center [480, 414] width 96 height 30
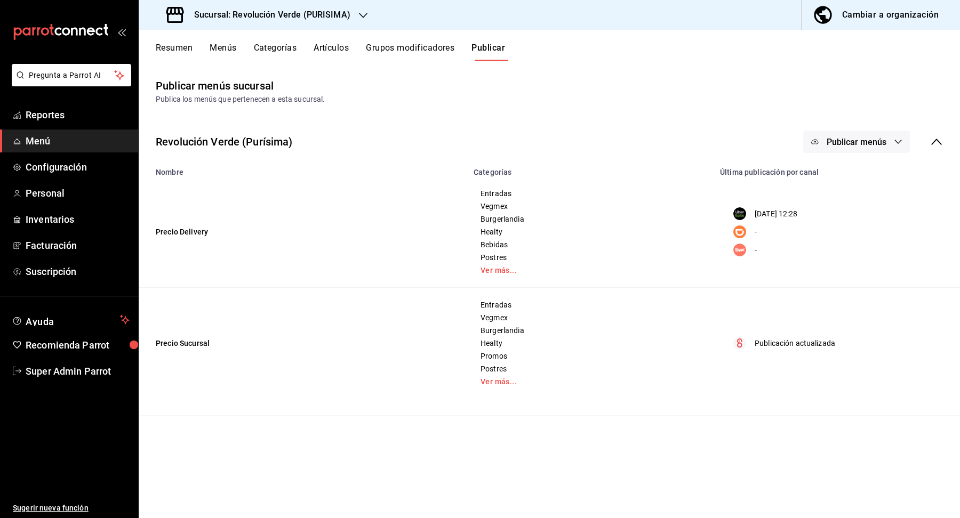
click at [342, 46] on button "Artículos" at bounding box center [330, 52] width 35 height 18
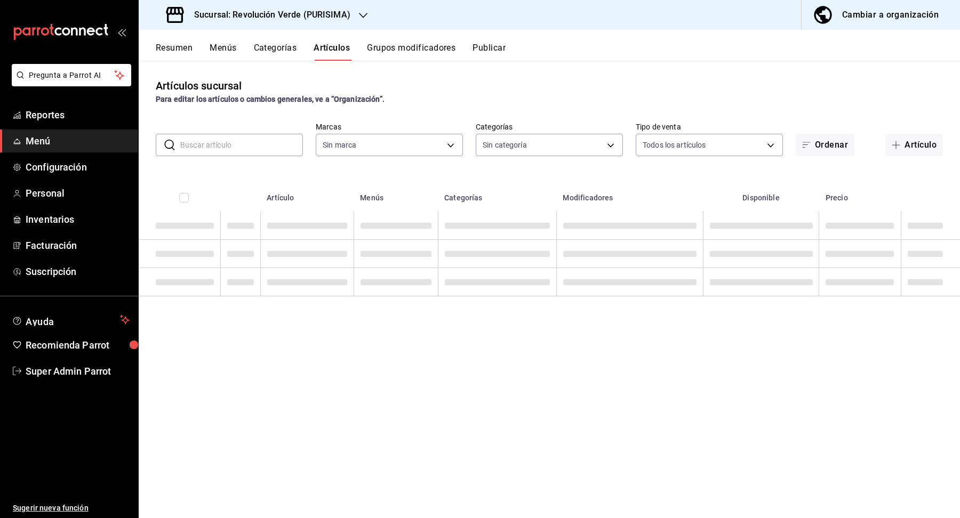
type input "a61668f5-d302-4d06-a5e0-522b1781fe5b"
type input "6a1f6a3e-e41b-45c2-9d5f-bdc896324d52,31f51a15-c340-46c5-a88d-7aee7281ef41,2cd88…"
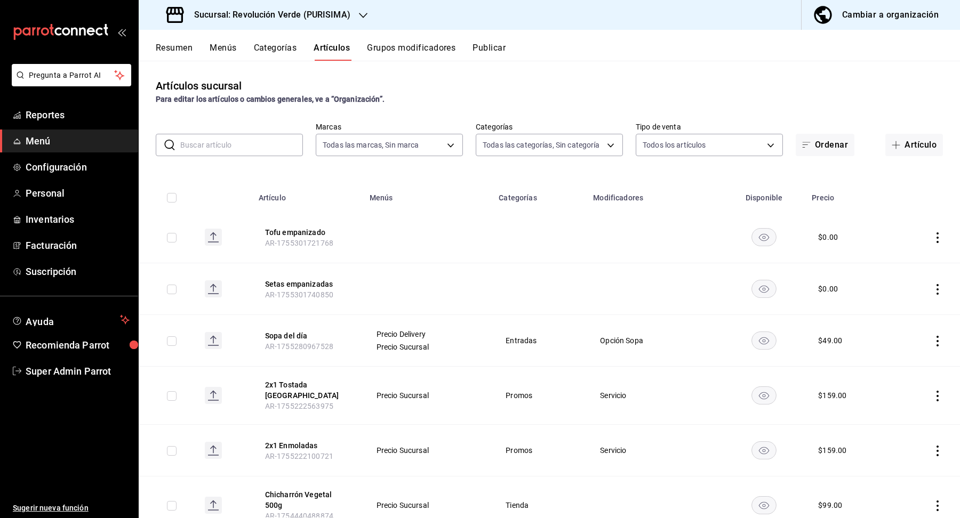
click at [251, 144] on input "text" at bounding box center [241, 144] width 123 height 21
paste input "Sopa del día"
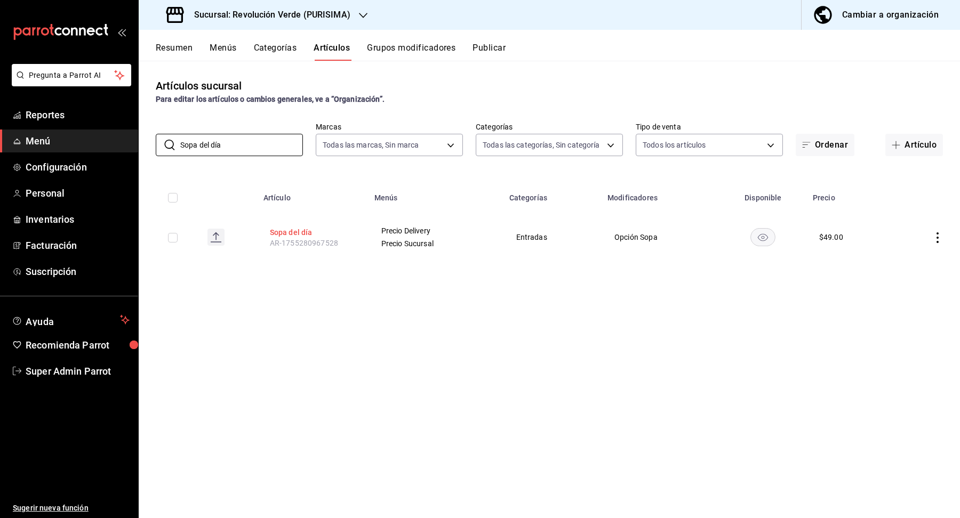
type input "Sopa del día"
click at [290, 232] on button "Sopa del día" at bounding box center [312, 232] width 85 height 11
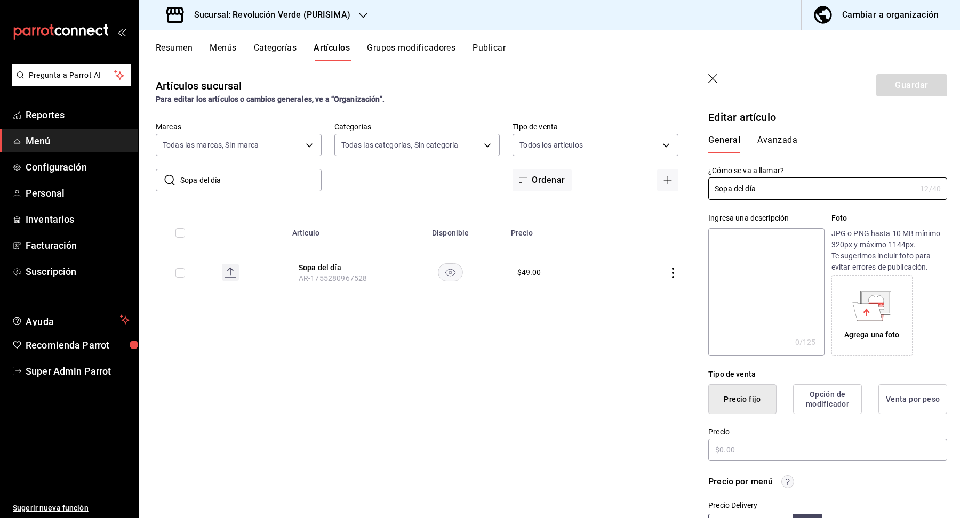
type input "$49.00"
click at [754, 285] on textarea at bounding box center [766, 292] width 116 height 128
paste textarea "Sopa del día"
type textarea "Sopa del día"
type textarea "x"
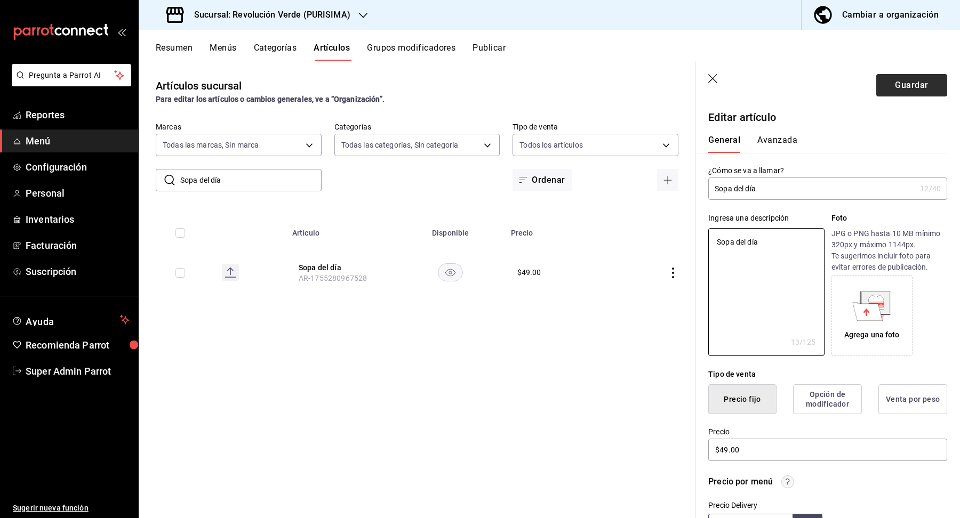
type textarea "Sopa del día"
click at [897, 84] on button "Guardar" at bounding box center [911, 85] width 71 height 22
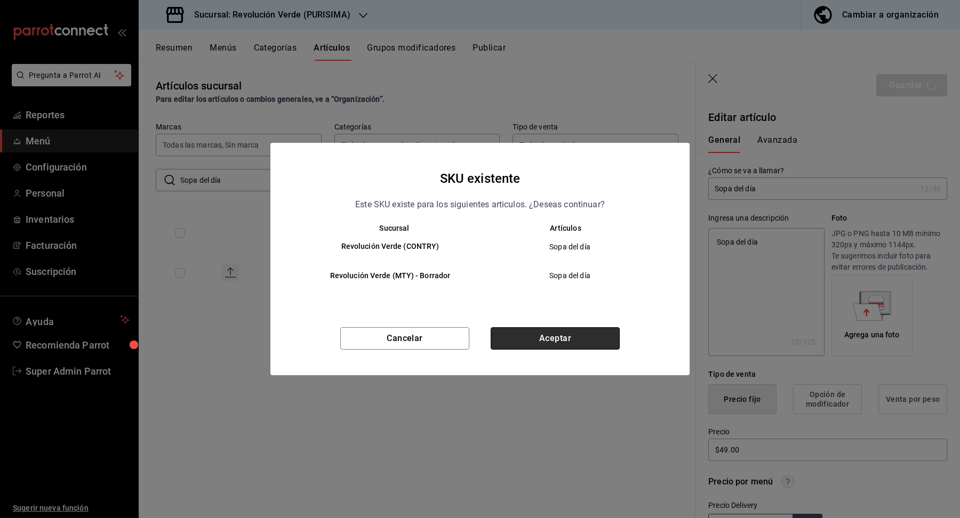
click at [534, 329] on button "Aceptar" at bounding box center [554, 338] width 129 height 22
type textarea "x"
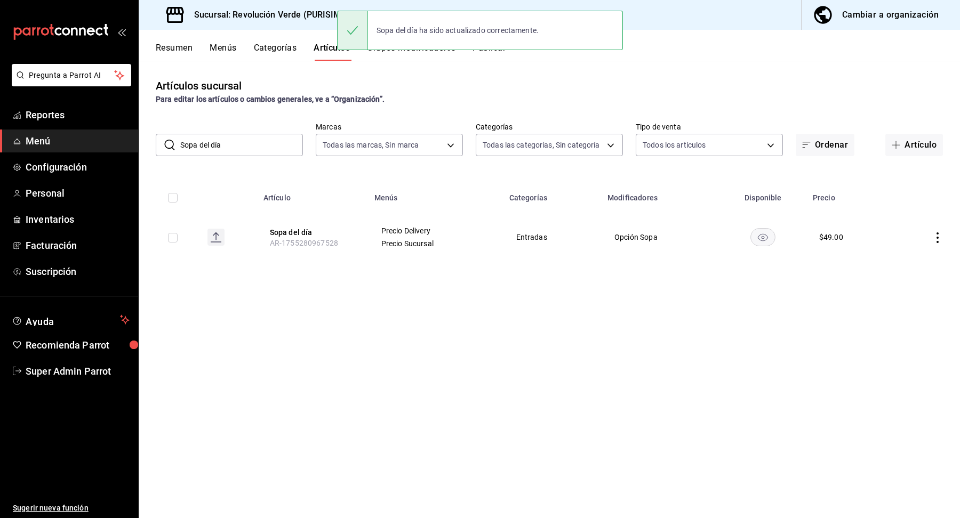
click at [252, 139] on input "Sopa del día" at bounding box center [241, 144] width 123 height 21
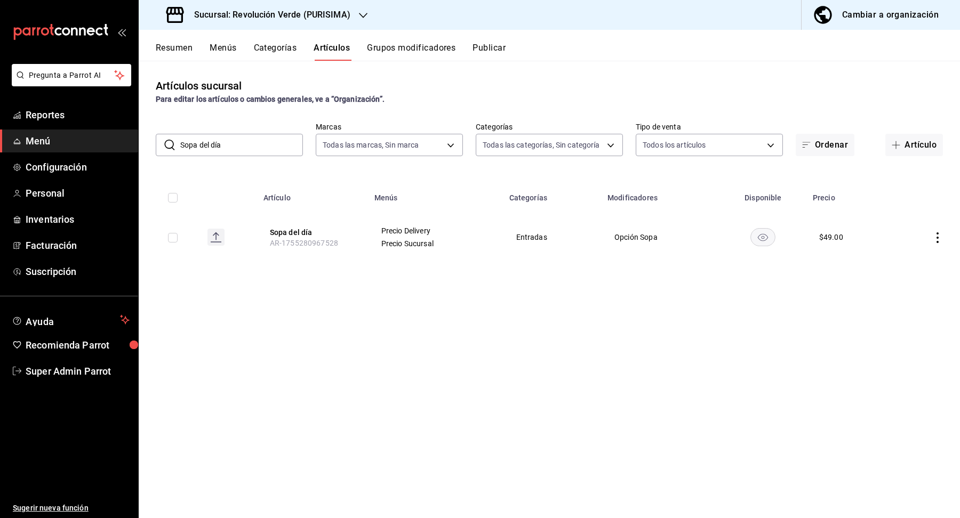
click at [252, 139] on input "Sopa del día" at bounding box center [241, 144] width 123 height 21
paste input "Salsa Árbol"
type input "Salsa Árbol"
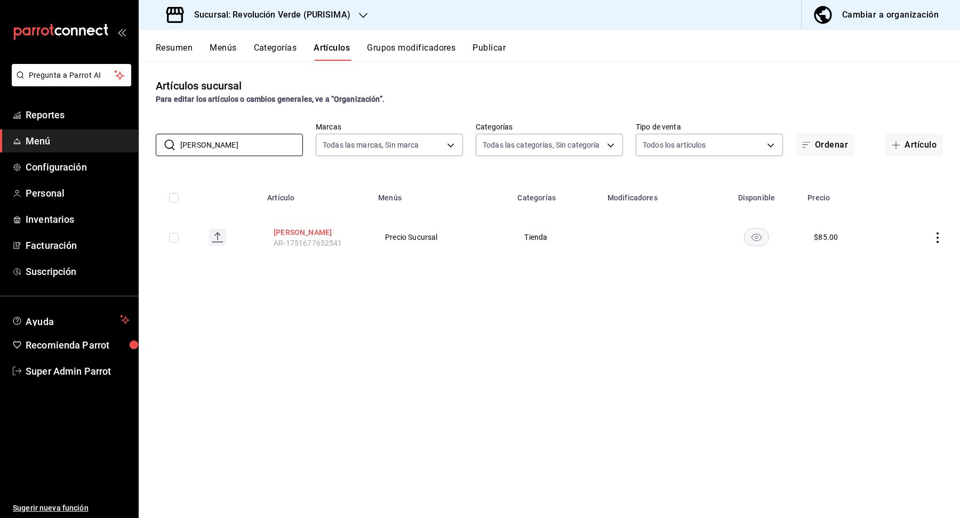
click at [294, 234] on button "Salsa Árbol" at bounding box center [315, 232] width 85 height 11
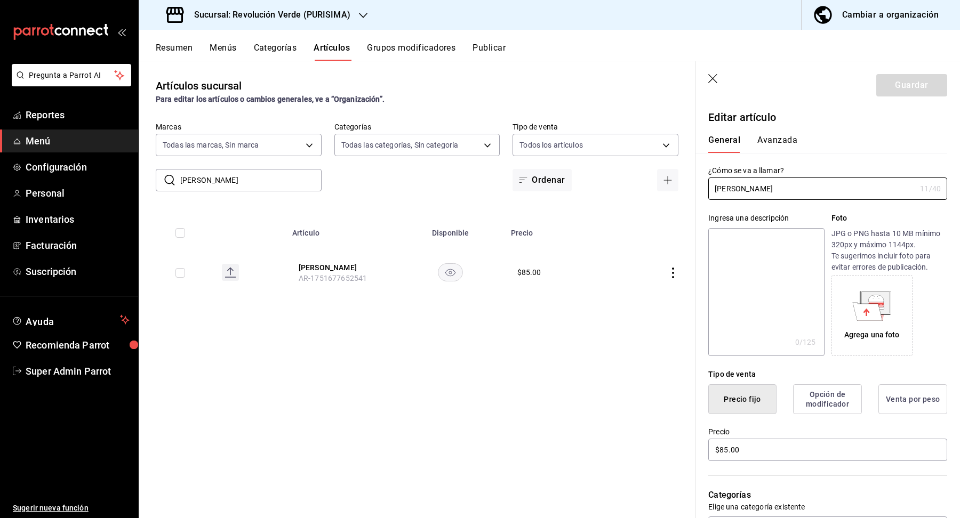
click at [752, 284] on textarea at bounding box center [766, 292] width 116 height 128
paste textarea "Salsa Árbol"
type textarea "Salsa Árbol"
type textarea "x"
type textarea "Salsa Árbol"
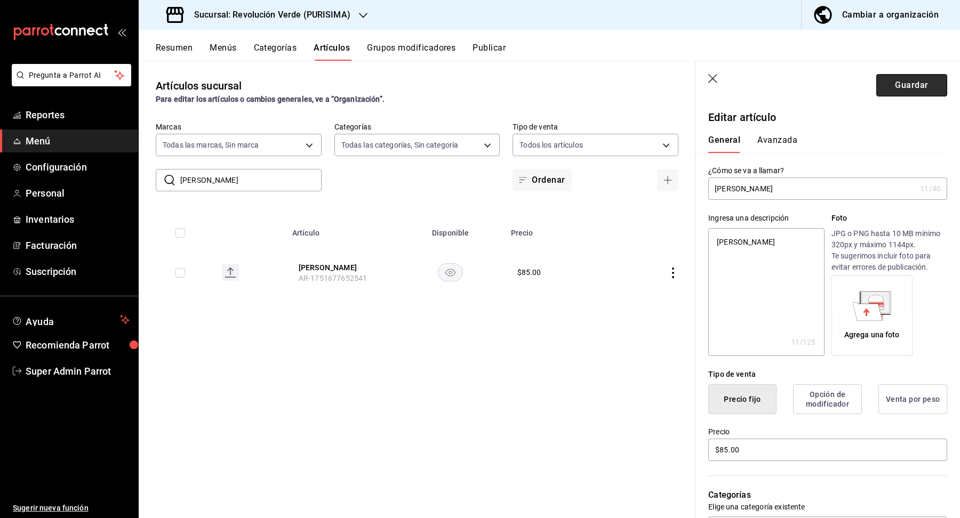
click at [907, 90] on button "Guardar" at bounding box center [911, 85] width 71 height 22
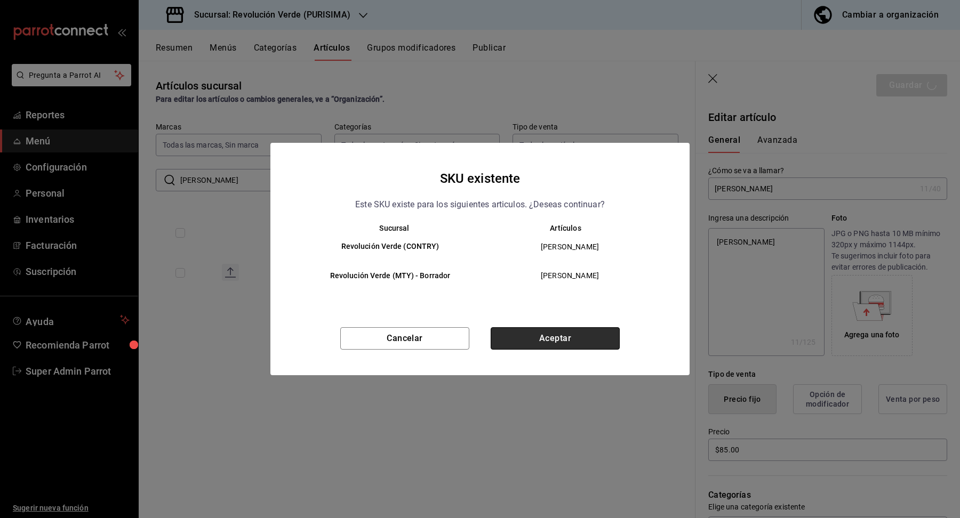
click at [535, 342] on button "Aceptar" at bounding box center [554, 338] width 129 height 22
type textarea "x"
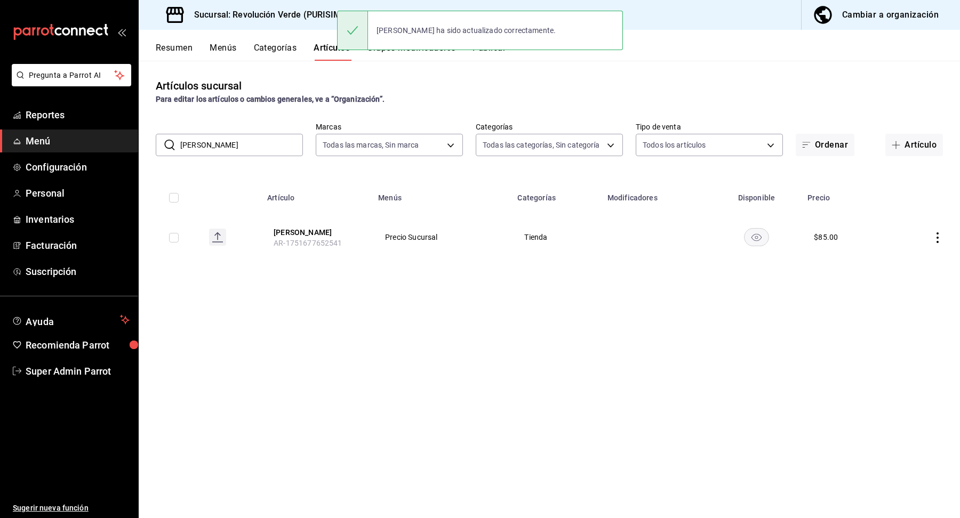
click at [252, 151] on input "Salsa Árbol" at bounding box center [241, 144] width 123 height 21
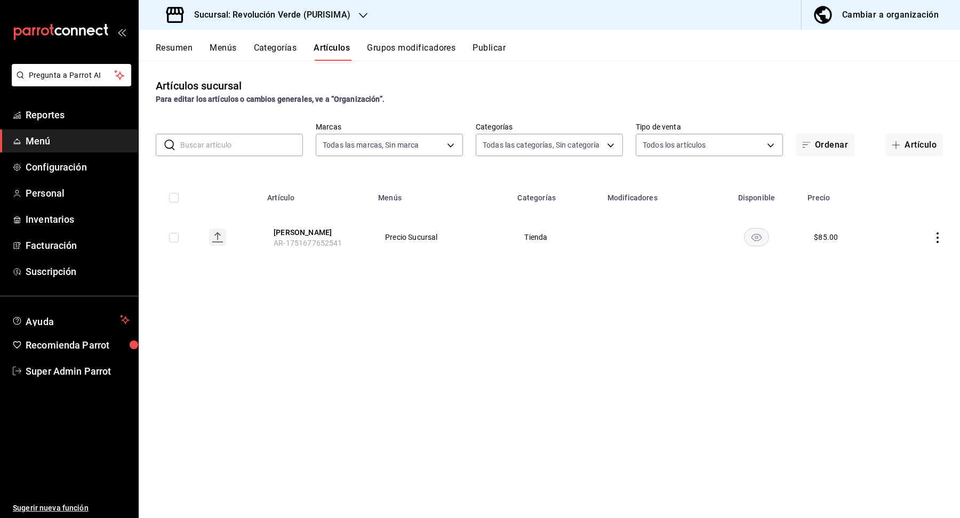
paste input "Tofu empanizado"
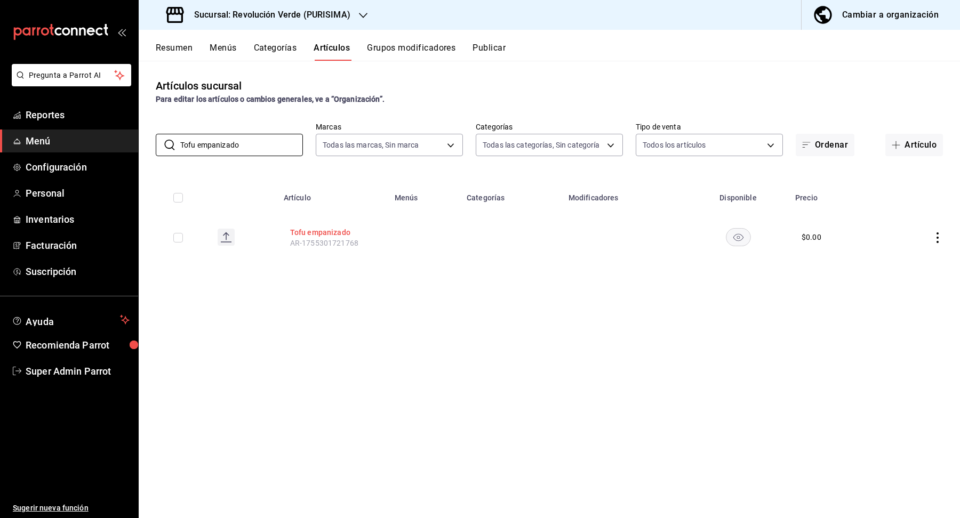
type input "Tofu empanizado"
click at [317, 236] on button "Tofu empanizado" at bounding box center [332, 232] width 85 height 11
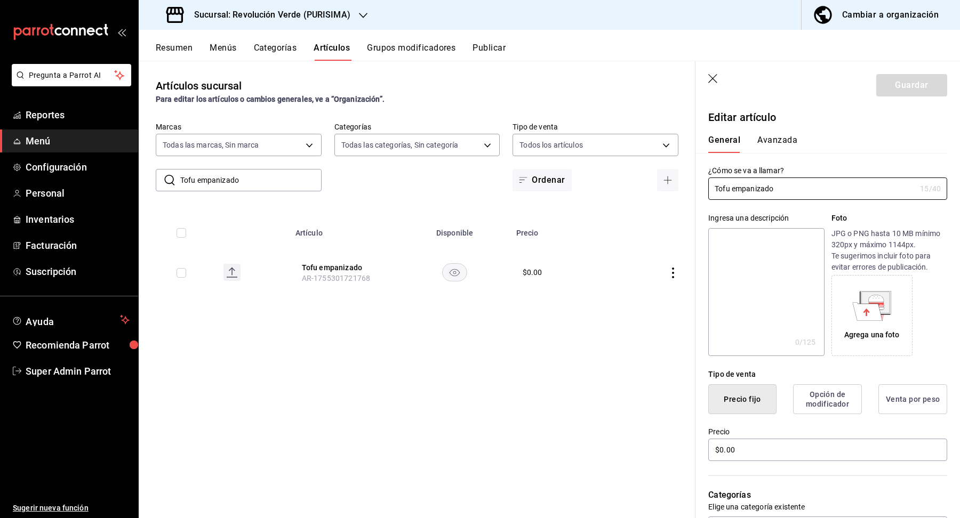
click at [750, 280] on textarea at bounding box center [766, 292] width 116 height 128
paste textarea "Tofu empanizado"
type textarea "Tofu empanizado"
type textarea "x"
type textarea "Tofu empanizado"
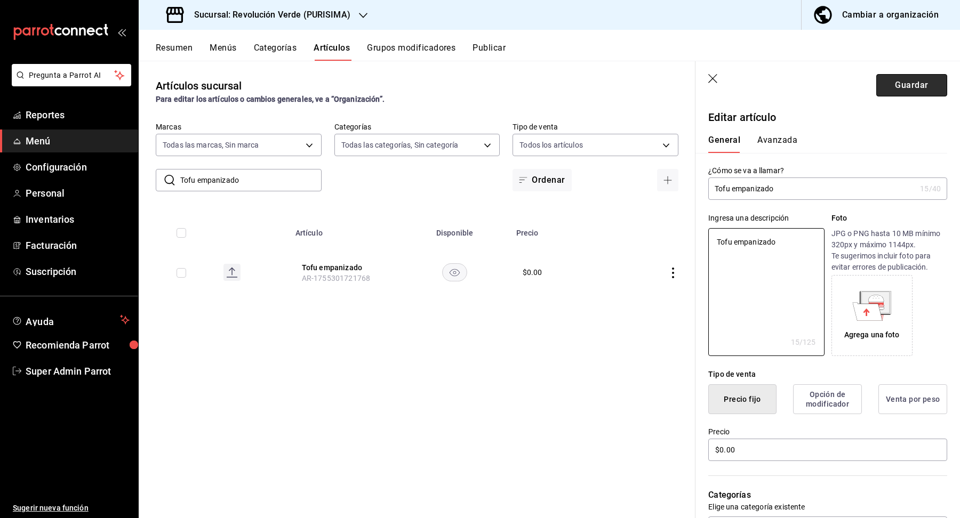
click at [928, 88] on button "Guardar" at bounding box center [911, 85] width 71 height 22
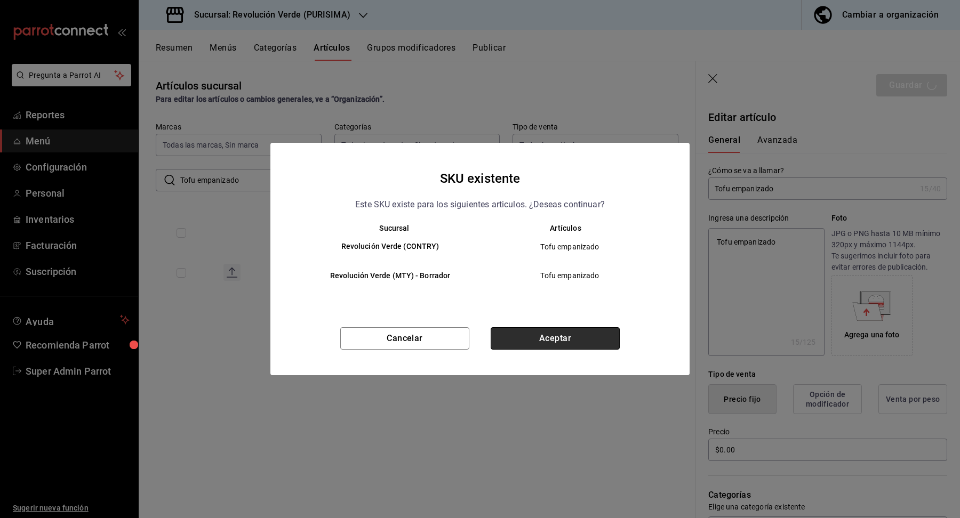
click at [549, 329] on button "Aceptar" at bounding box center [554, 338] width 129 height 22
type textarea "x"
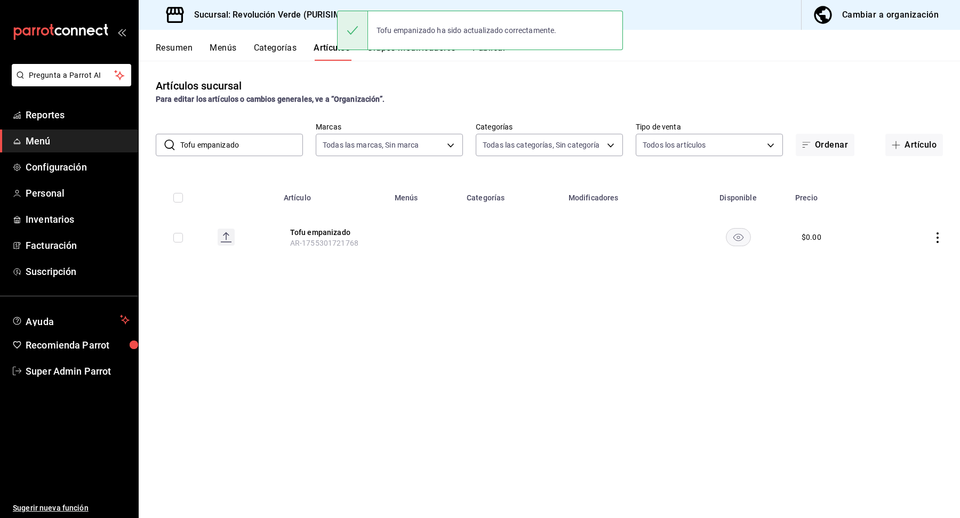
click at [276, 143] on input "Tofu empanizado" at bounding box center [241, 144] width 123 height 21
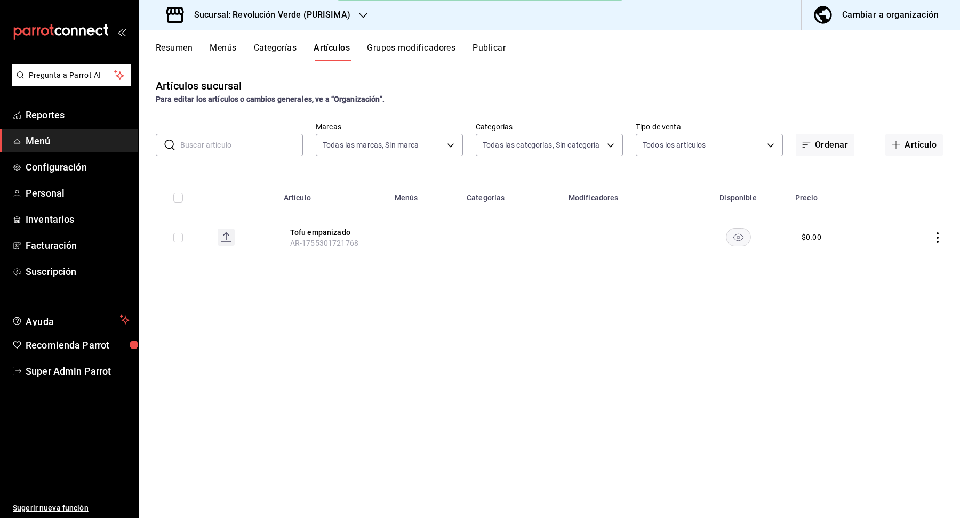
paste input "Setas empanizadas"
type input "Setas empanizadas"
click at [322, 230] on button "Setas empanizadas" at bounding box center [332, 232] width 85 height 11
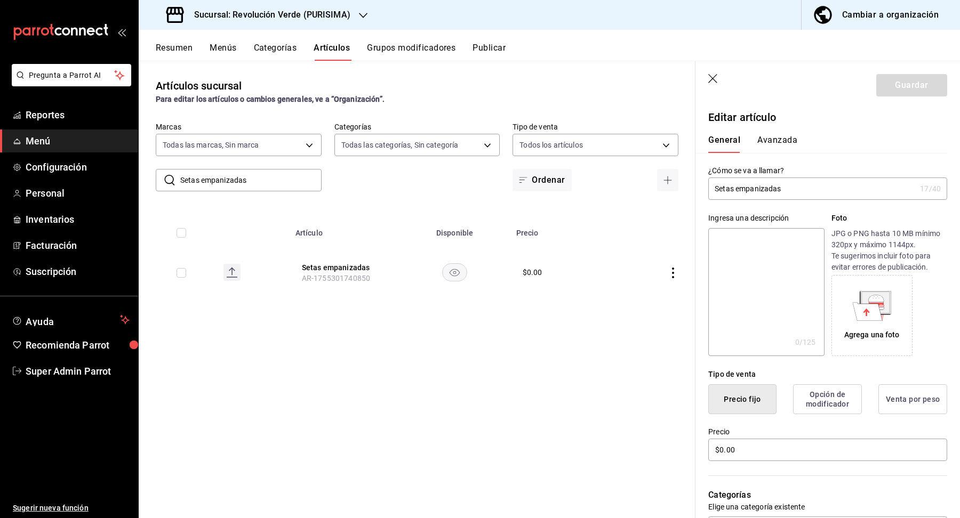
click at [752, 248] on textarea at bounding box center [766, 292] width 116 height 128
paste textarea "Setas empanizadas"
type textarea "Setas empanizadas"
type textarea "x"
type textarea "Setas empanizadas"
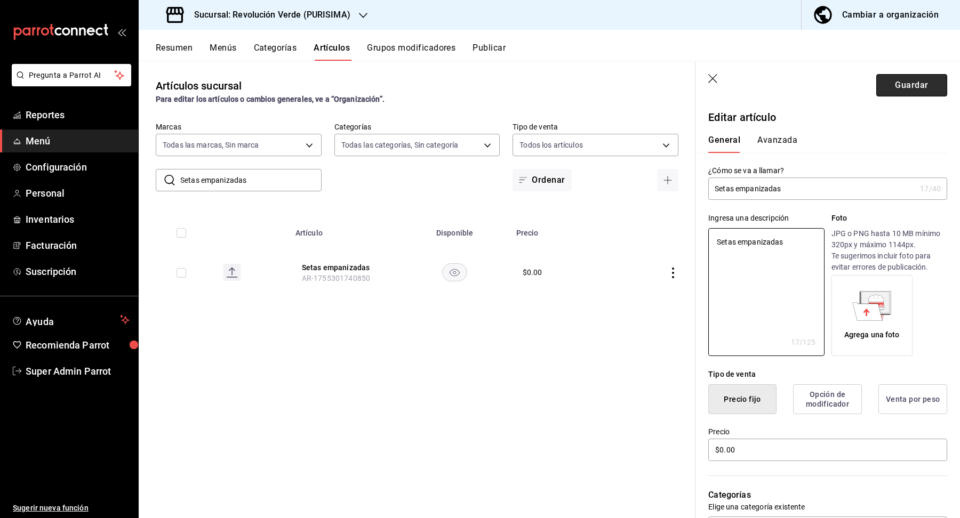
click at [892, 91] on button "Guardar" at bounding box center [911, 85] width 71 height 22
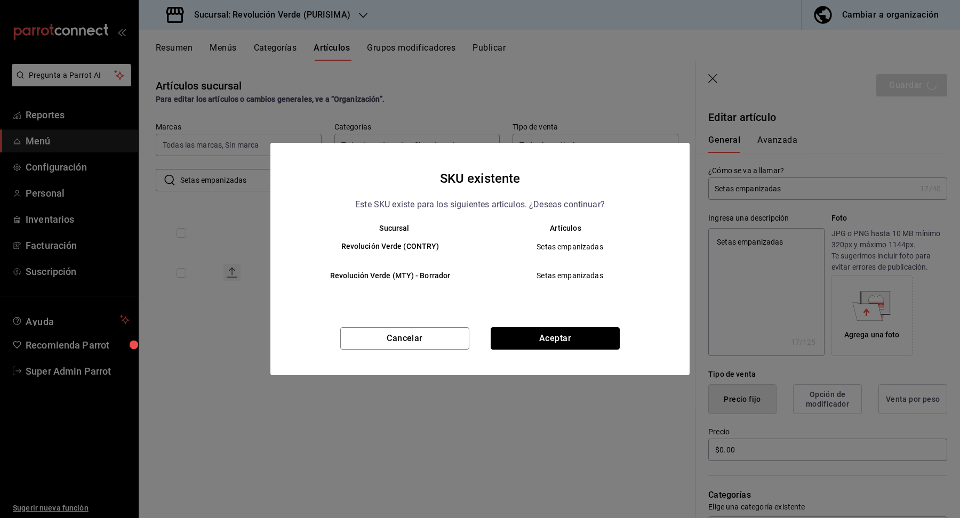
click at [562, 336] on button "Aceptar" at bounding box center [554, 338] width 129 height 22
type textarea "x"
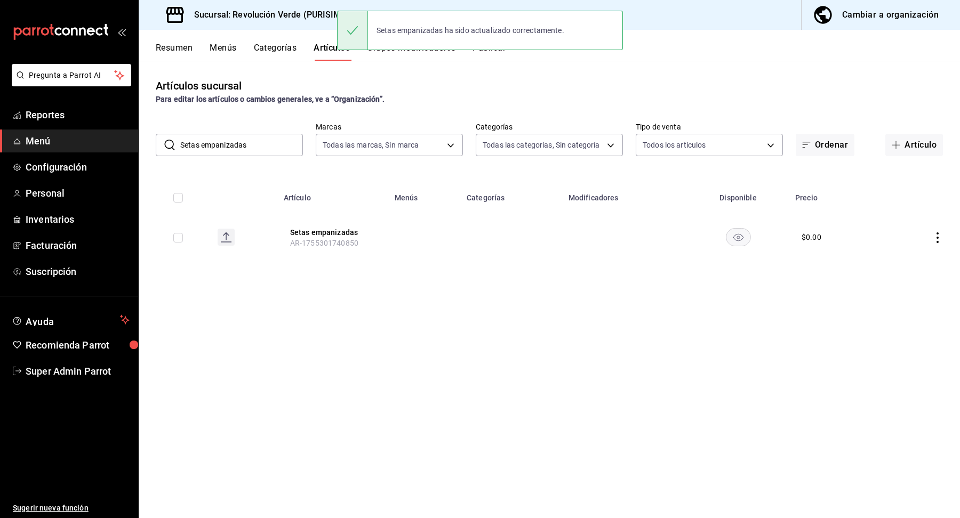
click at [270, 147] on input "Setas empanizadas" at bounding box center [241, 144] width 123 height 21
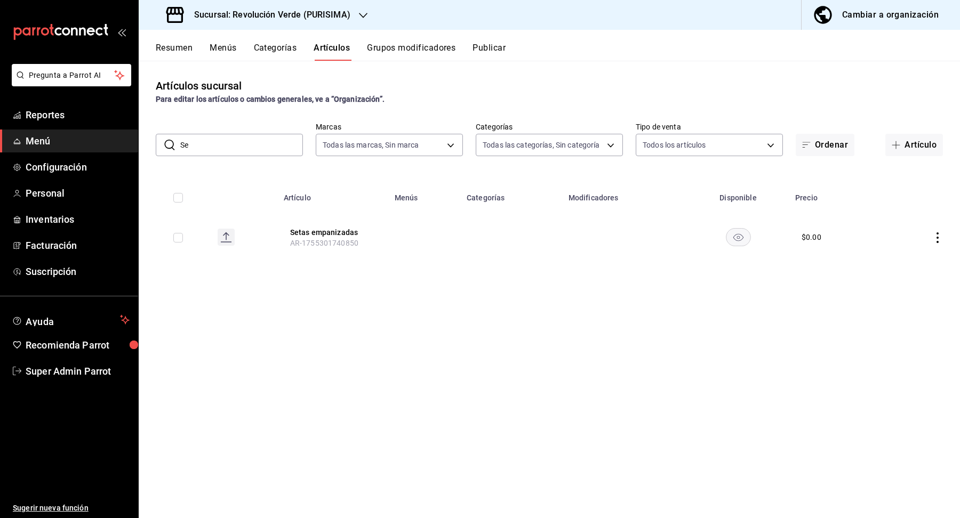
type input "S"
paste input "Salsa Morita"
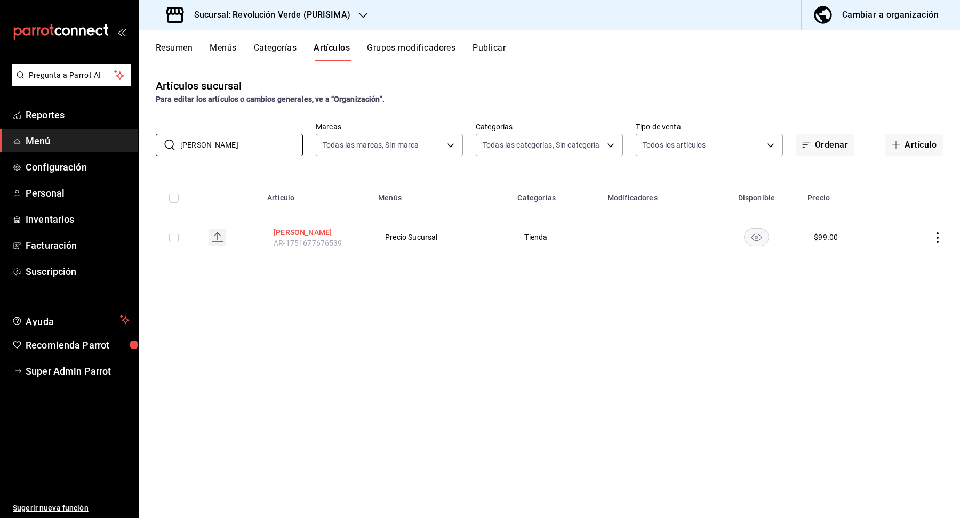
type input "Salsa Morita"
click at [301, 235] on button "Salsa Morita" at bounding box center [315, 232] width 85 height 11
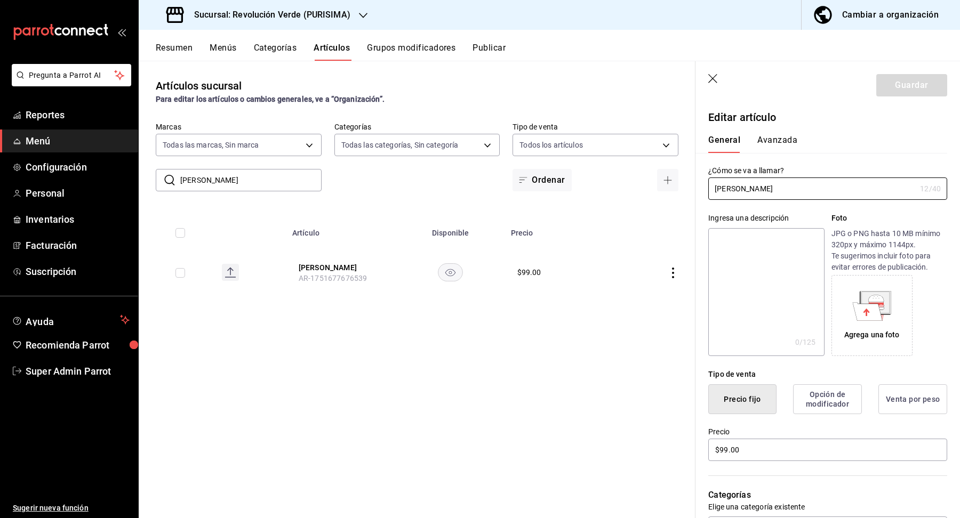
click at [721, 278] on textarea at bounding box center [766, 292] width 116 height 128
paste textarea "Salsa Morita"
type textarea "Salsa Morita"
type textarea "x"
type textarea "Salsa Morita"
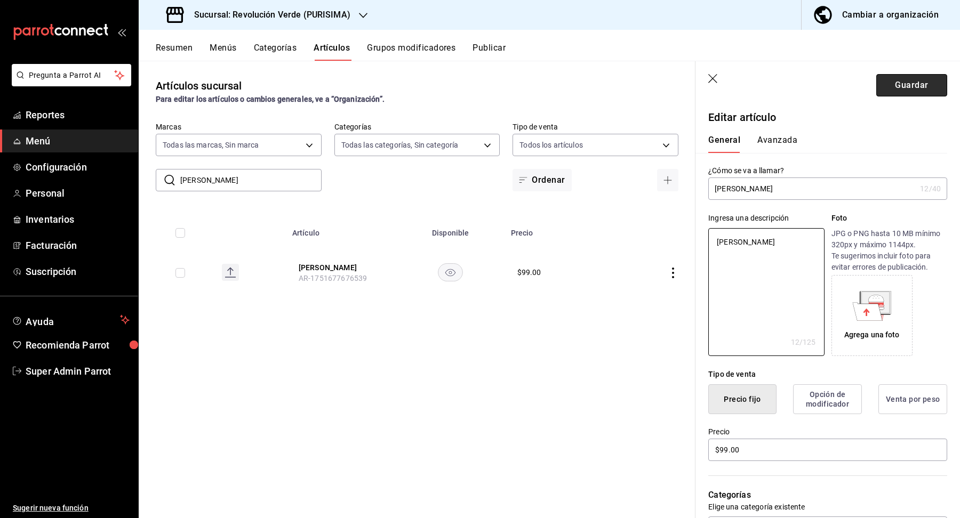
click at [915, 88] on button "Guardar" at bounding box center [911, 85] width 71 height 22
click at [905, 86] on div "Guardar" at bounding box center [911, 85] width 71 height 22
click at [704, 77] on header "Guardar" at bounding box center [827, 83] width 264 height 44
click at [710, 77] on icon "button" at bounding box center [712, 78] width 9 height 9
type textarea "x"
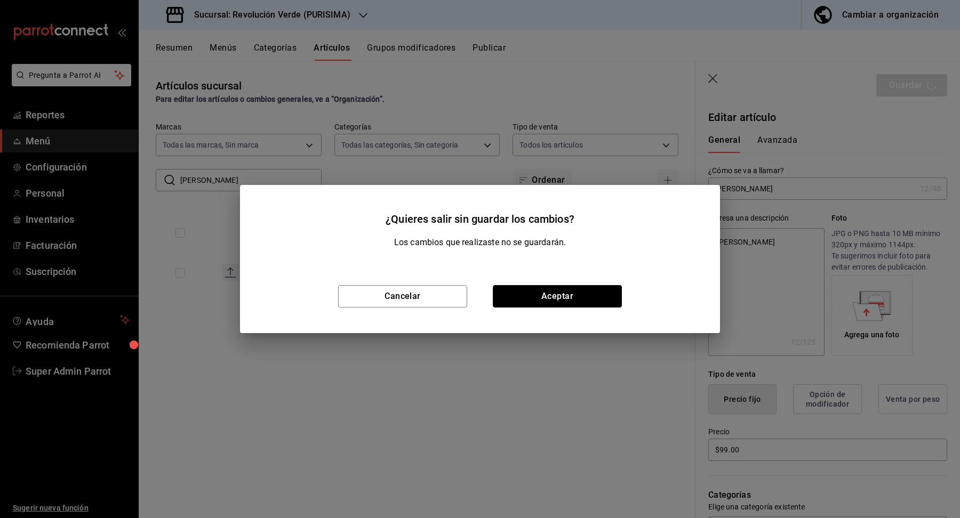
click at [551, 296] on button "Aceptar" at bounding box center [557, 296] width 129 height 22
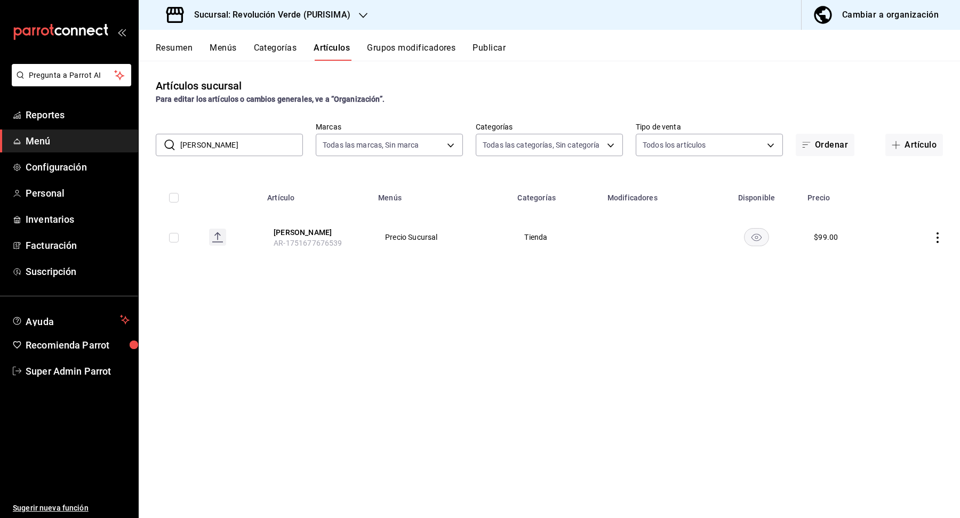
click at [203, 50] on div "Resumen Menús Categorías Artículos Grupos modificadores Publicar" at bounding box center [558, 52] width 804 height 18
click at [221, 51] on button "Menús" at bounding box center [223, 52] width 27 height 18
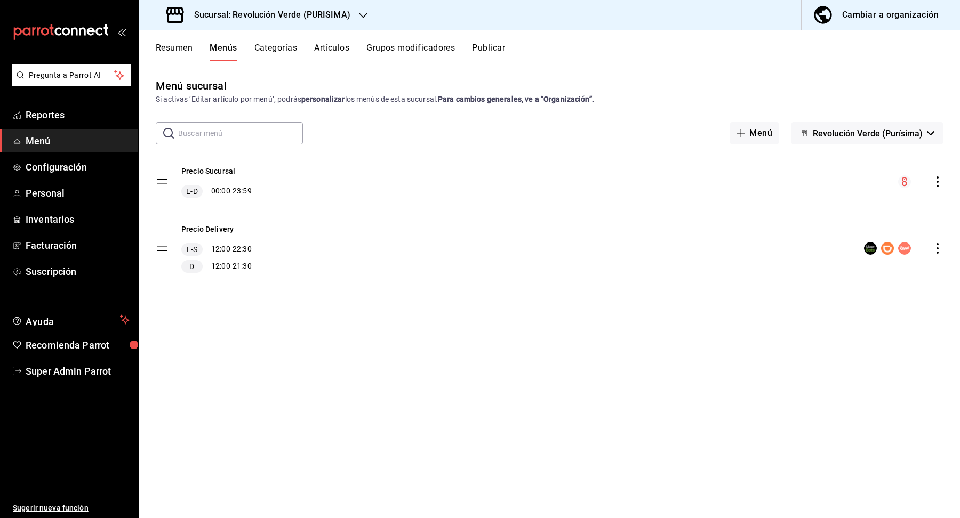
click at [163, 53] on button "Resumen" at bounding box center [174, 52] width 37 height 18
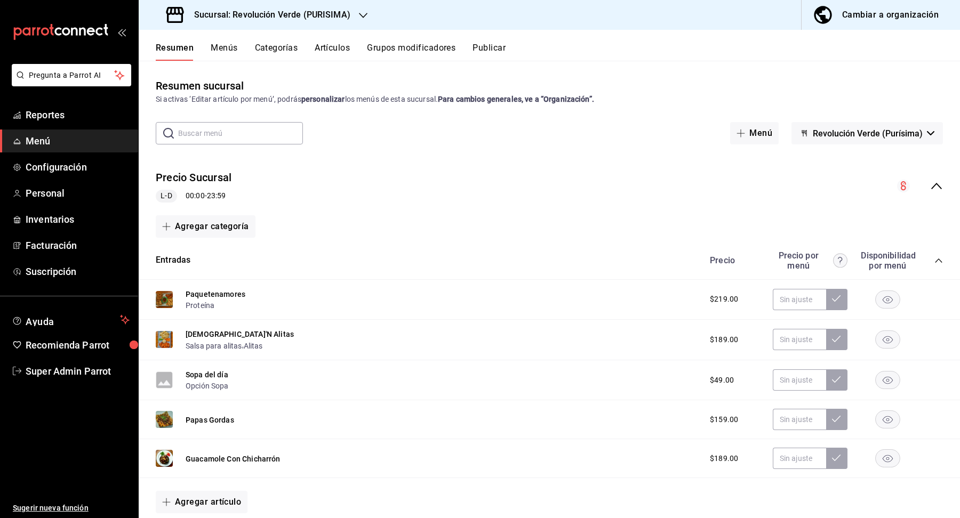
click at [931, 188] on icon "collapse-menu-row" at bounding box center [936, 186] width 13 height 13
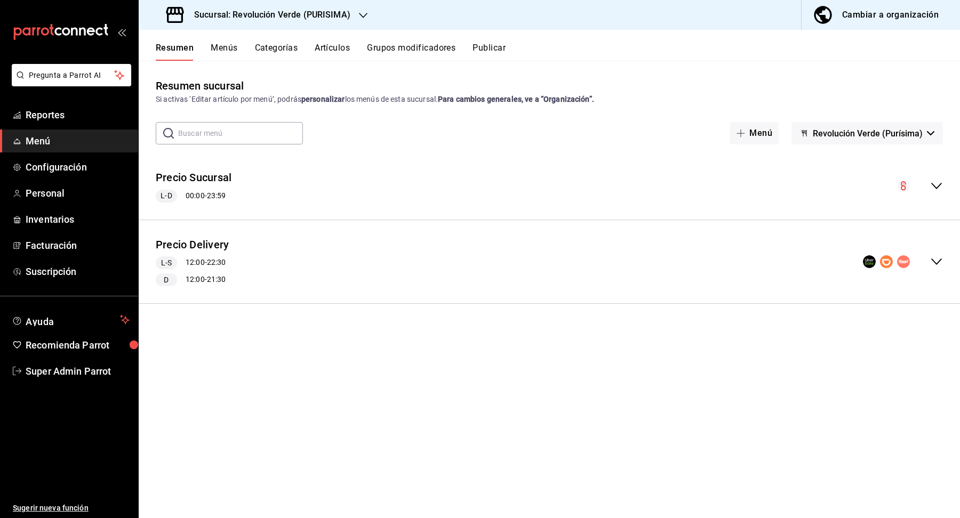
click at [938, 256] on icon "collapse-menu-row" at bounding box center [936, 261] width 13 height 13
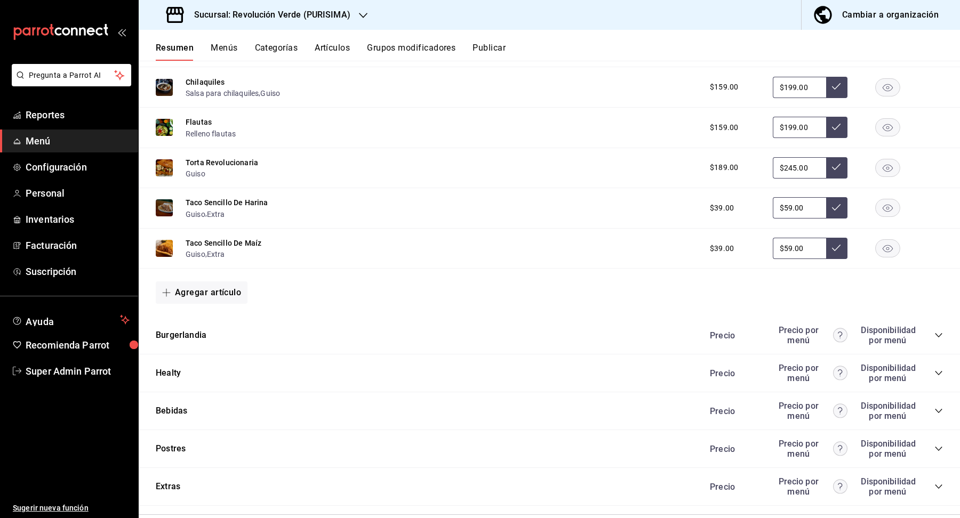
scroll to position [870, 0]
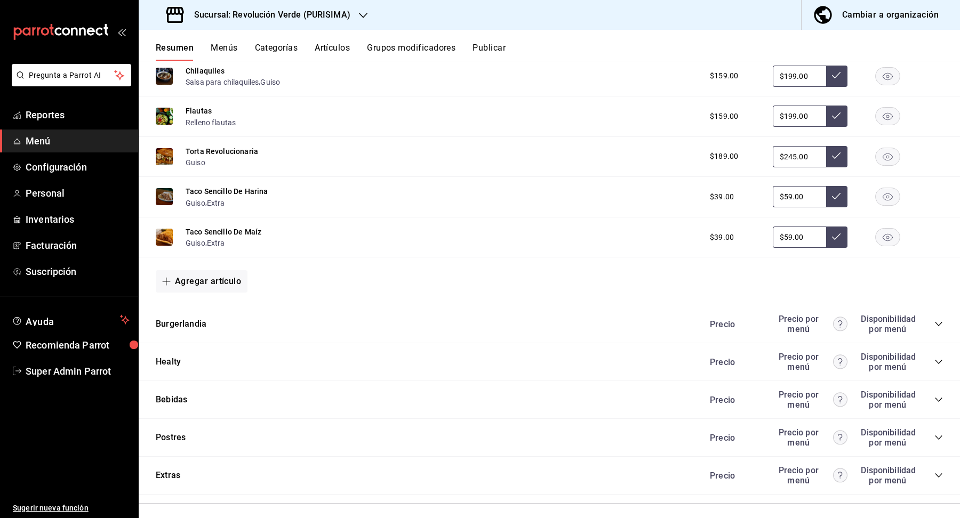
click at [943, 324] on div "Burgerlandia Precio Precio por menú Disponibilidad por menú" at bounding box center [549, 324] width 821 height 38
click at [940, 320] on icon "collapse-category-row" at bounding box center [938, 324] width 9 height 9
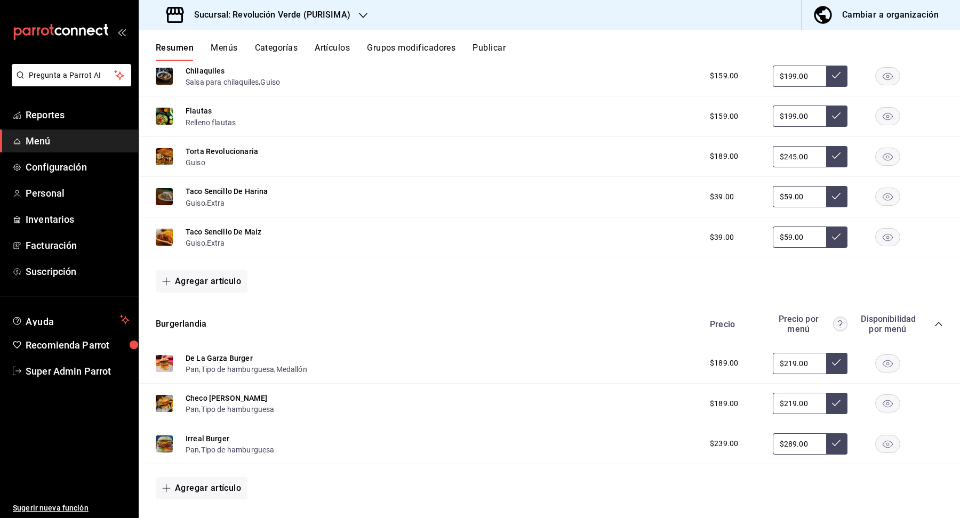
scroll to position [1039, 0]
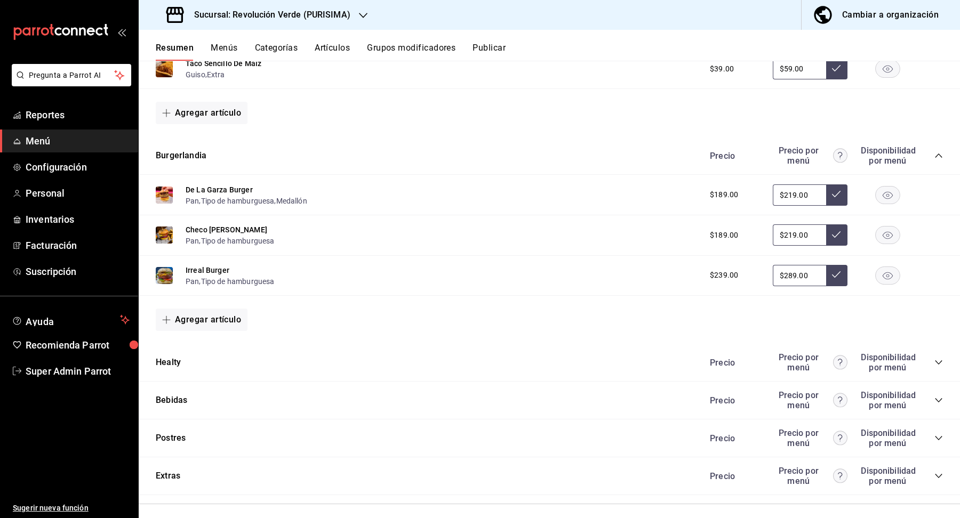
click at [940, 361] on div "Precio Precio por menú Disponibilidad por menú" at bounding box center [821, 362] width 244 height 20
click at [940, 358] on icon "collapse-category-row" at bounding box center [938, 362] width 9 height 9
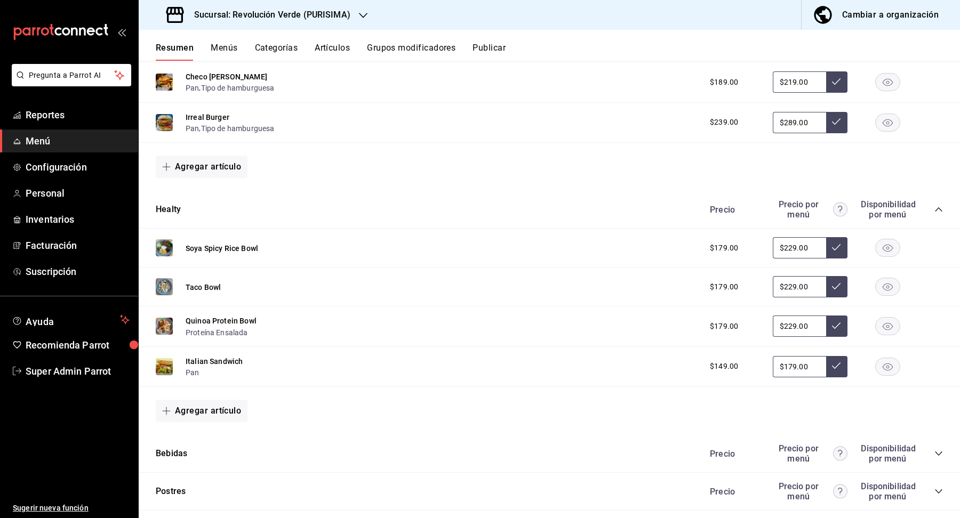
scroll to position [1244, 0]
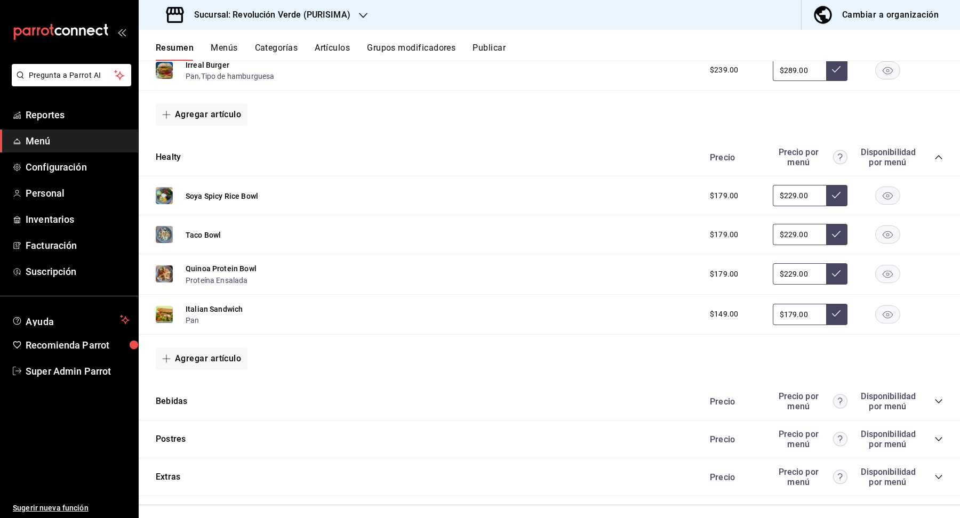
click at [939, 397] on icon "collapse-category-row" at bounding box center [938, 401] width 9 height 9
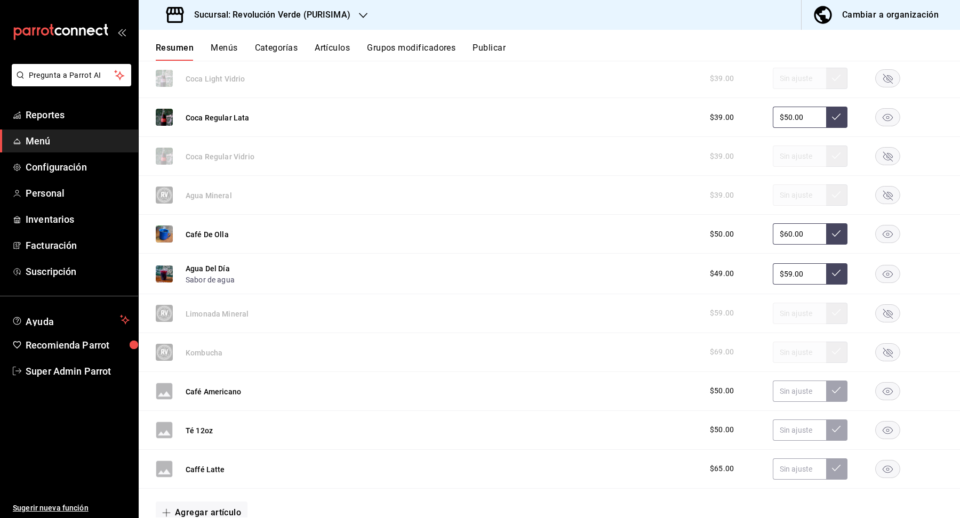
scroll to position [1789, 0]
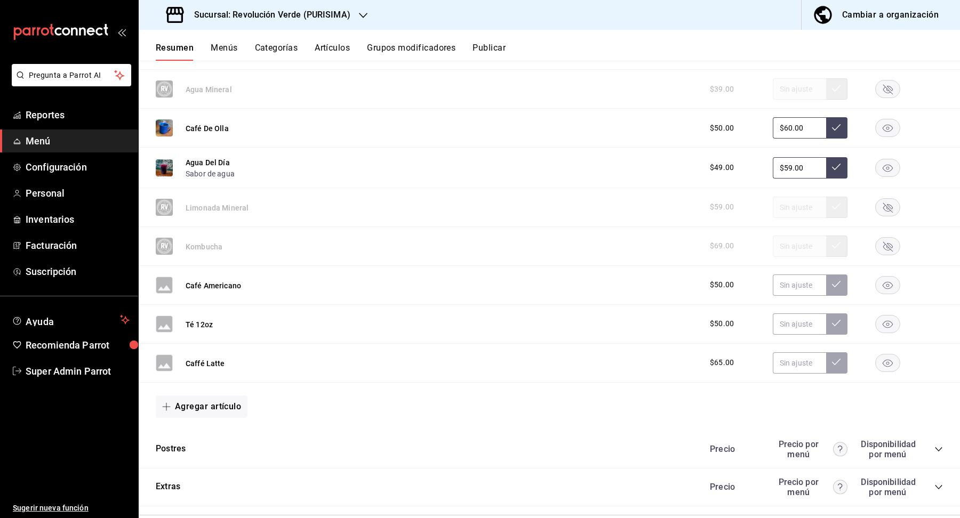
click at [892, 276] on rect "button" at bounding box center [887, 285] width 25 height 18
click at [888, 315] on rect "button" at bounding box center [887, 324] width 25 height 18
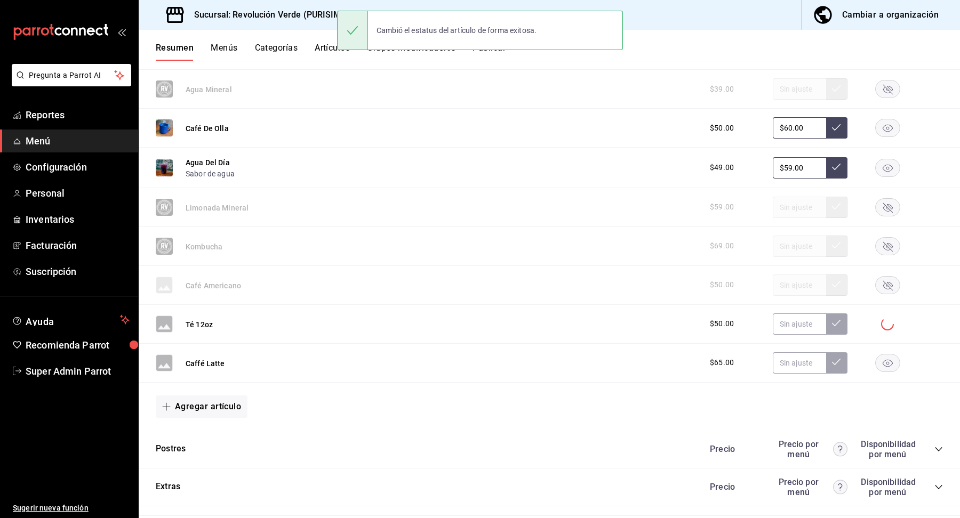
click at [890, 354] on rect "button" at bounding box center [887, 363] width 25 height 18
click at [931, 439] on div "Precio Precio por menú Disponibilidad por menú" at bounding box center [821, 449] width 244 height 20
click at [935, 445] on icon "collapse-category-row" at bounding box center [938, 449] width 9 height 9
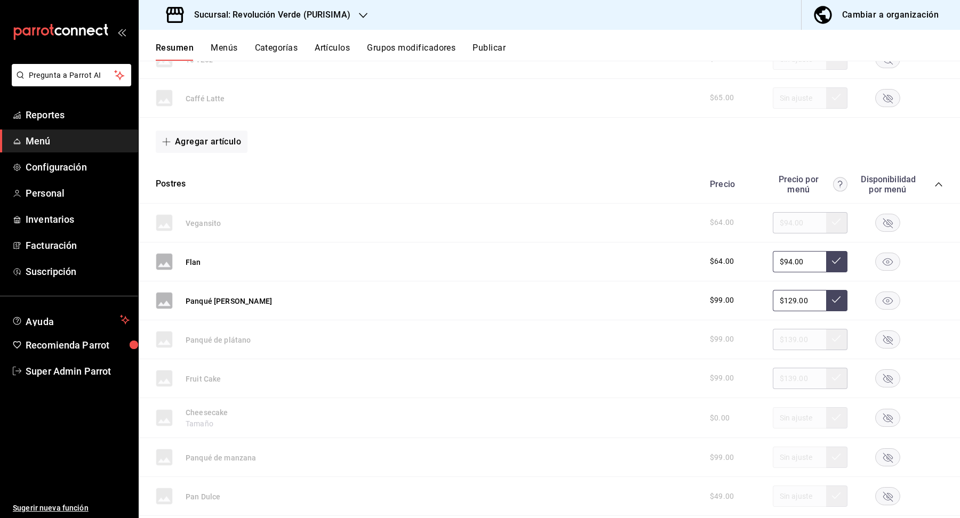
scroll to position [2155, 0]
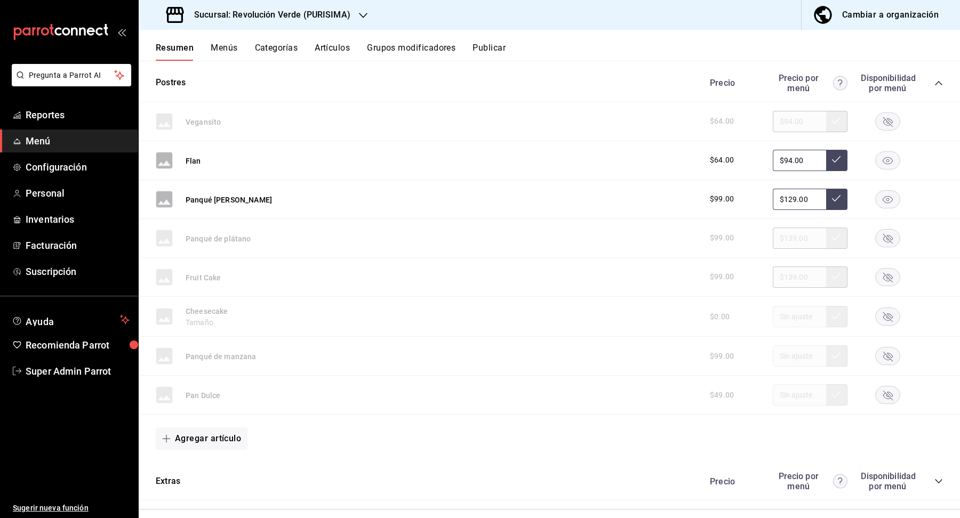
click at [937, 477] on icon "collapse-category-row" at bounding box center [938, 481] width 9 height 9
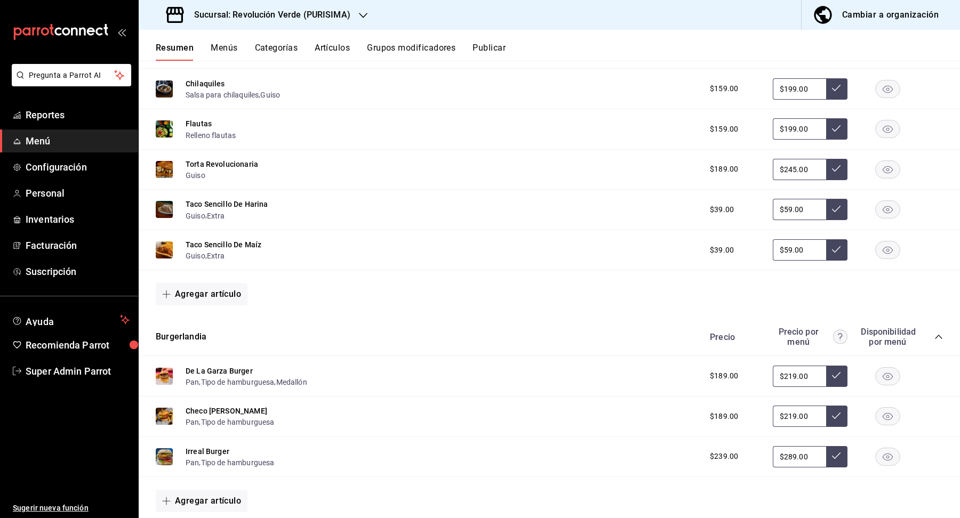
scroll to position [0, 0]
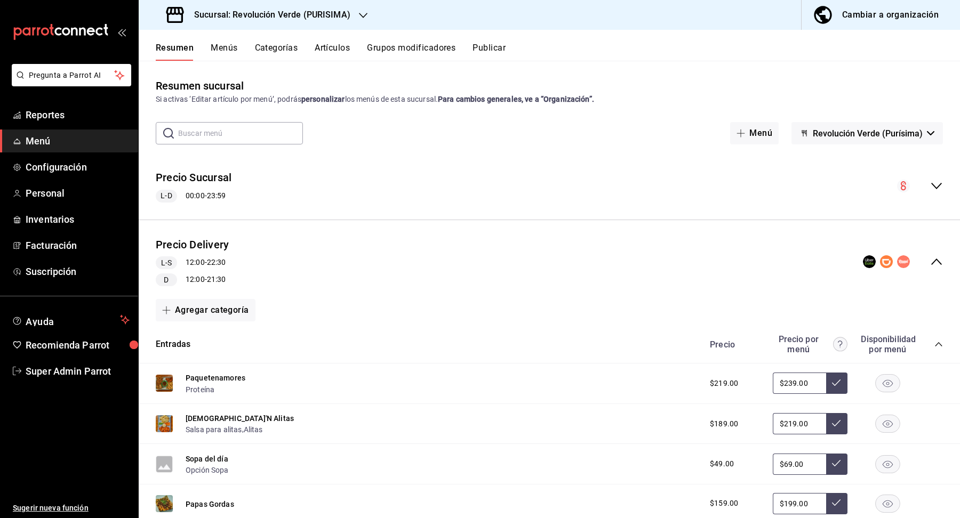
click at [495, 44] on button "Publicar" at bounding box center [488, 52] width 33 height 18
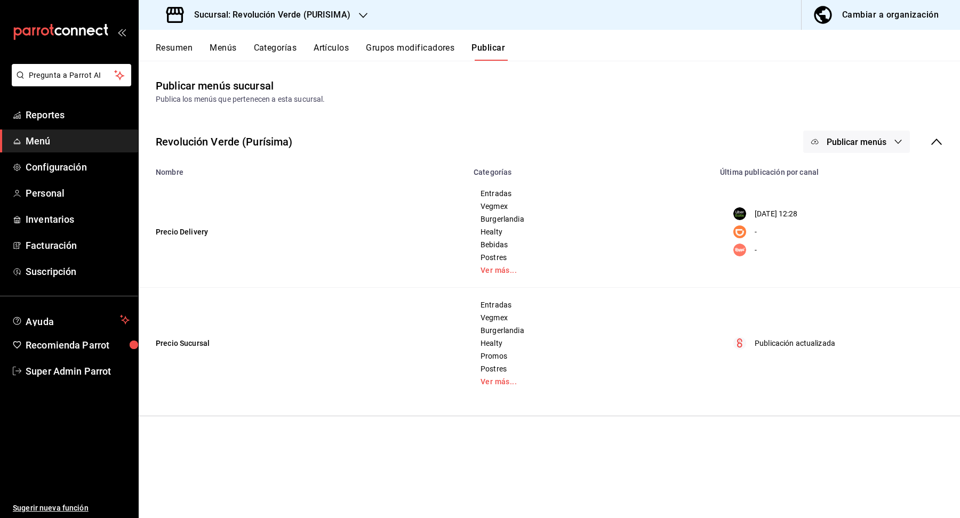
click at [827, 142] on span "Publicar menús" at bounding box center [856, 142] width 60 height 10
click at [828, 207] on img at bounding box center [824, 206] width 17 height 17
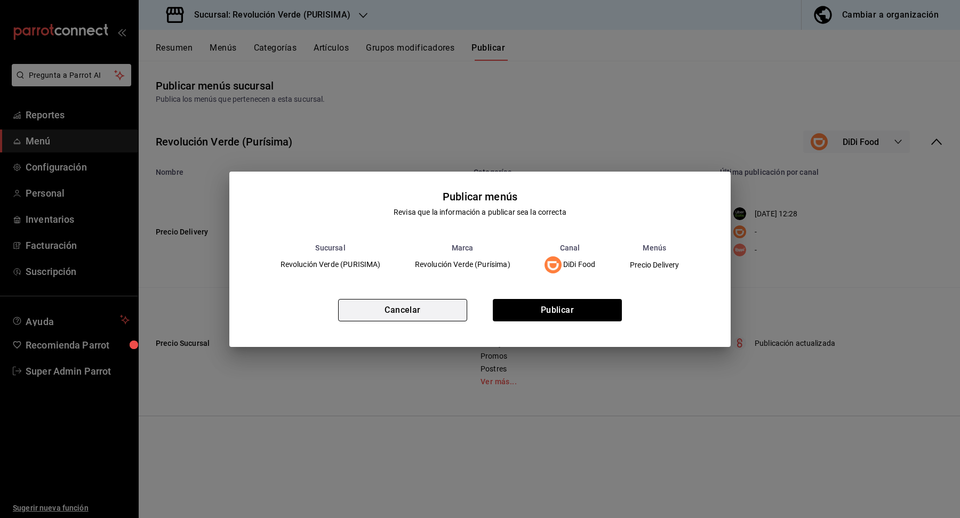
click at [421, 312] on button "Cancelar" at bounding box center [402, 310] width 129 height 22
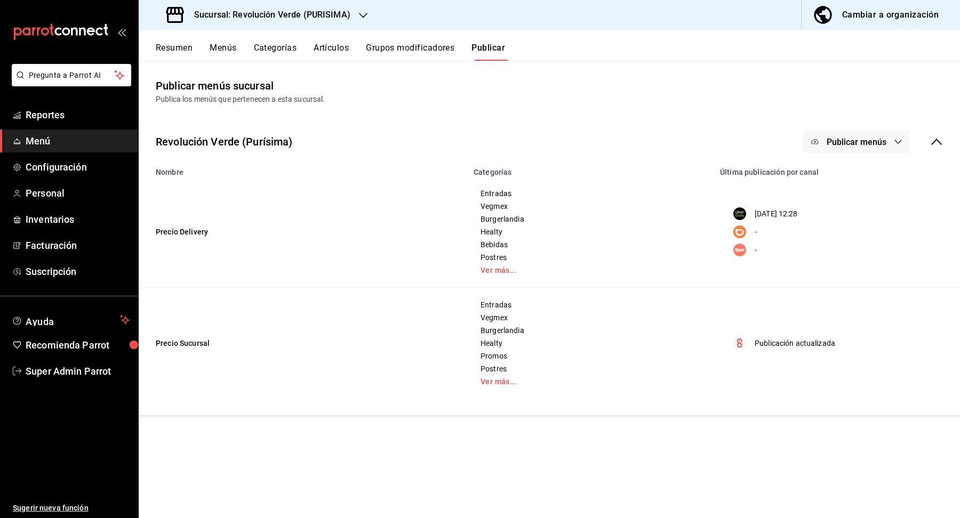
click at [892, 144] on button "Publicar menús" at bounding box center [856, 142] width 107 height 22
click at [857, 242] on span "Rappi" at bounding box center [871, 236] width 51 height 11
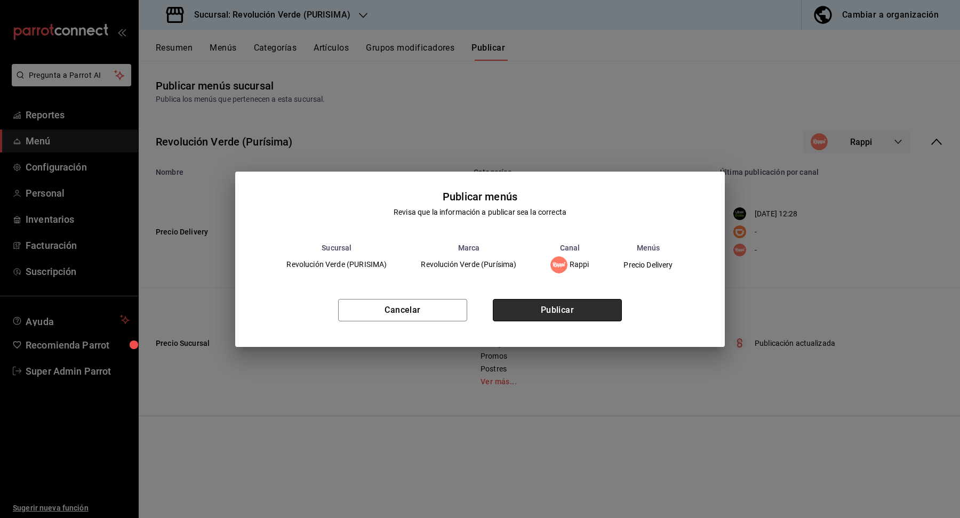
click at [527, 306] on button "Publicar" at bounding box center [557, 310] width 129 height 22
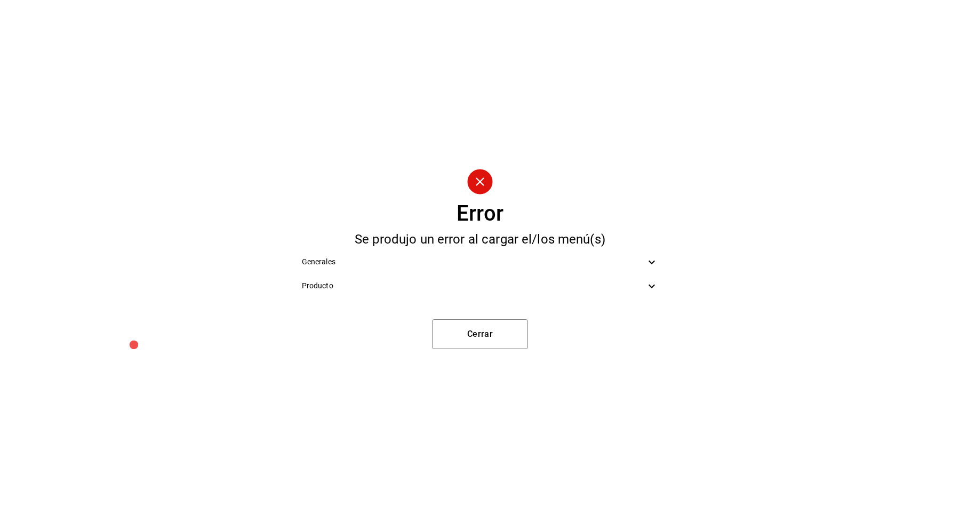
click at [530, 296] on div "Producto" at bounding box center [480, 286] width 374 height 24
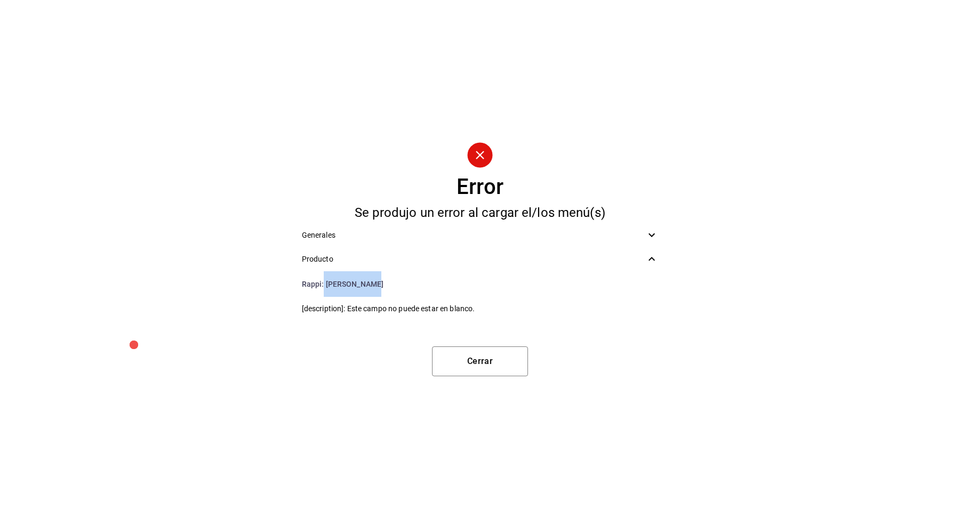
drag, startPoint x: 373, startPoint y: 285, endPoint x: 323, endPoint y: 285, distance: 50.1
click at [323, 285] on li "Rappi : Salsa Morita" at bounding box center [480, 284] width 374 height 26
copy li "Salsa Morita"
click at [513, 351] on button "Cerrar" at bounding box center [480, 362] width 96 height 30
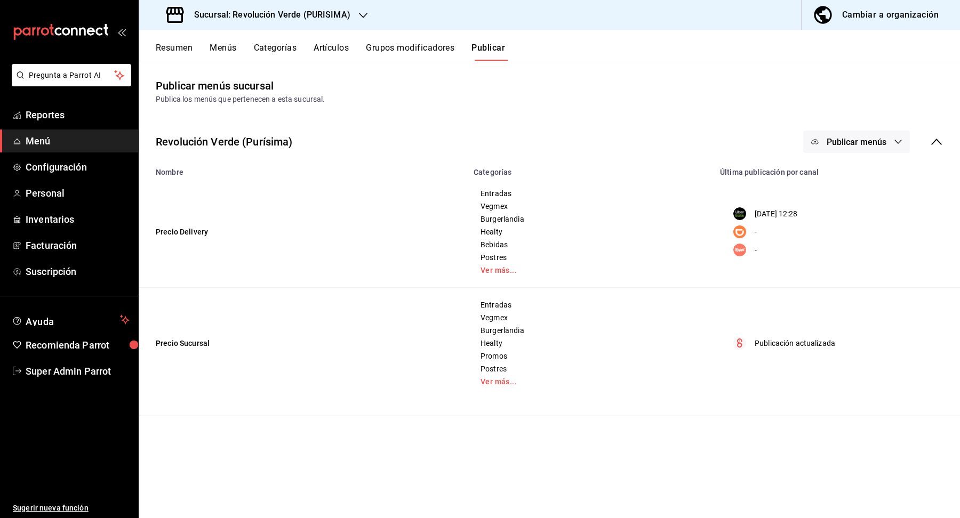
click at [333, 43] on button "Artículos" at bounding box center [330, 52] width 35 height 18
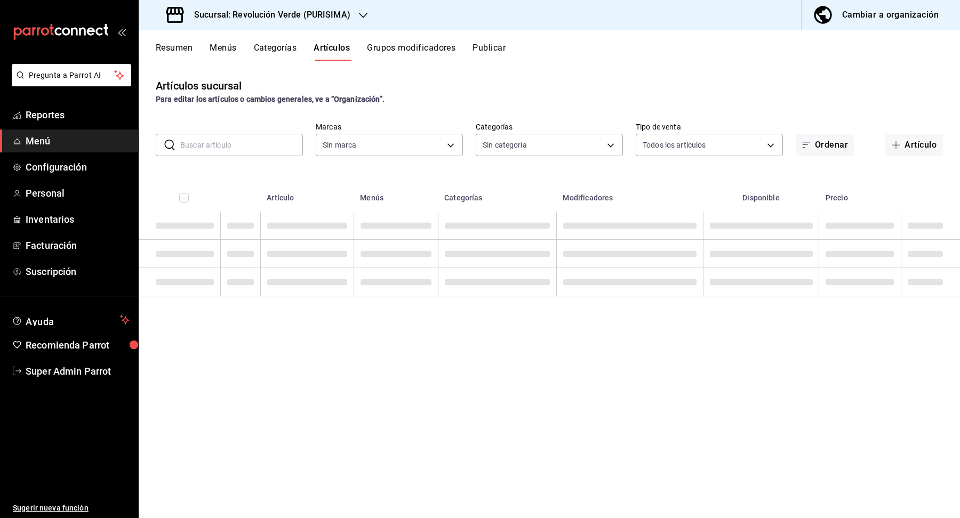
type input "a61668f5-d302-4d06-a5e0-522b1781fe5b"
type input "6a1f6a3e-e41b-45c2-9d5f-bdc896324d52,31f51a15-c340-46c5-a88d-7aee7281ef41,2cd88…"
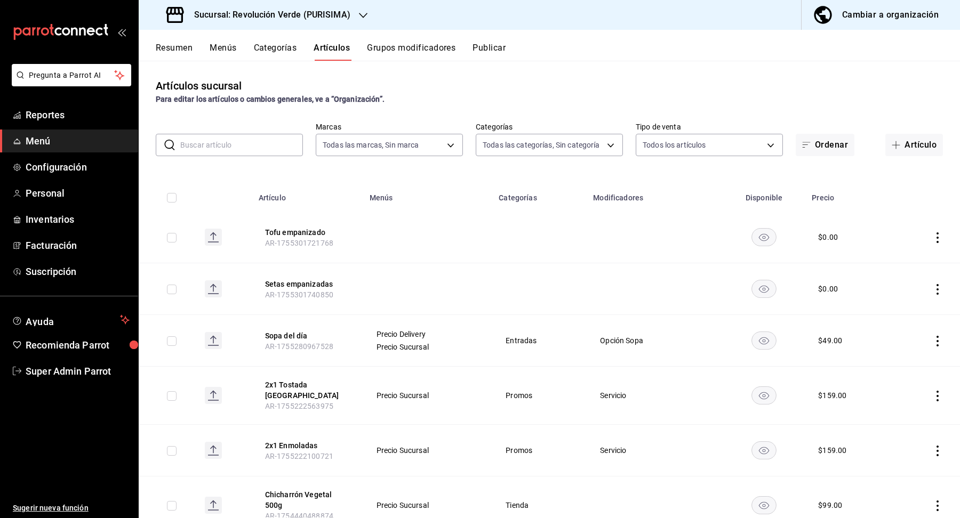
click at [248, 136] on input "text" at bounding box center [241, 144] width 123 height 21
paste input "Salsa Morita"
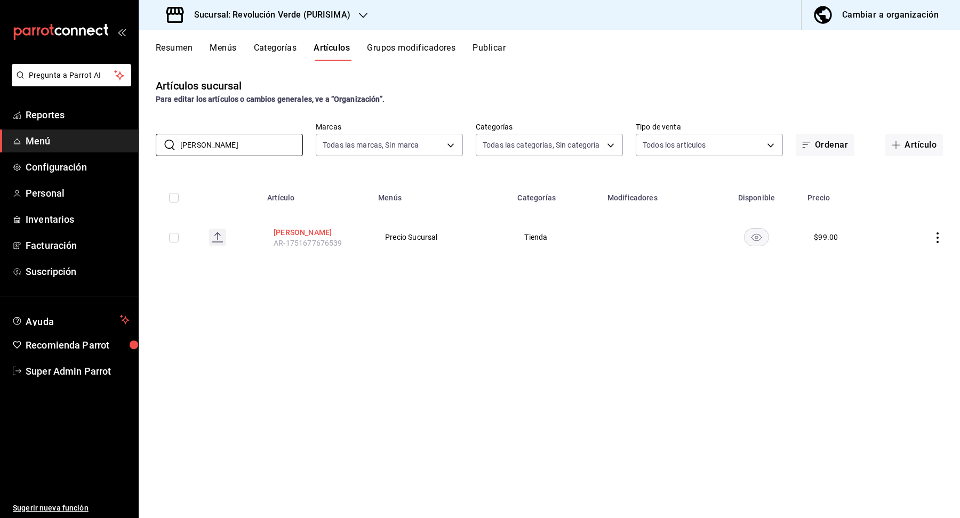
type input "Salsa Morita"
click at [299, 235] on button "Salsa Morita" at bounding box center [315, 232] width 85 height 11
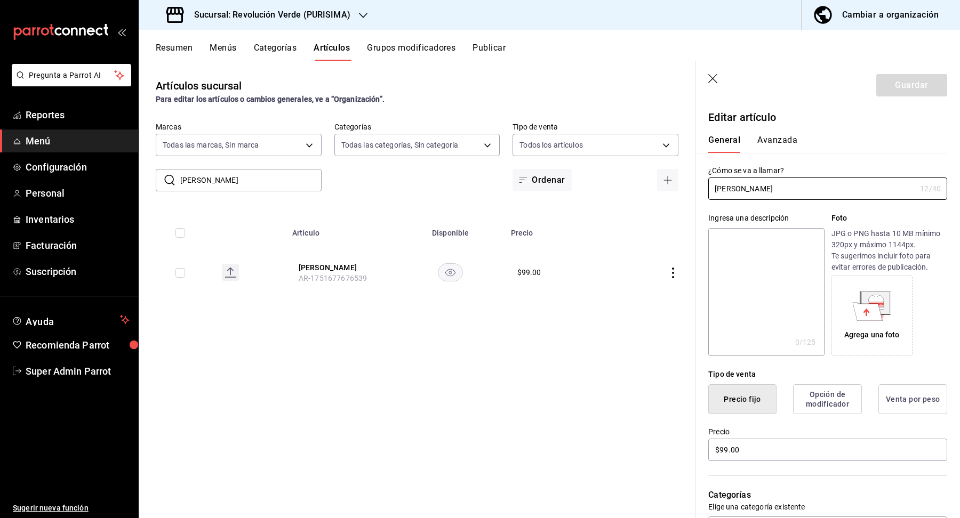
click at [763, 256] on textarea at bounding box center [766, 292] width 116 height 128
paste textarea "Salsa Morita"
type textarea "Salsa Morita"
type textarea "x"
type textarea "Salsa Morita"
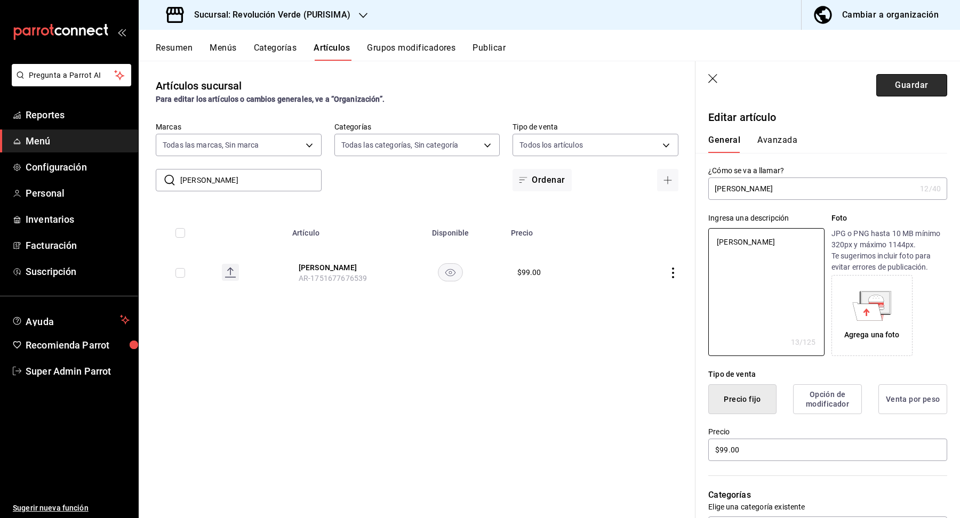
click at [909, 90] on button "Guardar" at bounding box center [911, 85] width 71 height 22
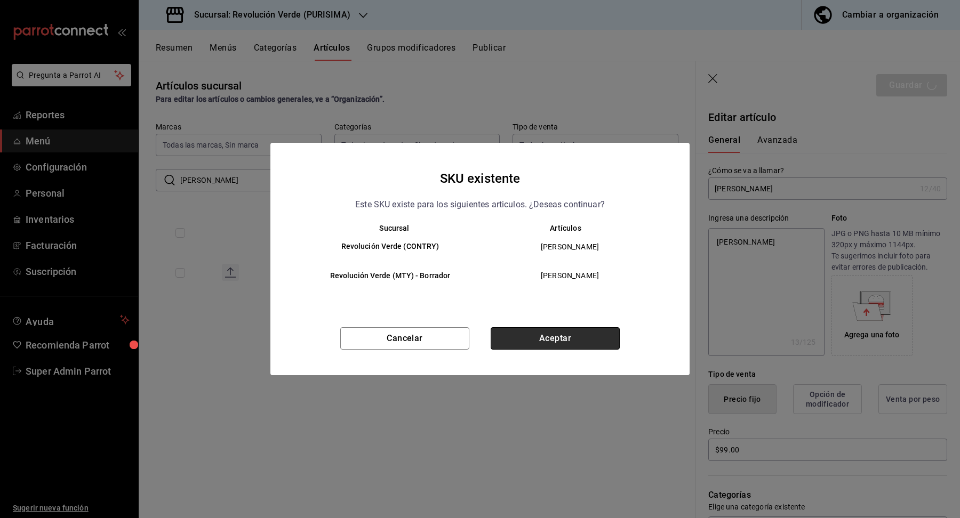
click at [565, 340] on button "Aceptar" at bounding box center [554, 338] width 129 height 22
type textarea "x"
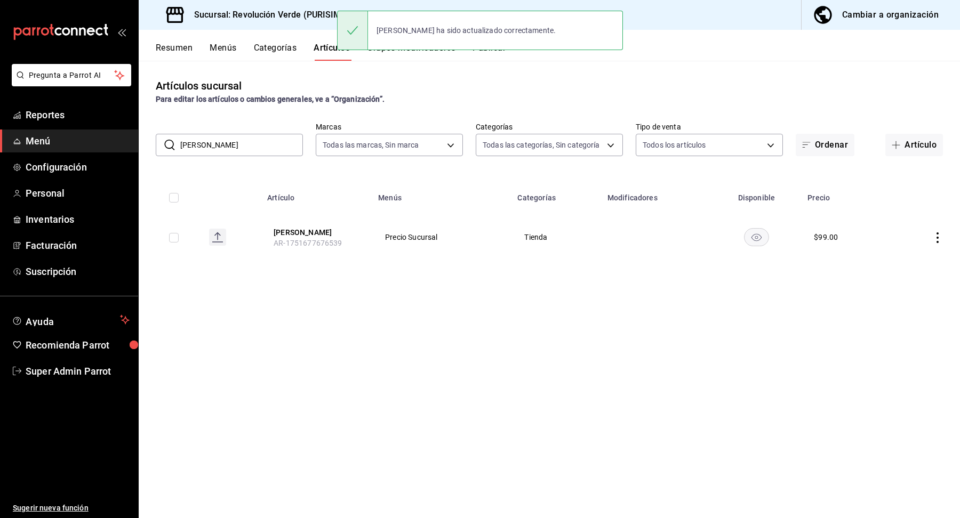
click at [497, 56] on button "Publicar" at bounding box center [488, 52] width 33 height 18
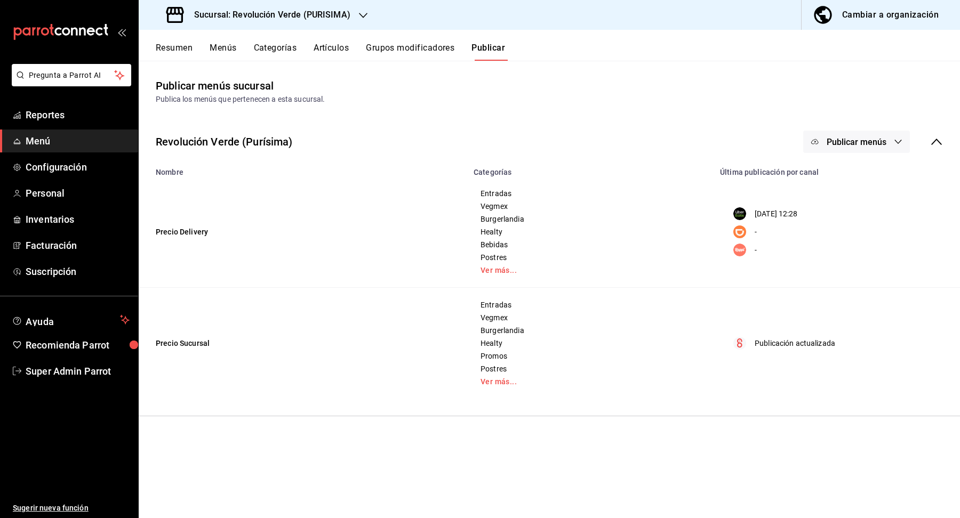
click at [893, 149] on button "Publicar menús" at bounding box center [856, 142] width 107 height 22
click at [866, 228] on li "Rappi" at bounding box center [857, 236] width 98 height 30
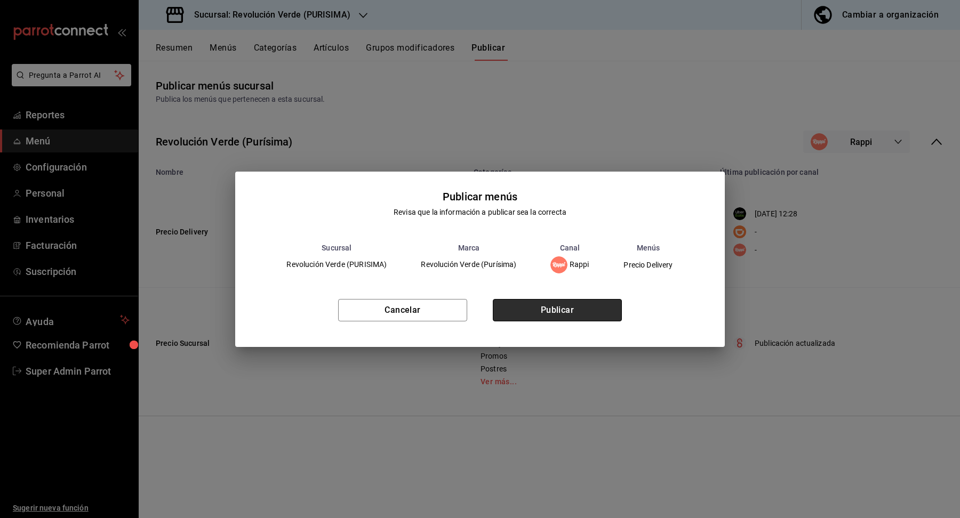
click at [569, 303] on button "Publicar" at bounding box center [557, 310] width 129 height 22
